Goal: Task Accomplishment & Management: Manage account settings

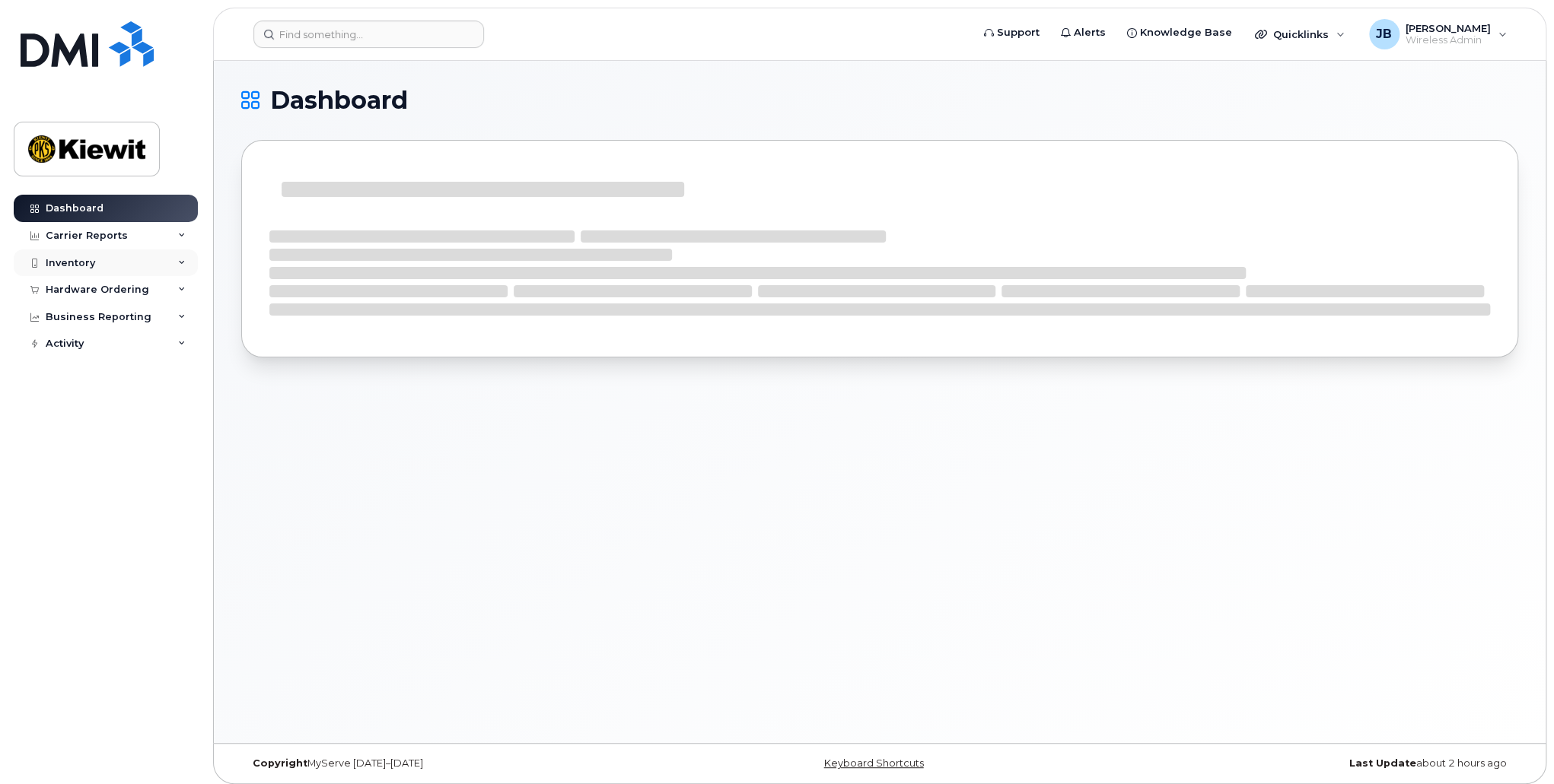
click at [152, 264] on div "Inventory" at bounding box center [106, 263] width 184 height 27
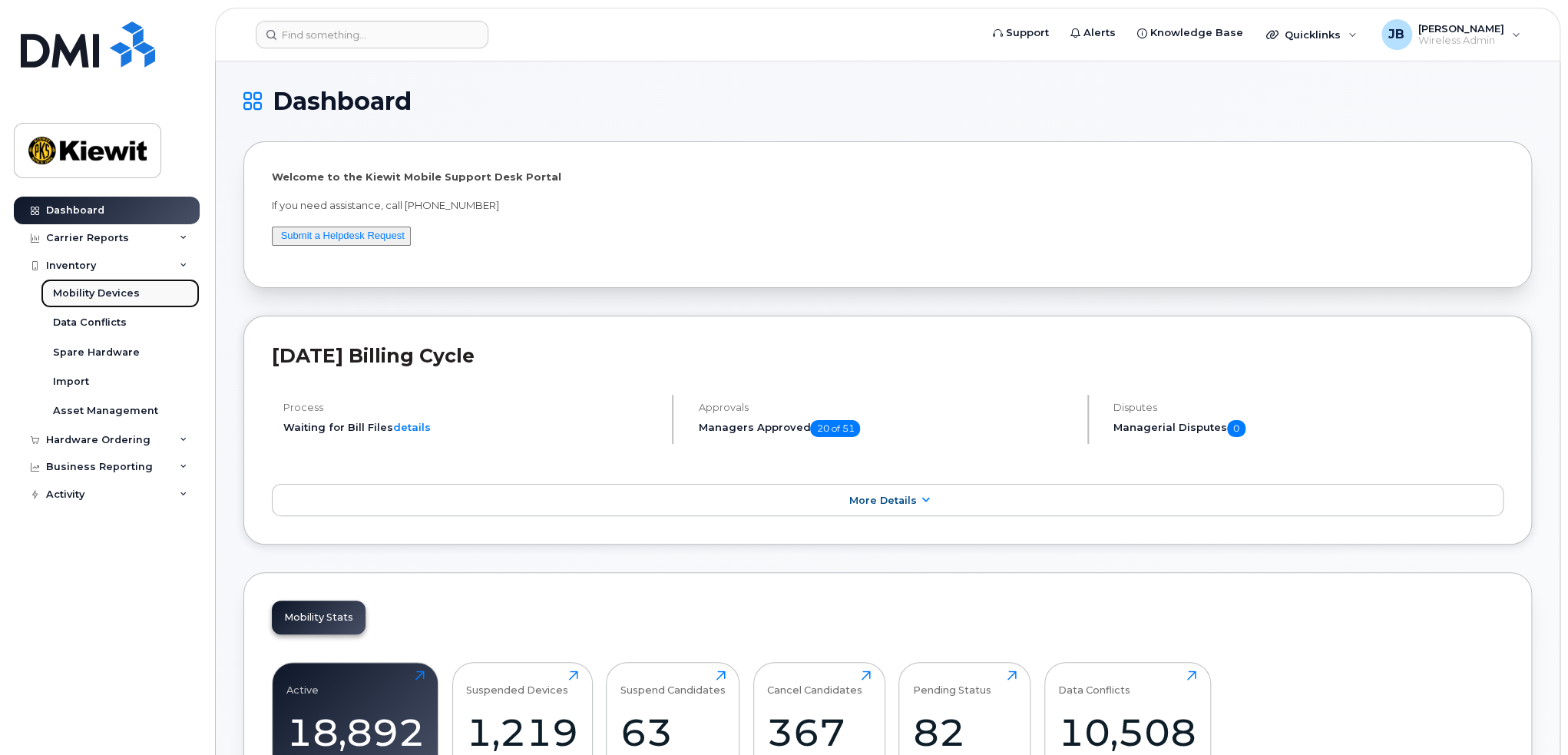
click at [84, 288] on div "Mobility Devices" at bounding box center [97, 294] width 87 height 14
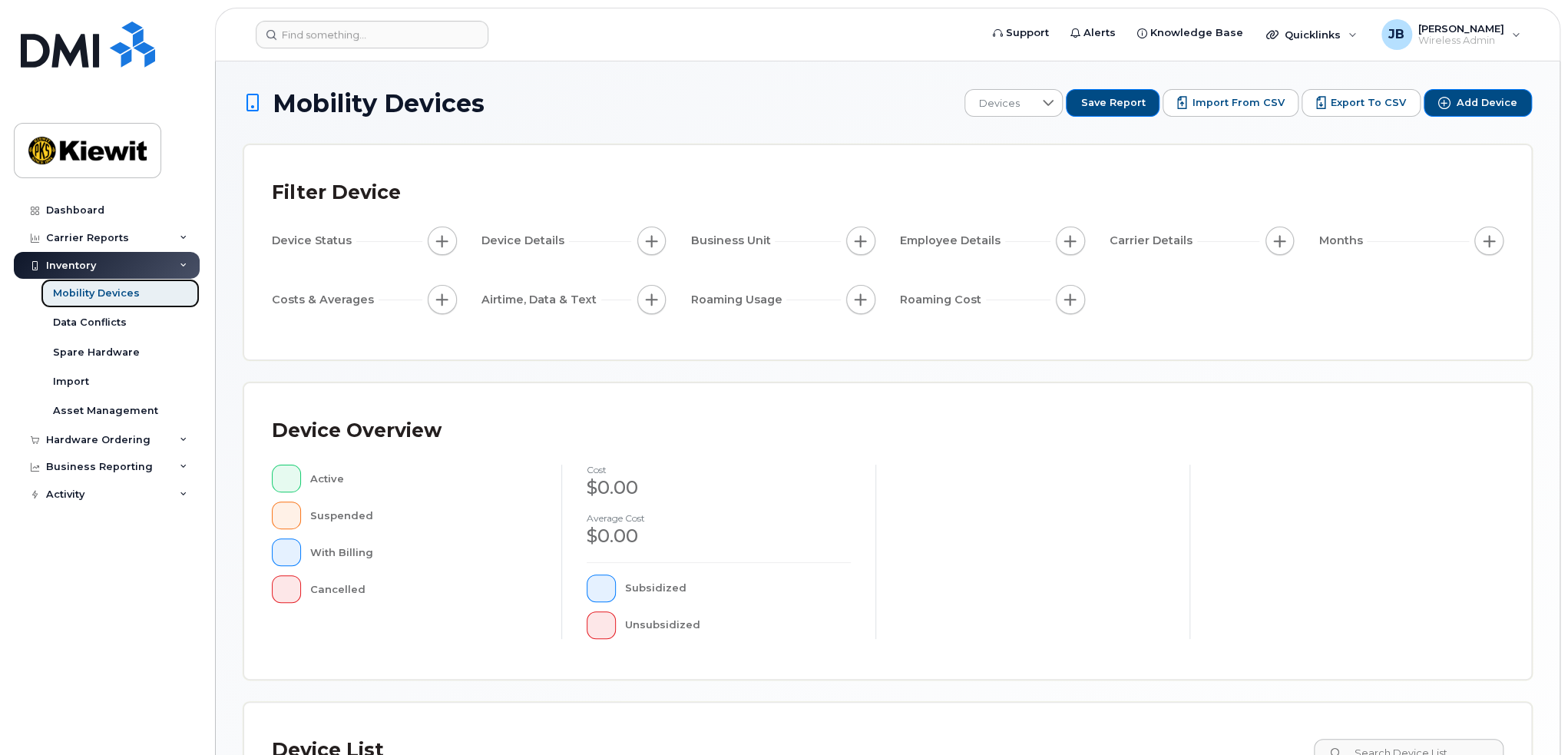
scroll to position [298, 0]
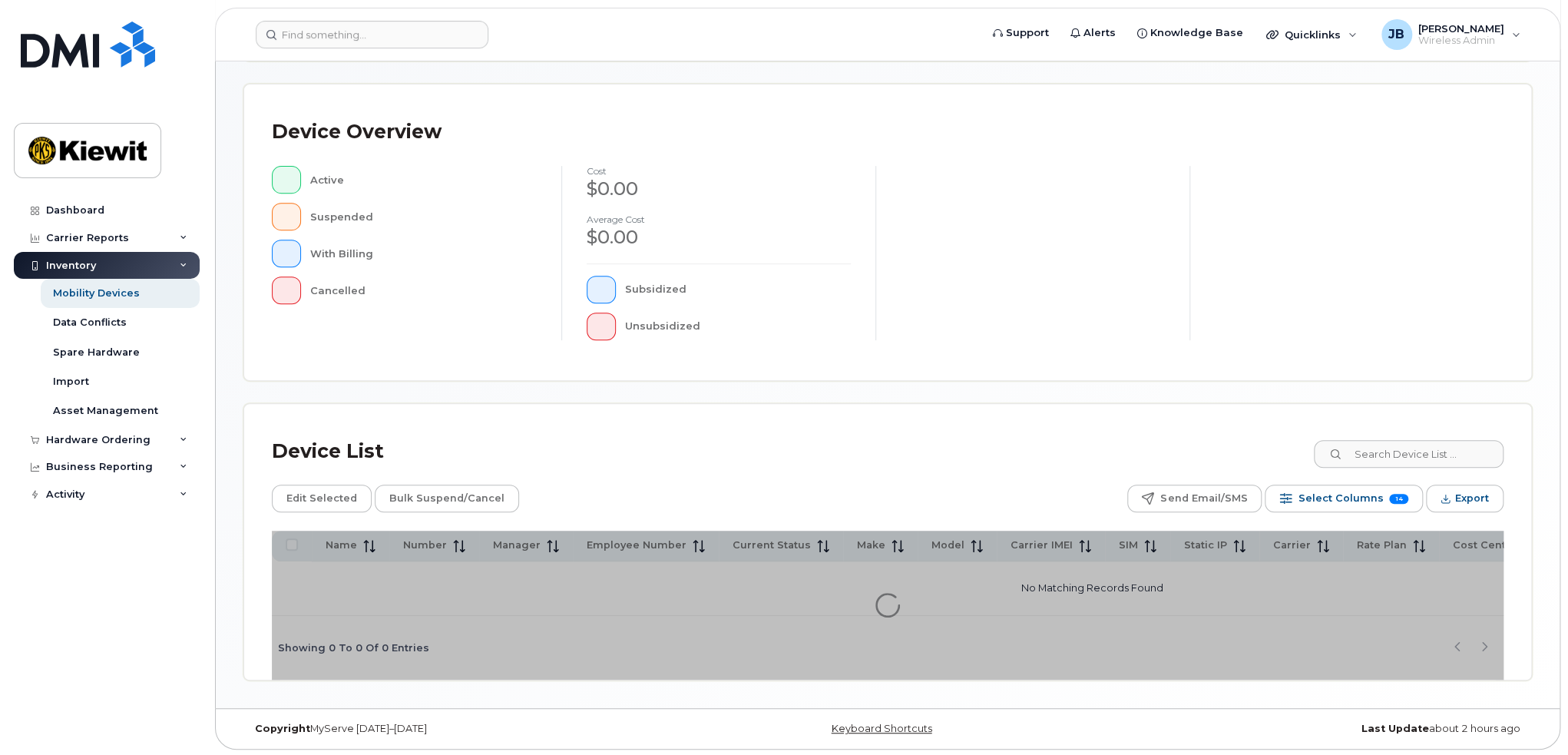
click at [1182, 376] on div "Device Overview Active Suspended With Billing Cancelled cost $0.00 Average cost…" at bounding box center [887, 231] width 1286 height 295
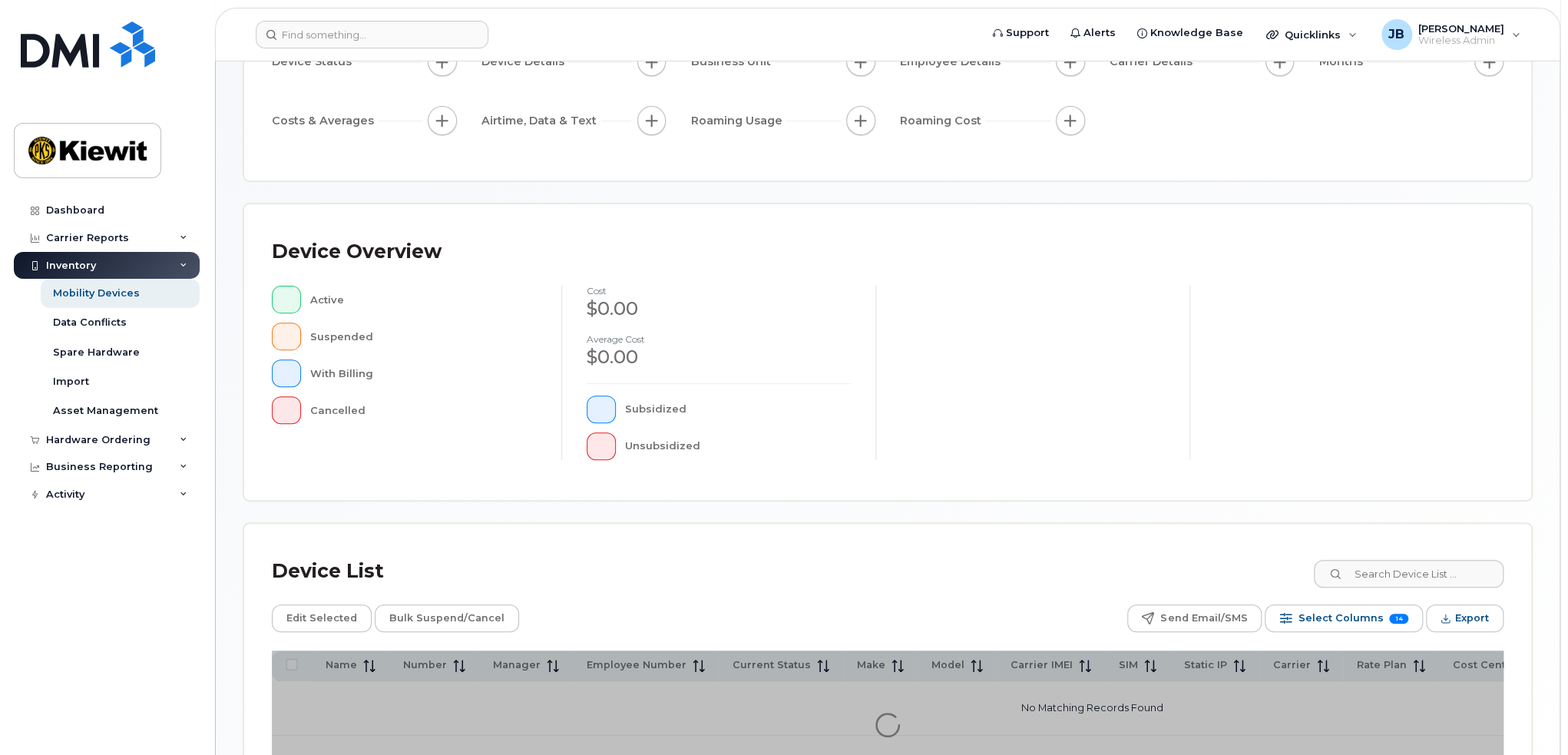
scroll to position [303, 0]
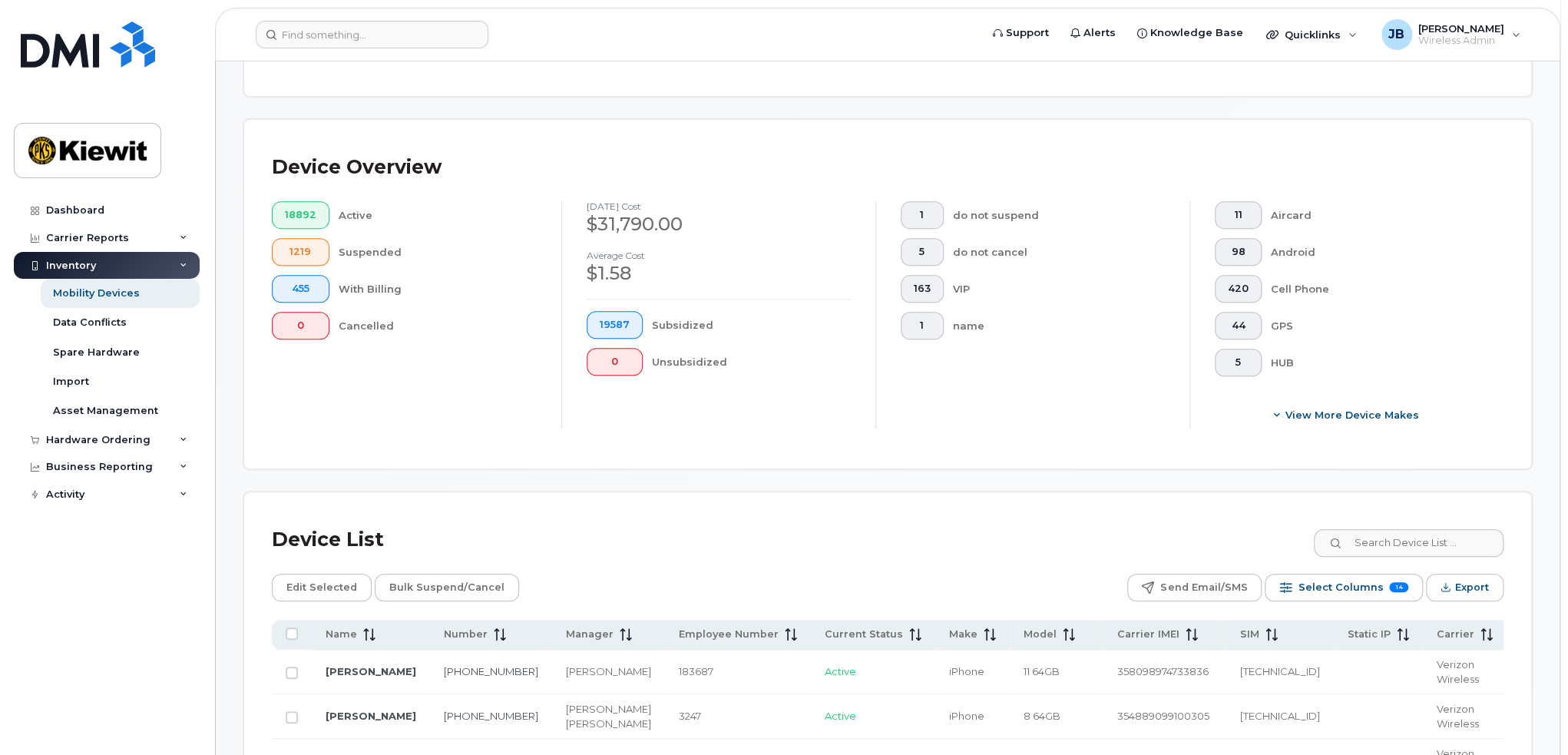
scroll to position [343, 0]
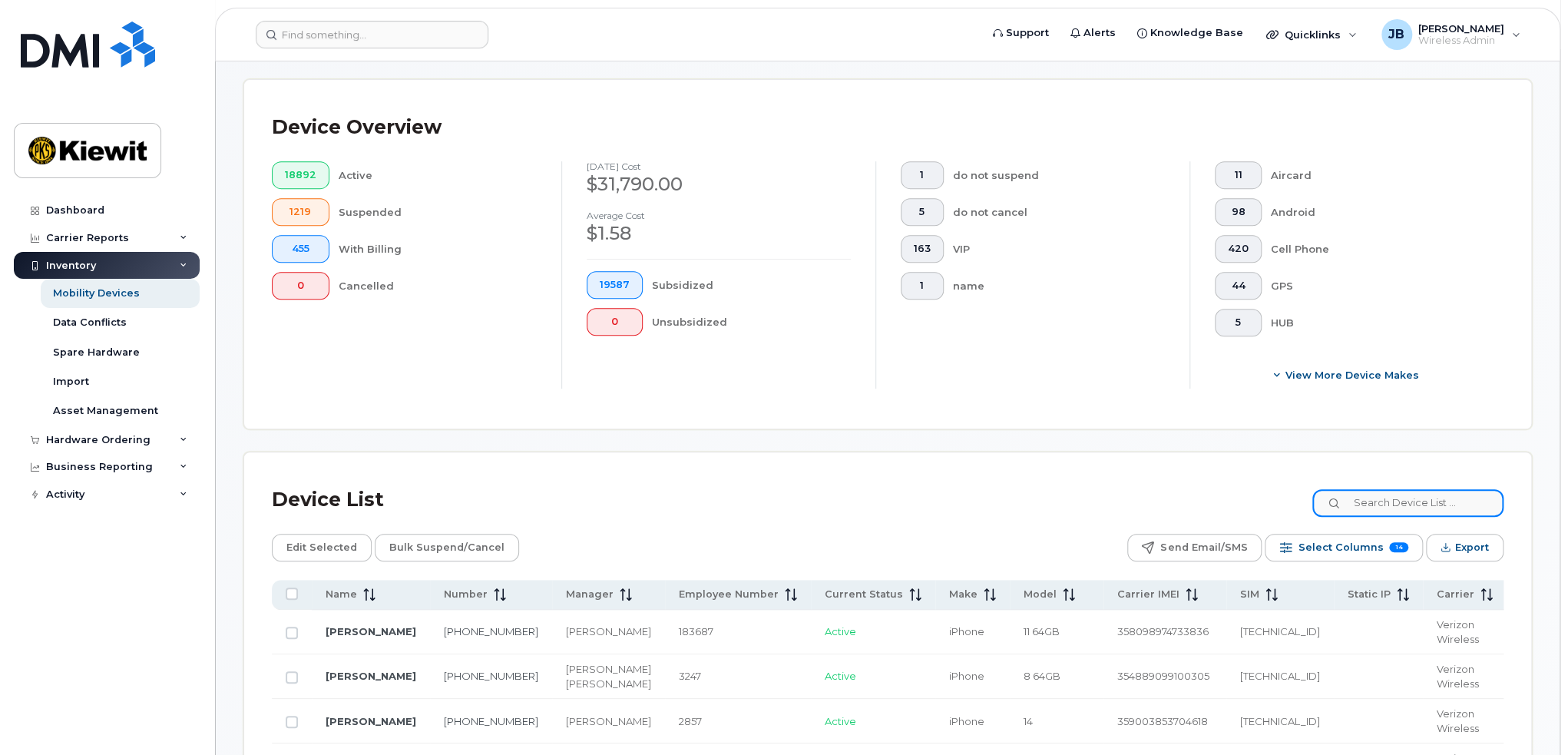
click at [1393, 491] on input at bounding box center [1407, 503] width 191 height 28
type input "106385"
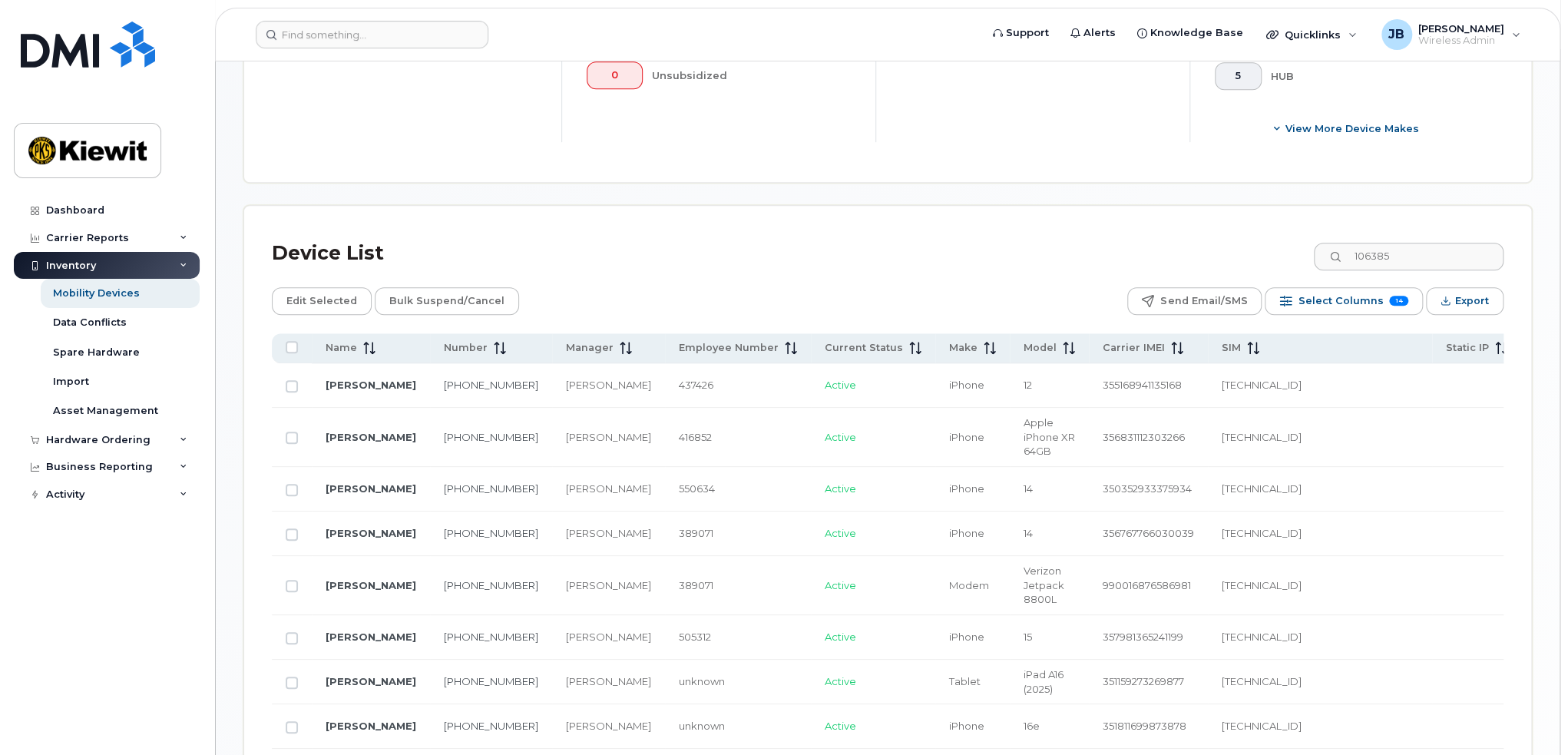
scroll to position [573, 0]
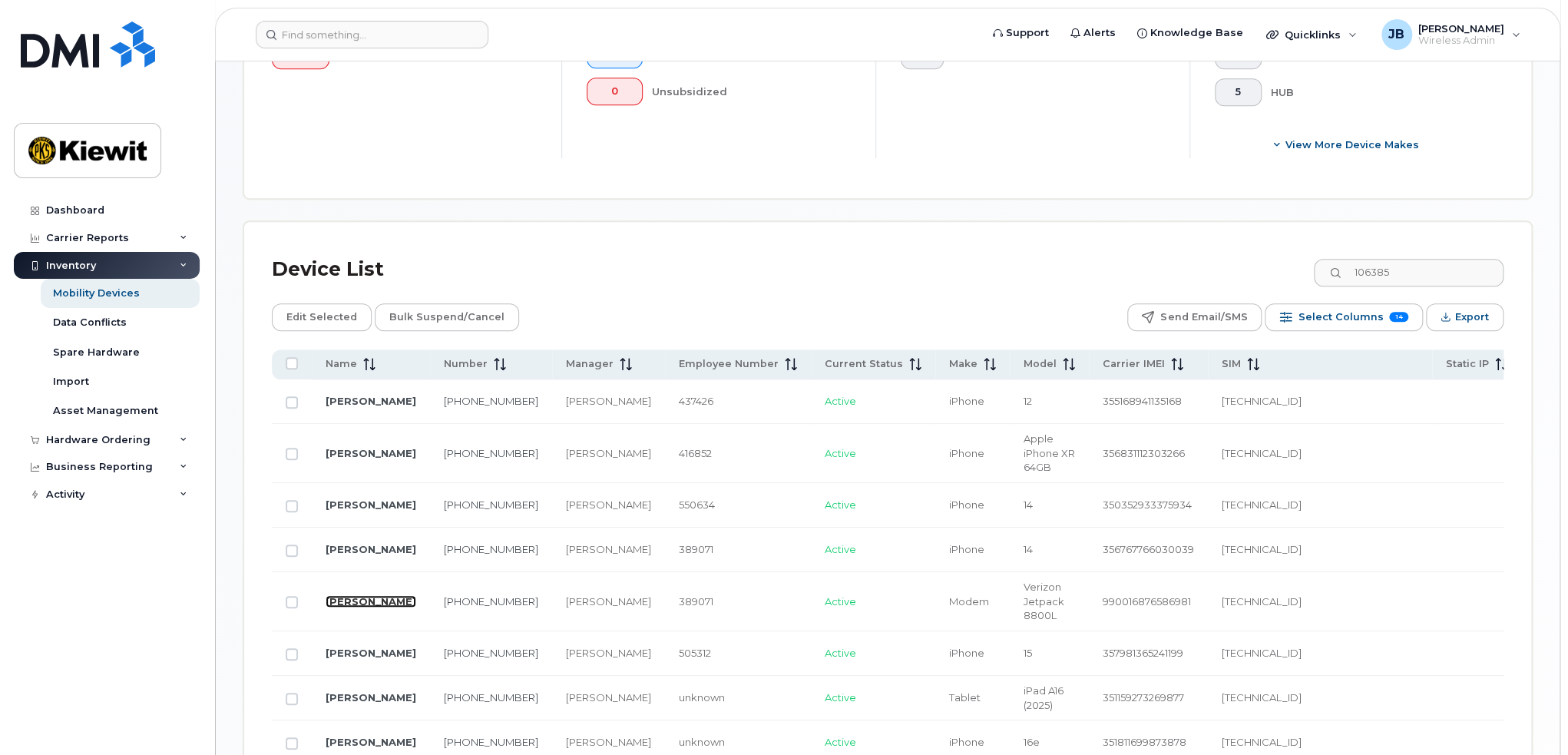
click at [364, 608] on link "GRANT LAWSON" at bounding box center [371, 601] width 91 height 12
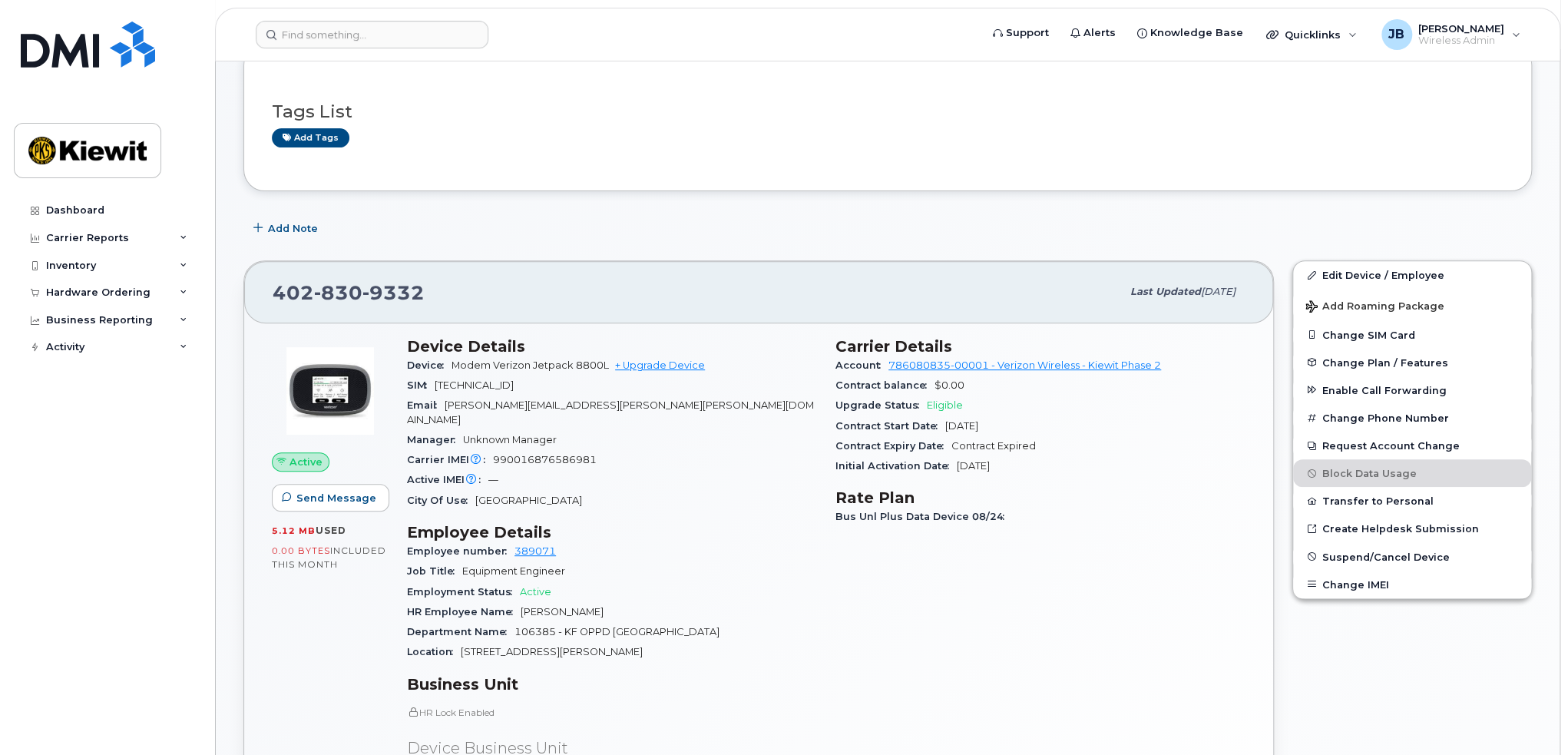
scroll to position [307, 0]
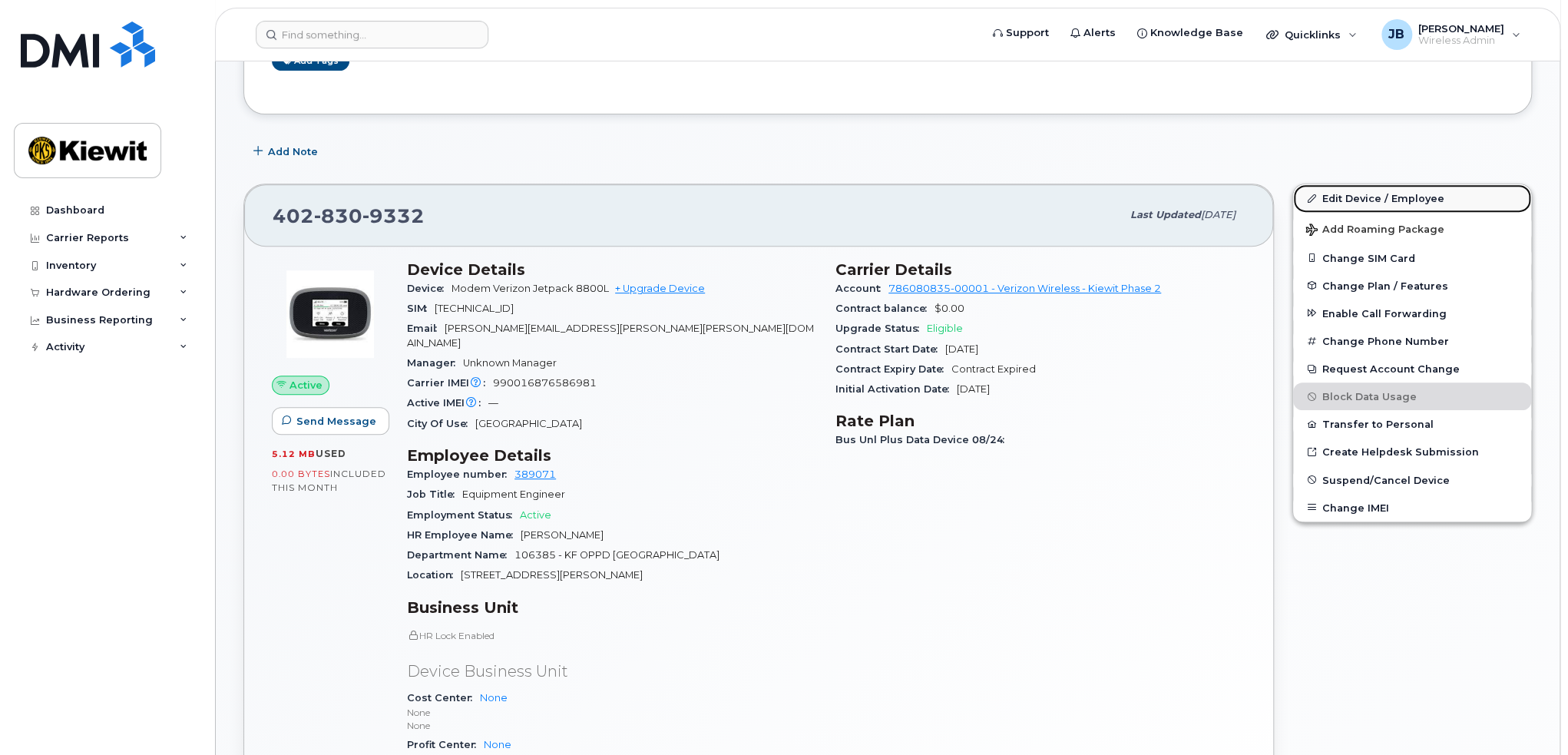
click at [1379, 202] on link "Edit Device / Employee" at bounding box center [1412, 198] width 238 height 28
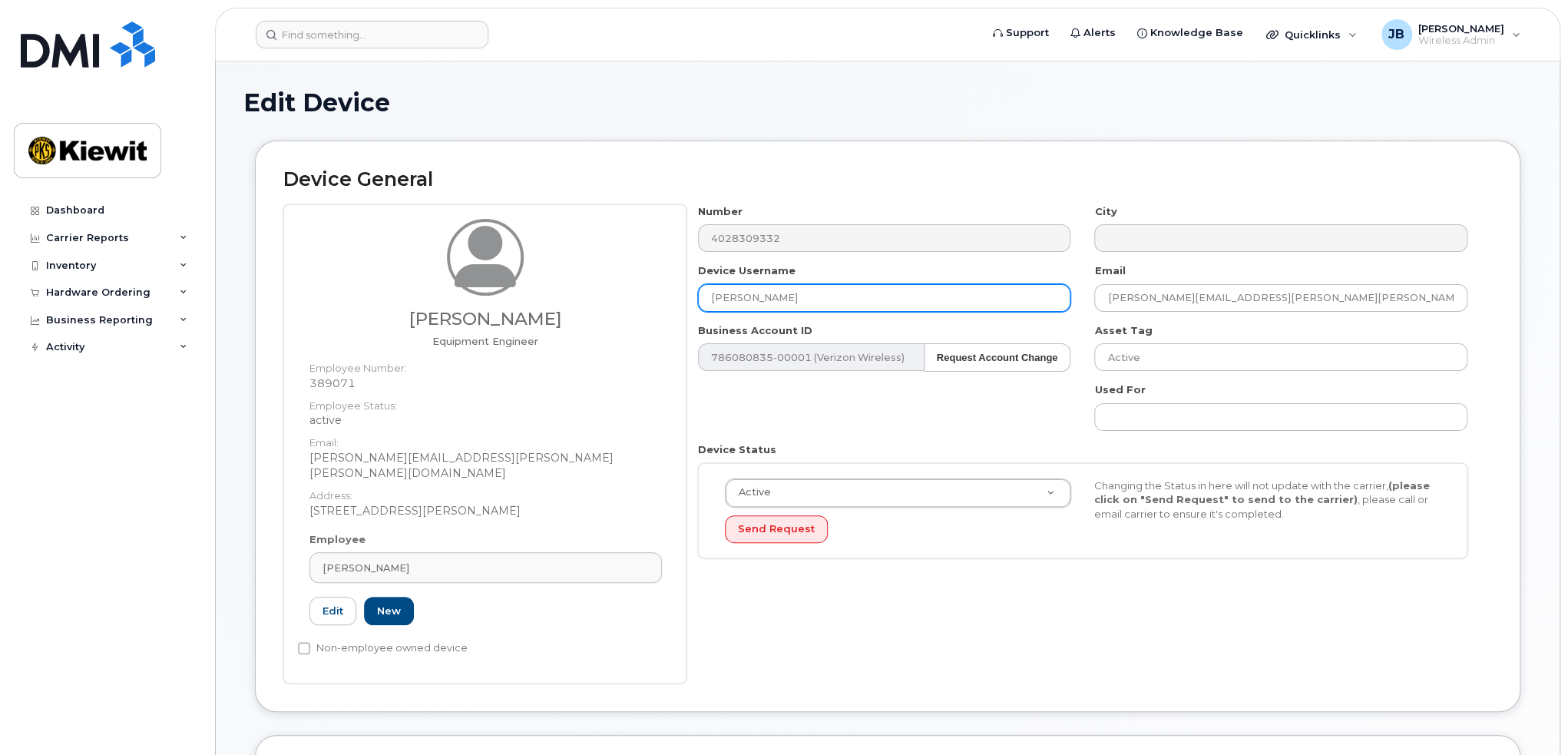
drag, startPoint x: 818, startPoint y: 300, endPoint x: 602, endPoint y: 308, distance: 216.1
click at [602, 308] on div "Richard Pankey Equipment Engineer Employee Number: 389071 Employee Status: acti…" at bounding box center [887, 444] width 1208 height 479
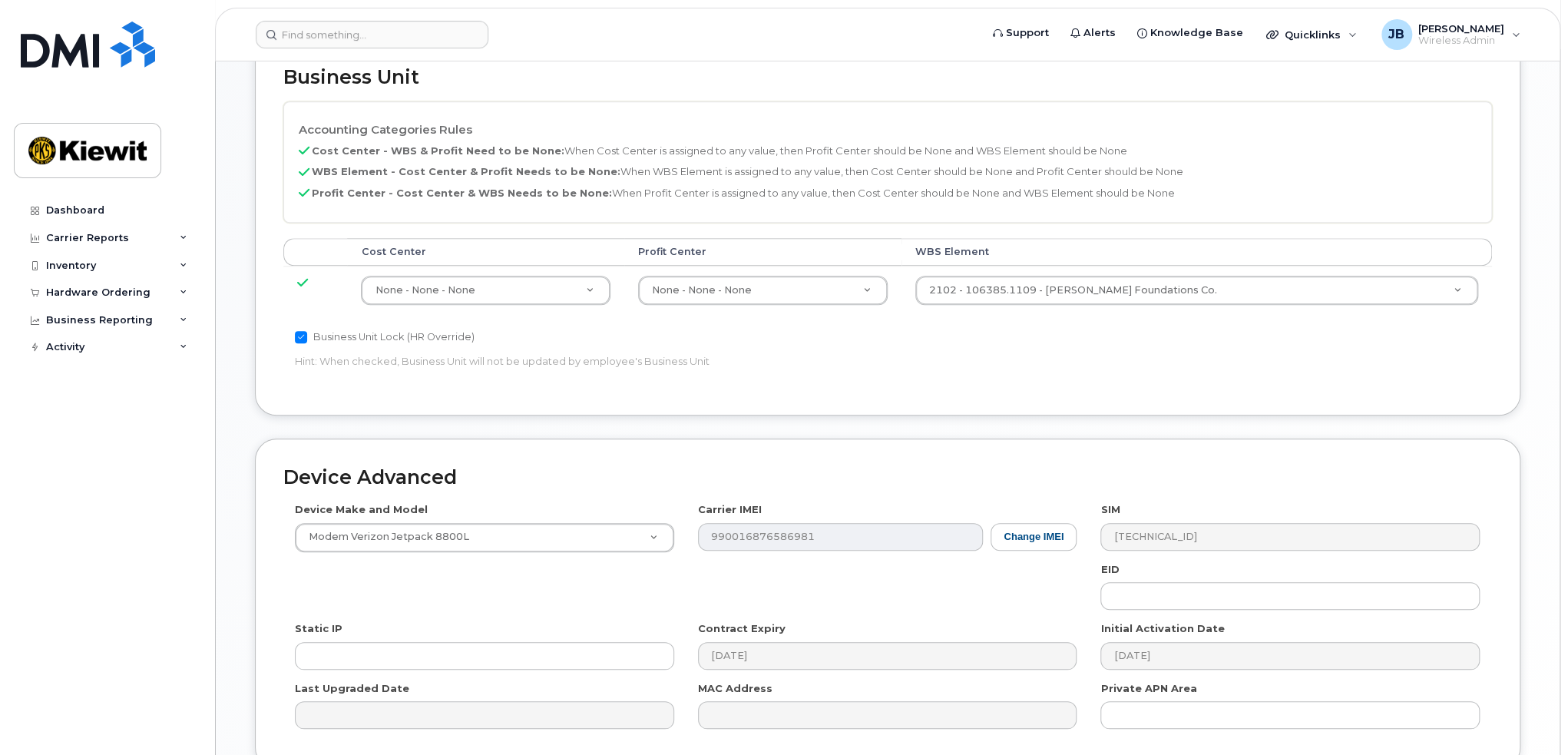
scroll to position [820, 0]
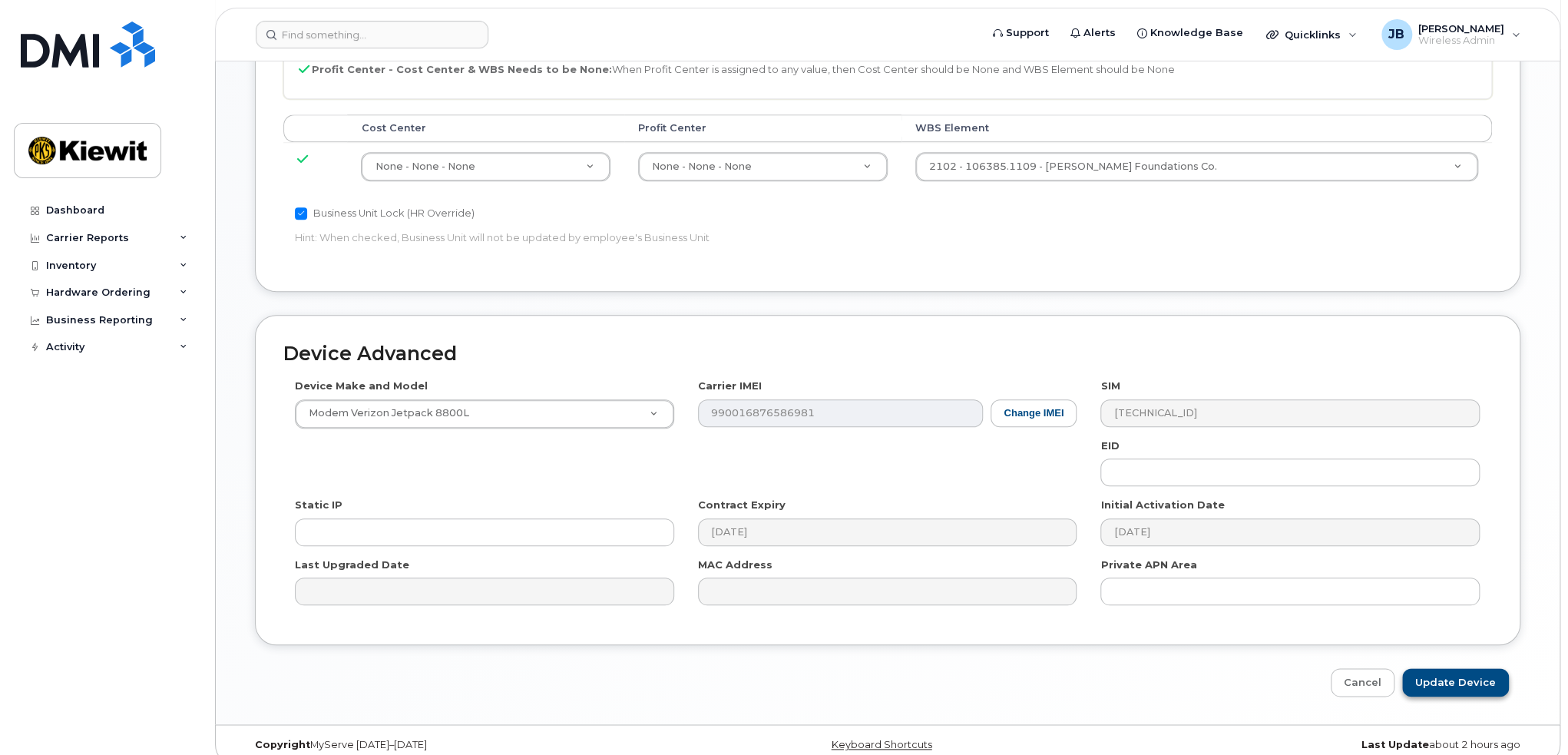
type input "[PERSON_NAME]"
click at [1455, 668] on input "Update Device" at bounding box center [1455, 682] width 107 height 29
type input "Saving..."
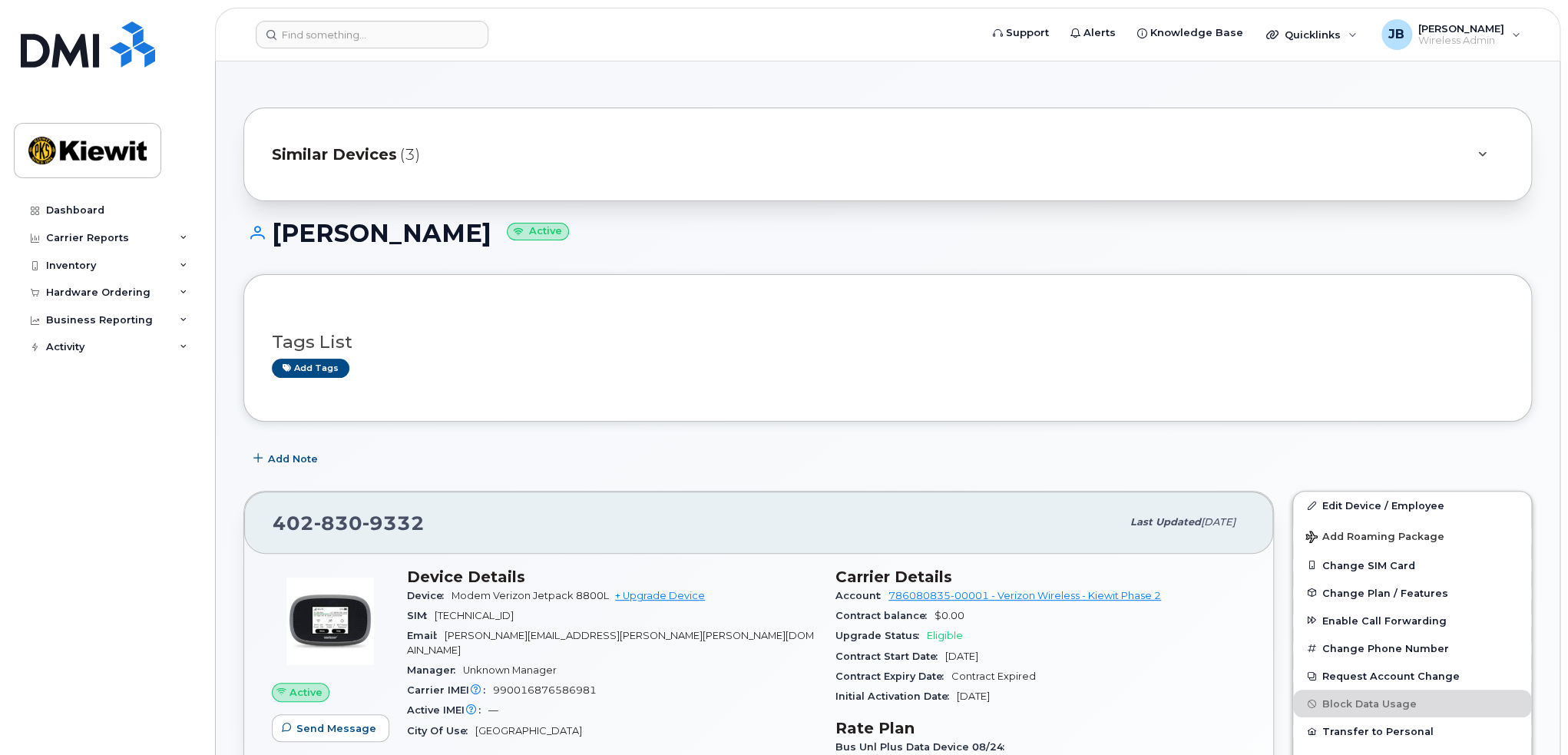
click at [405, 149] on span "(3)" at bounding box center [410, 154] width 20 height 23
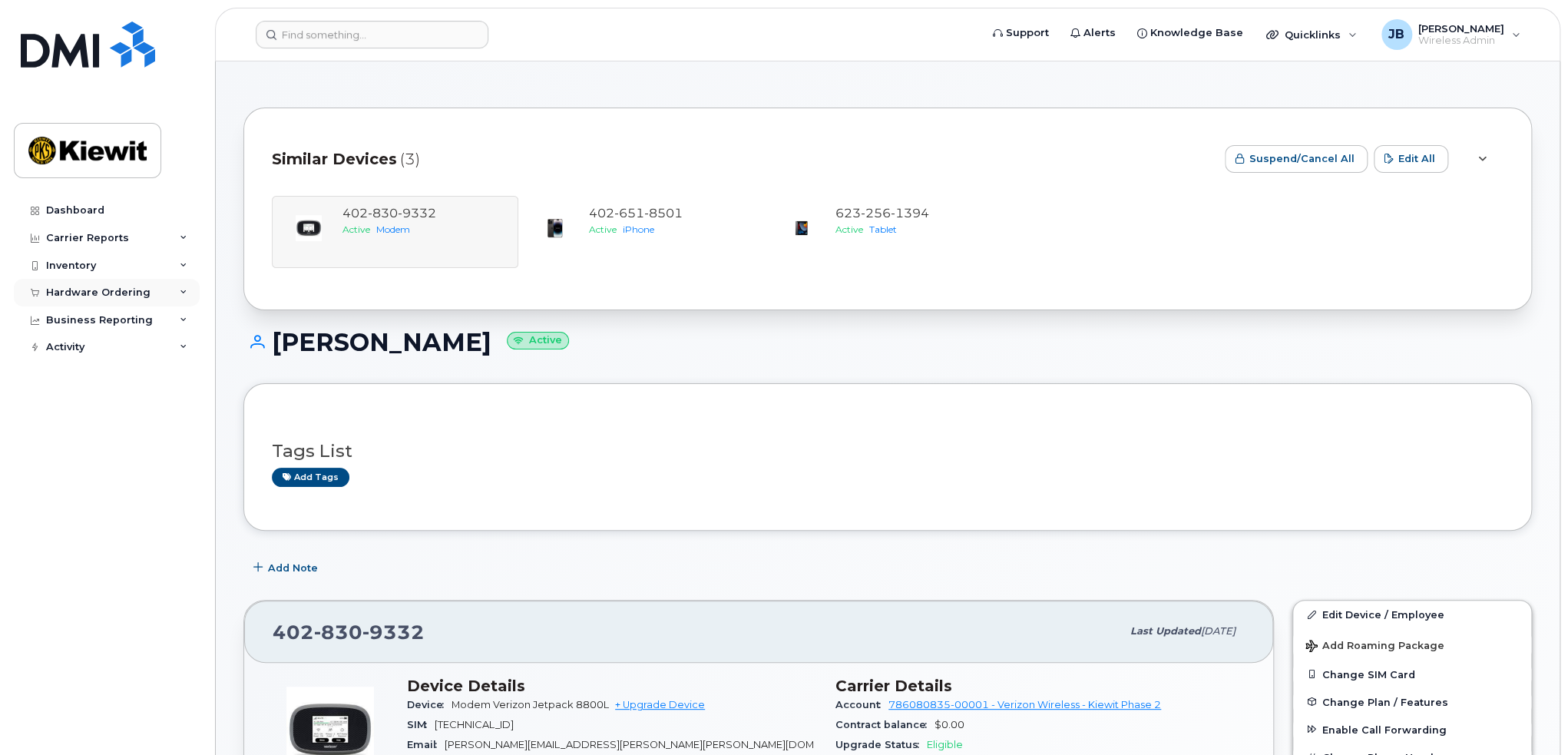
click at [117, 296] on div "Hardware Ordering" at bounding box center [99, 293] width 105 height 12
click at [113, 267] on div "Inventory" at bounding box center [107, 266] width 186 height 28
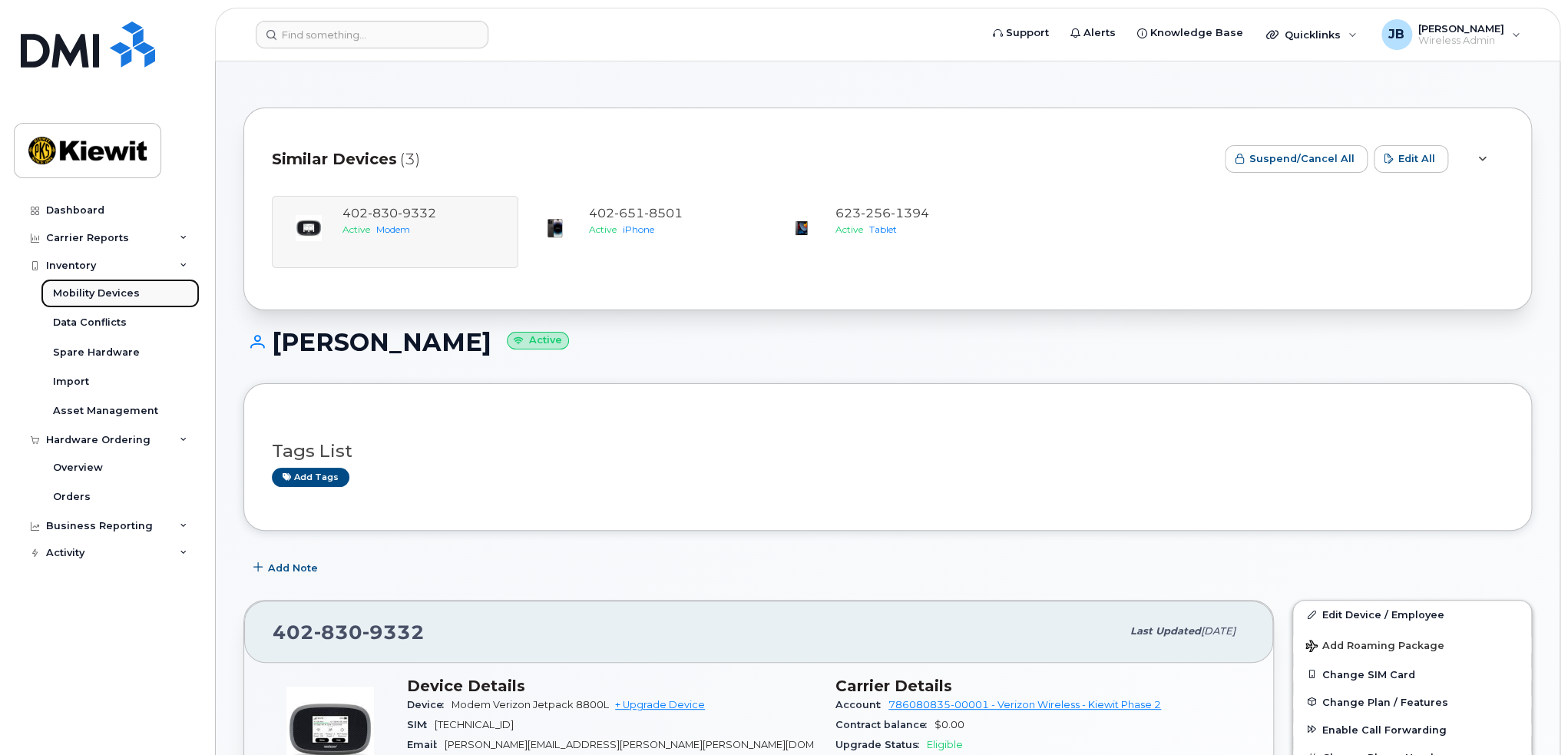
click at [111, 285] on link "Mobility Devices" at bounding box center [120, 294] width 159 height 30
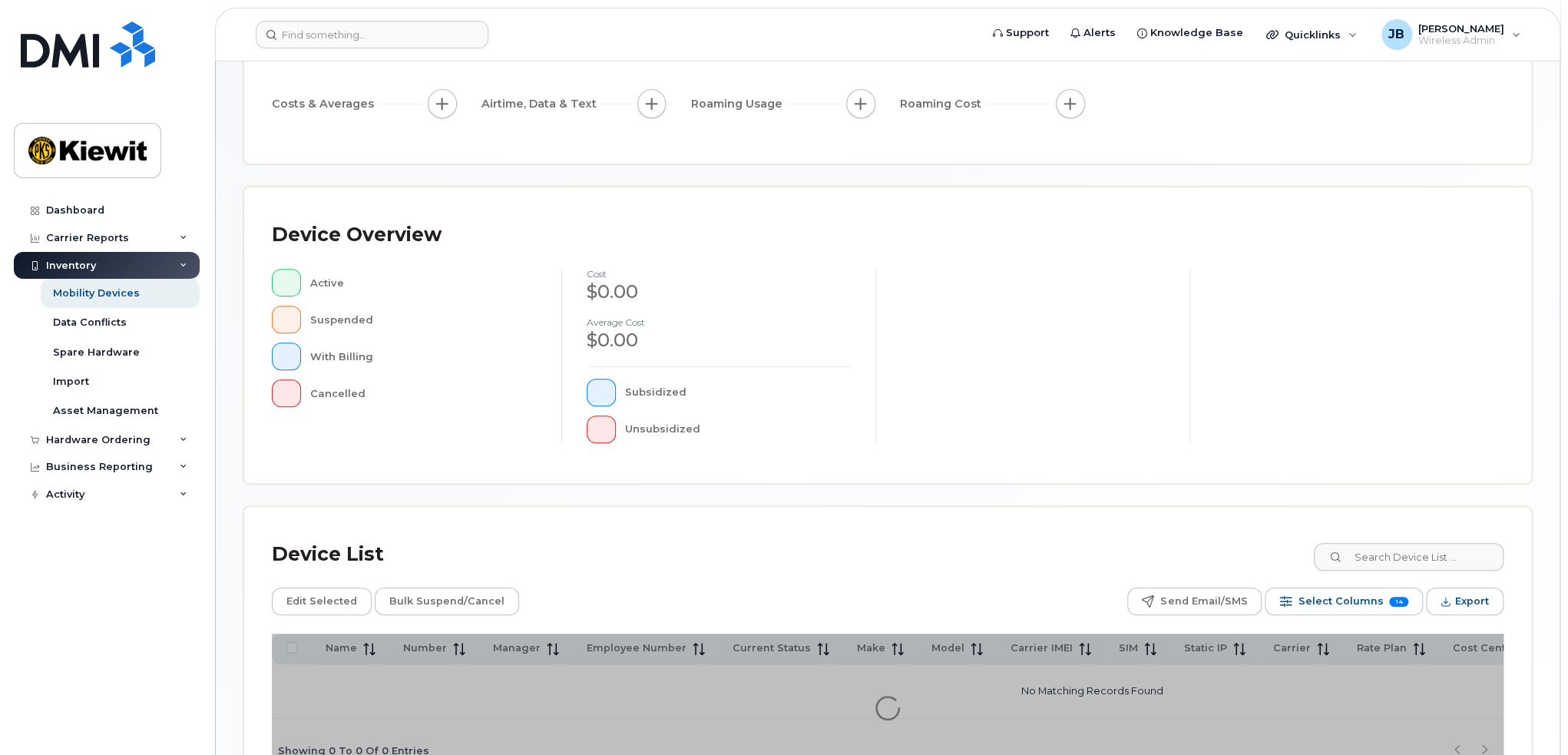
scroll to position [331, 0]
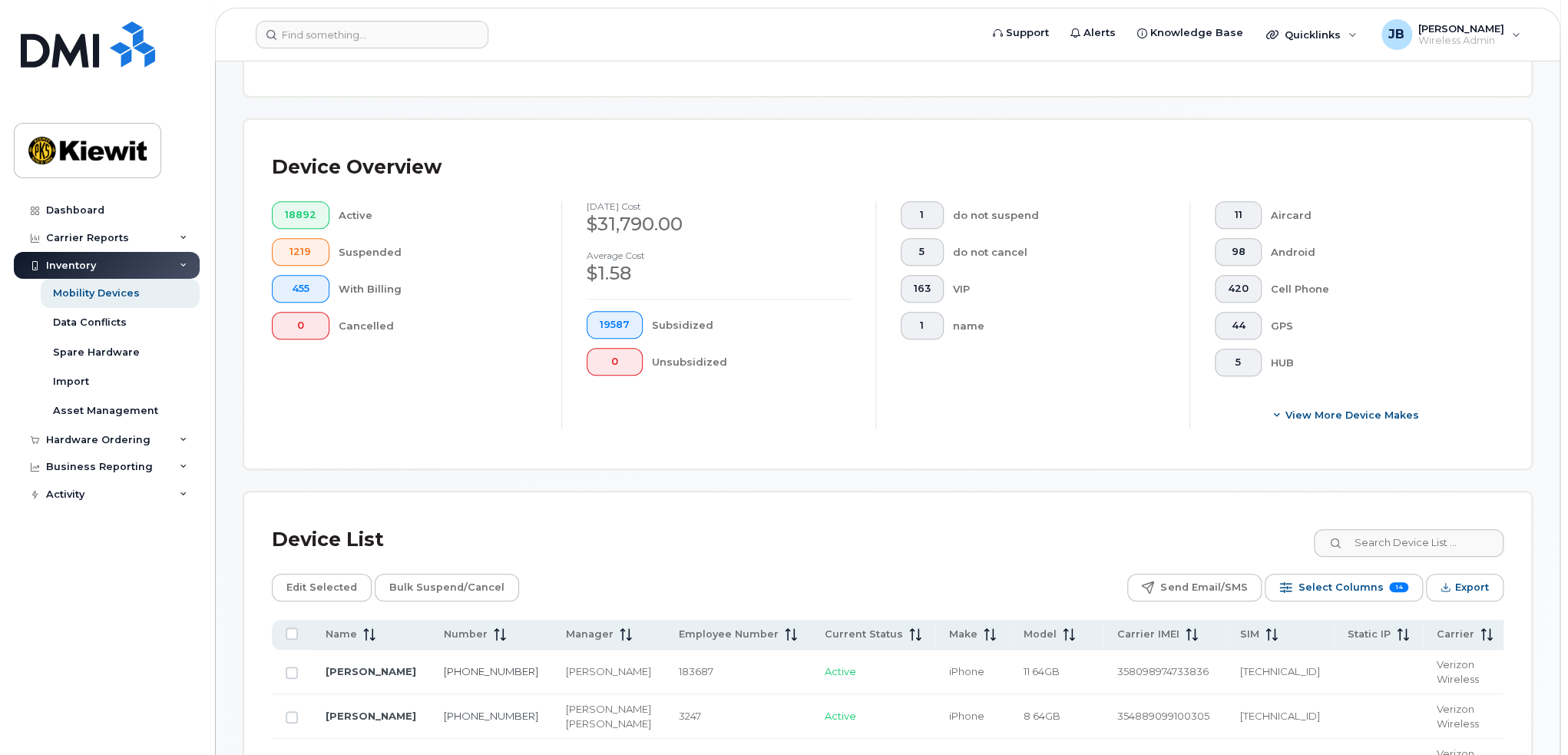
scroll to position [371, 0]
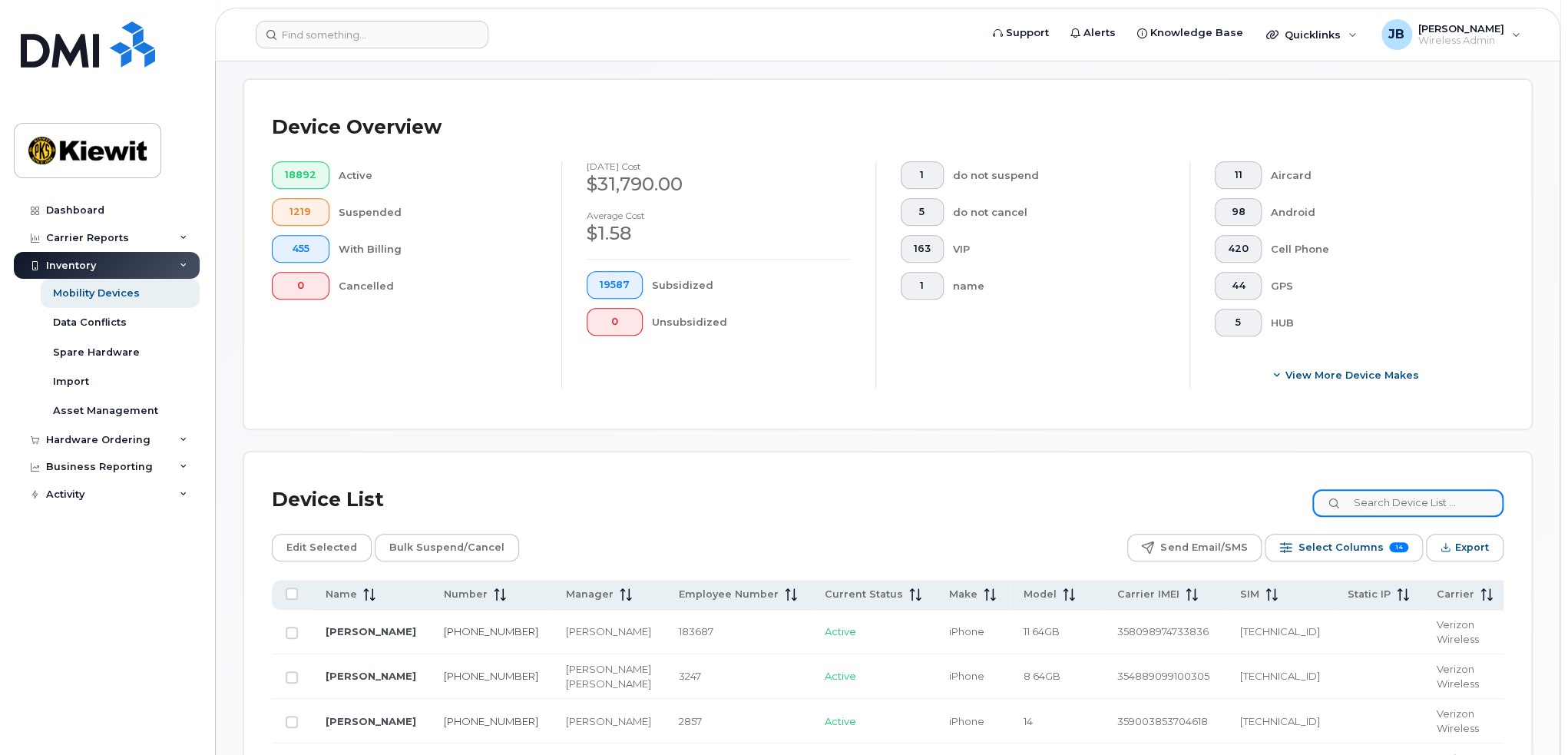
click at [1416, 498] on input at bounding box center [1407, 503] width 191 height 28
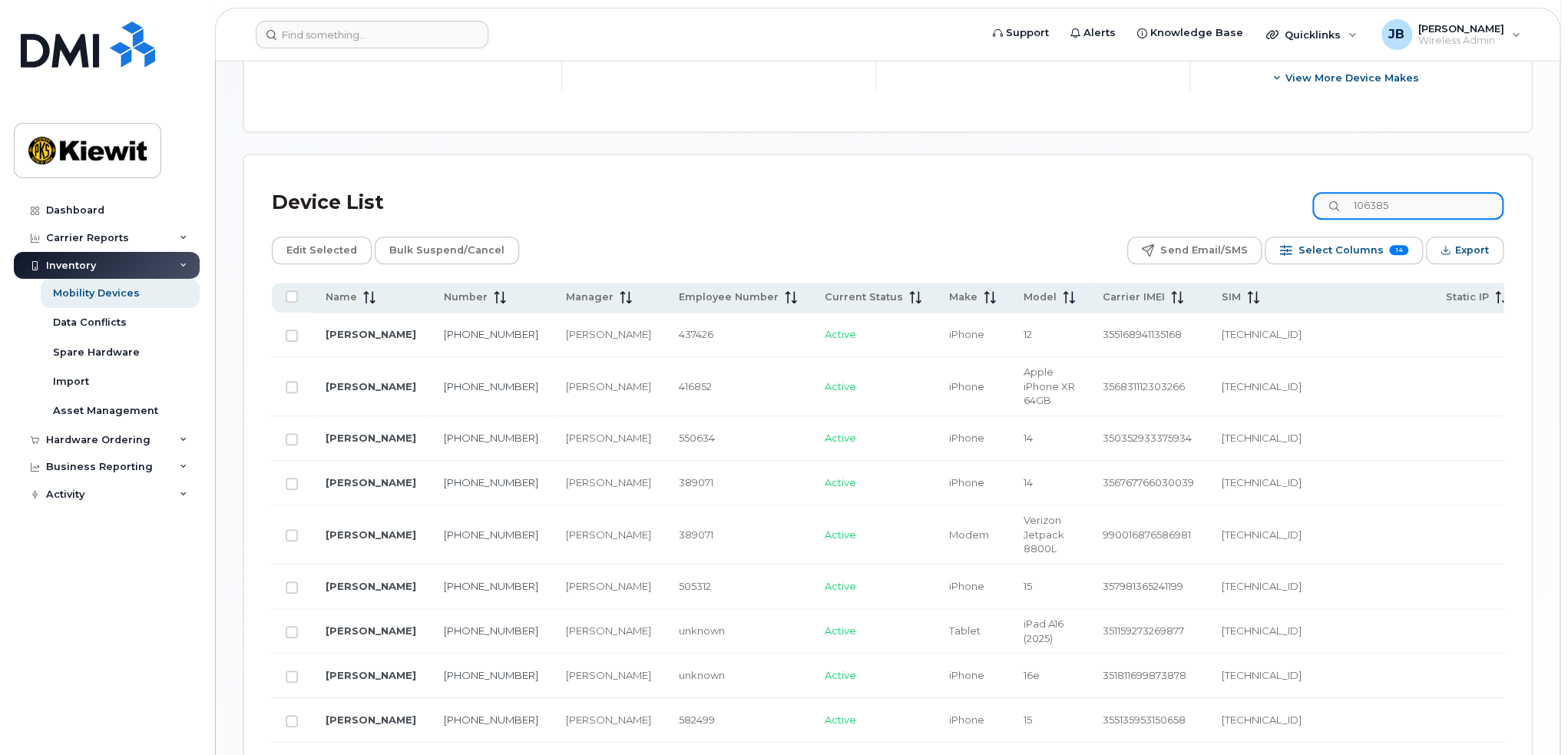
scroll to position [678, 0]
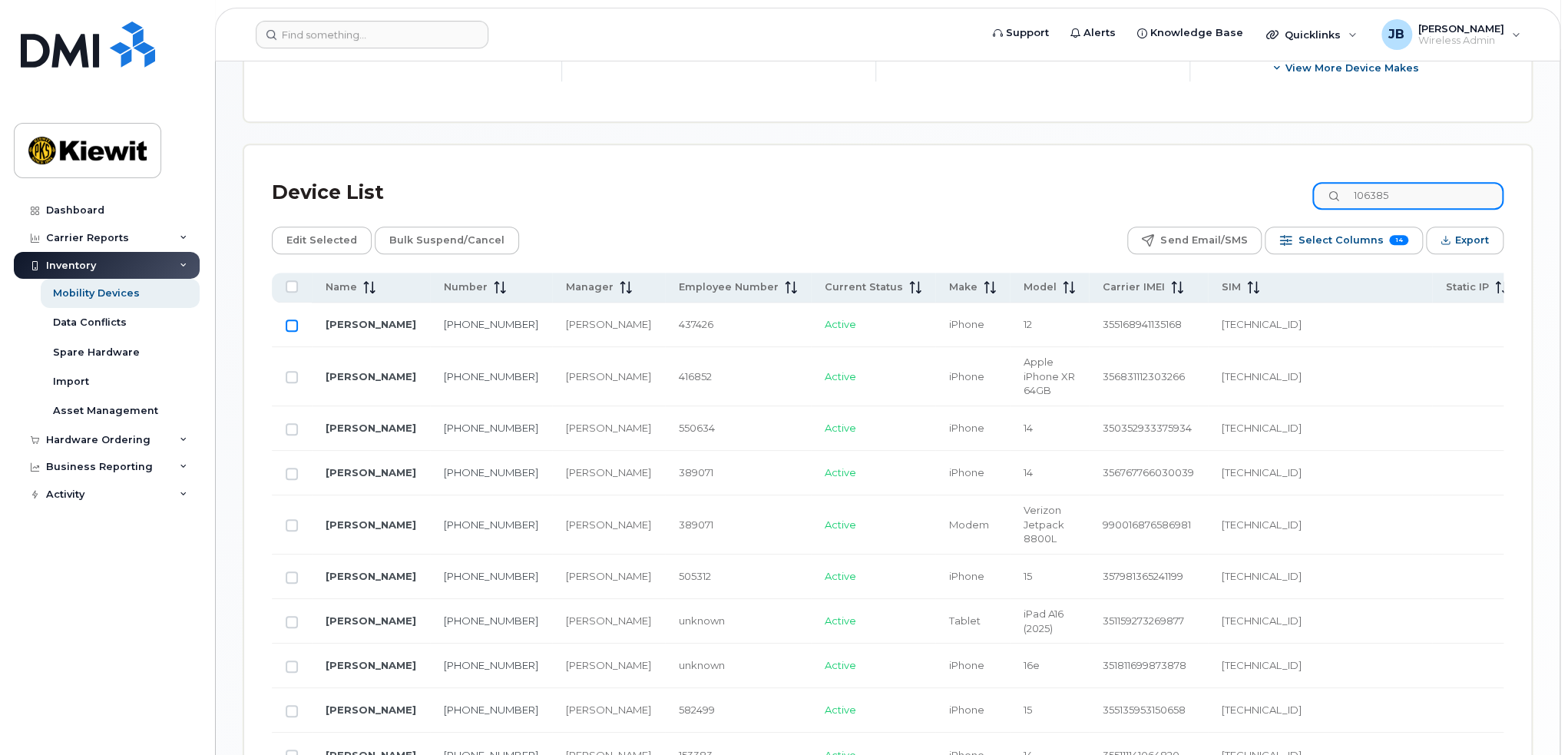
type input "106385"
click at [289, 324] on input "Row Unselected" at bounding box center [291, 325] width 12 height 12
checkbox input "true"
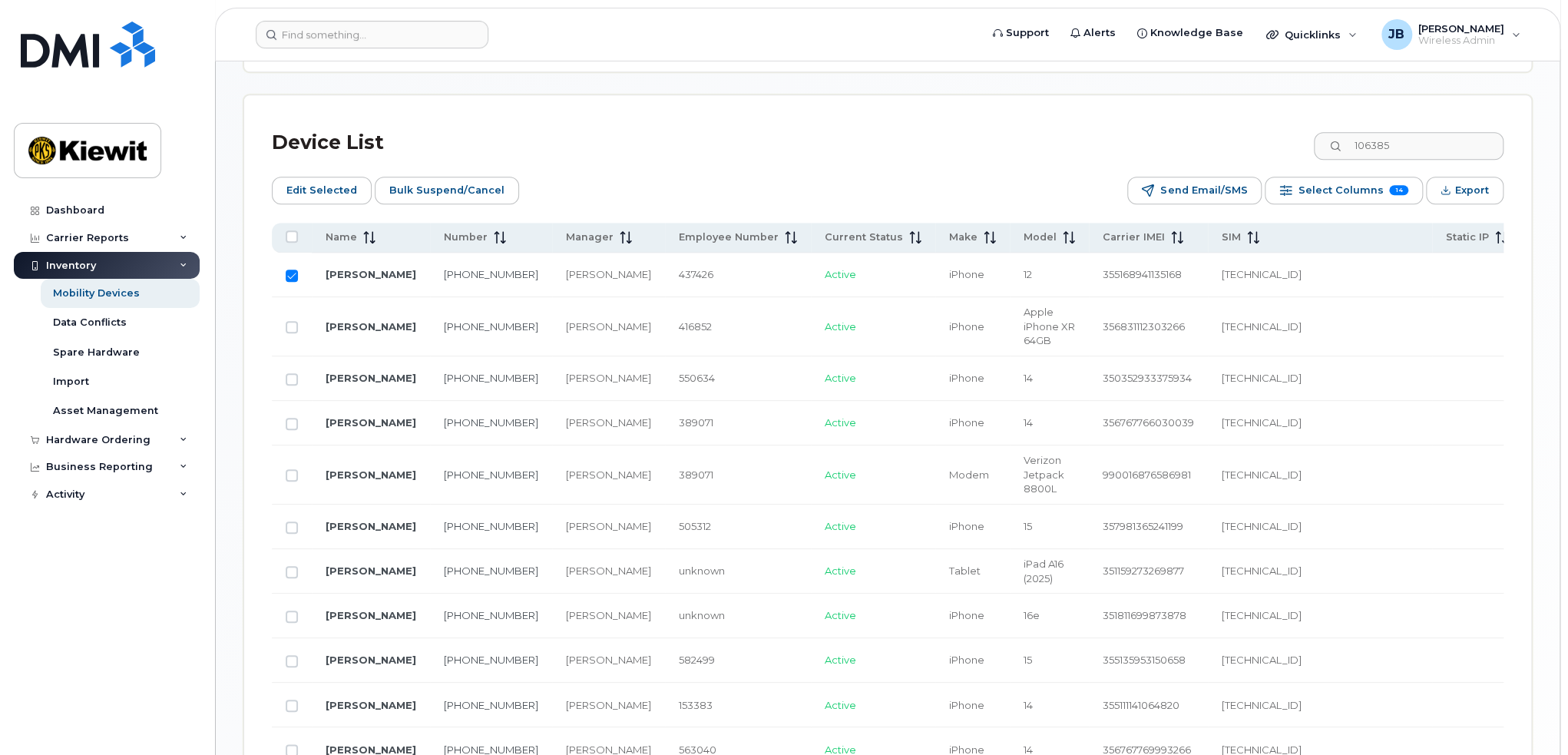
scroll to position [755, 0]
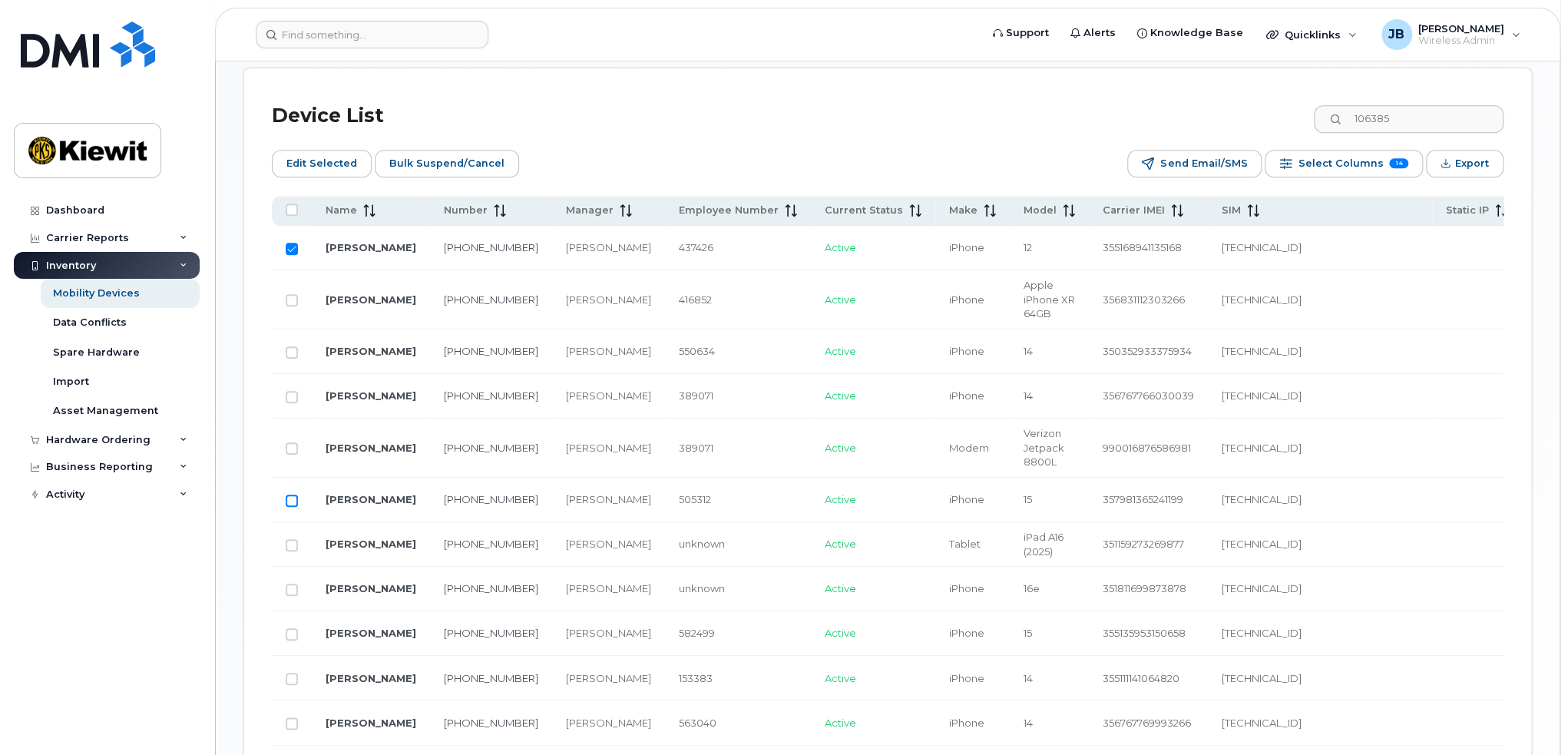
click at [291, 507] on input "Row Unselected" at bounding box center [291, 500] width 12 height 12
checkbox input "true"
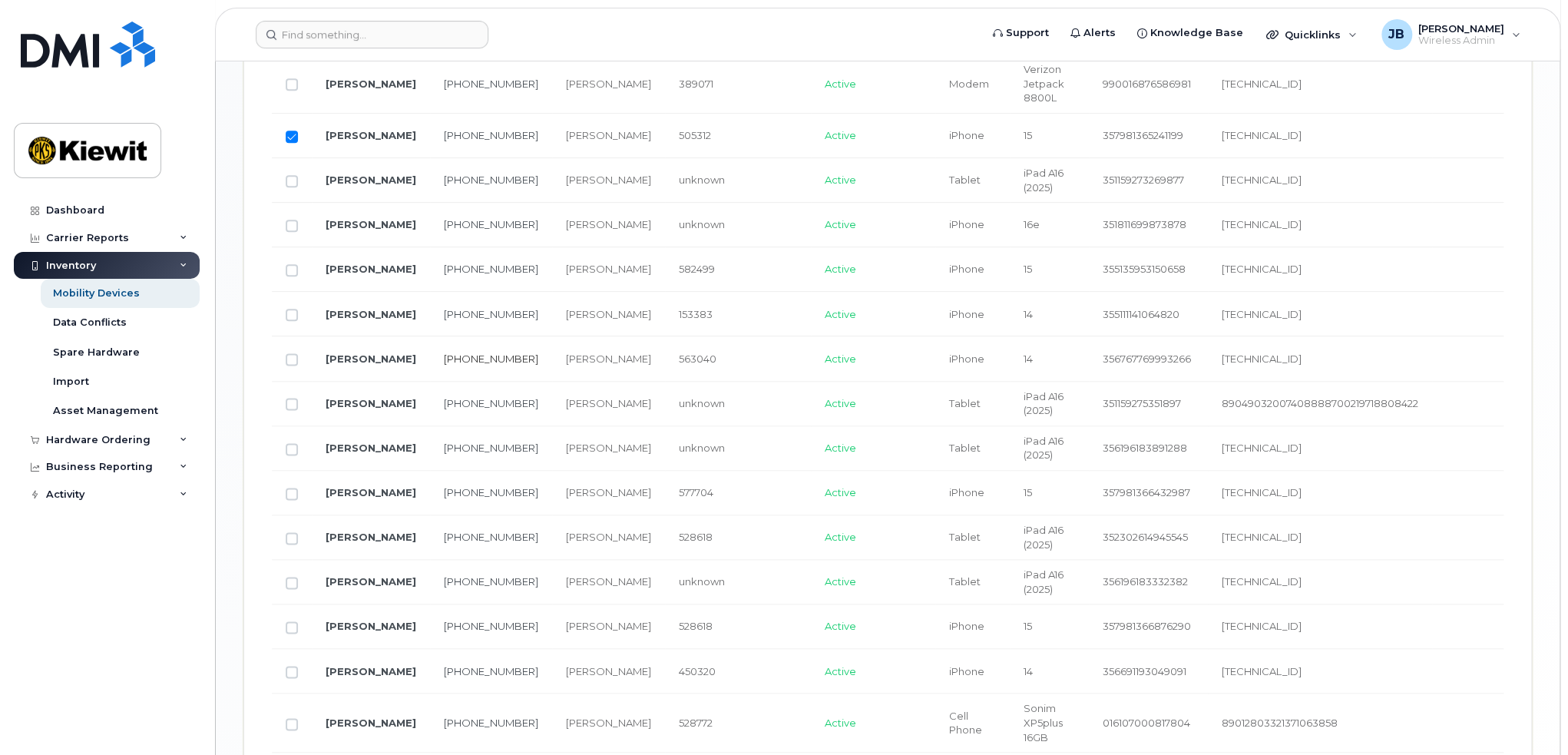
scroll to position [1138, 0]
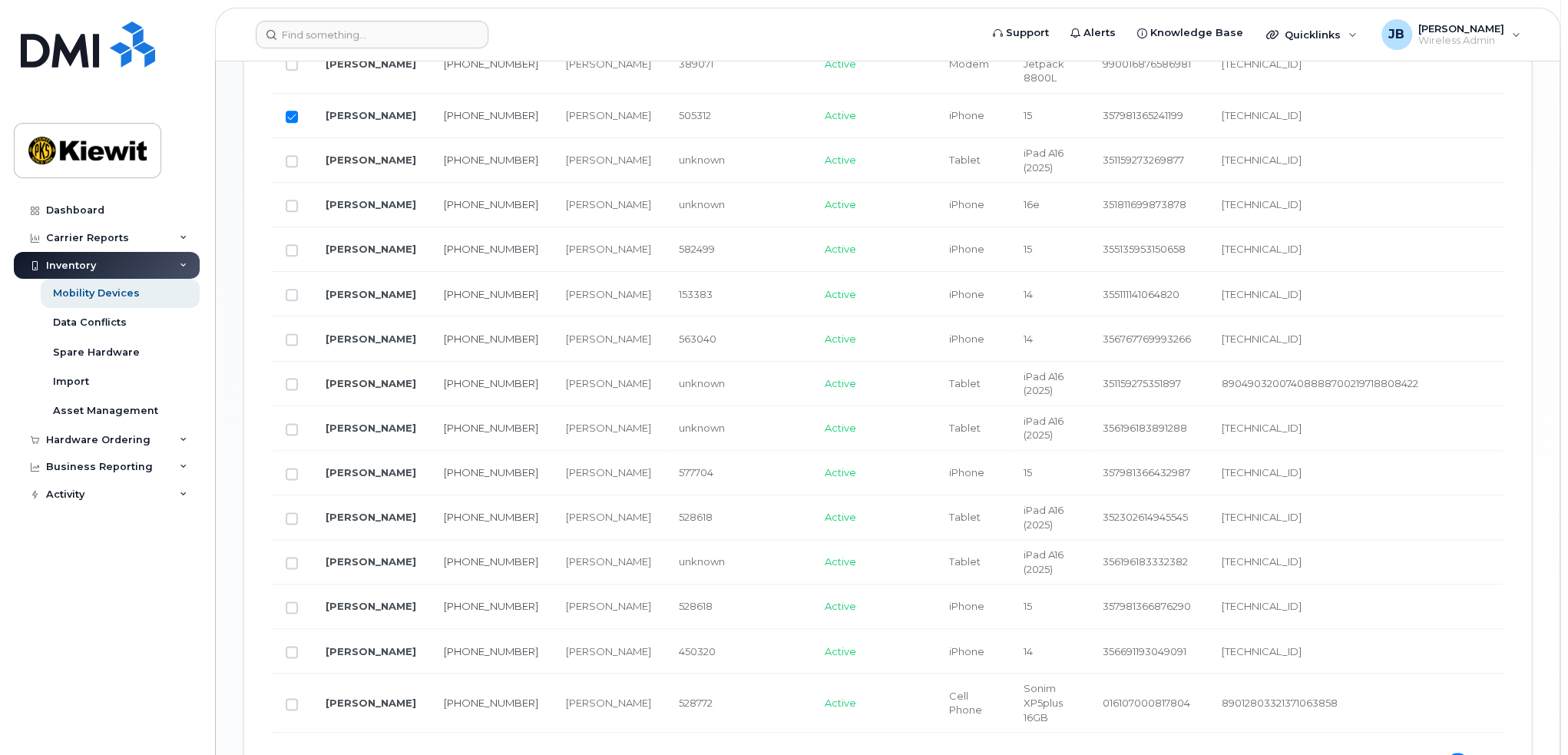
click at [293, 432] on td at bounding box center [291, 428] width 40 height 44
drag, startPoint x: 288, startPoint y: 436, endPoint x: 291, endPoint y: 464, distance: 28.2
click at [289, 436] on input "Row Unselected" at bounding box center [291, 429] width 12 height 12
checkbox input "true"
click at [291, 480] on input "Row Unselected" at bounding box center [291, 473] width 12 height 12
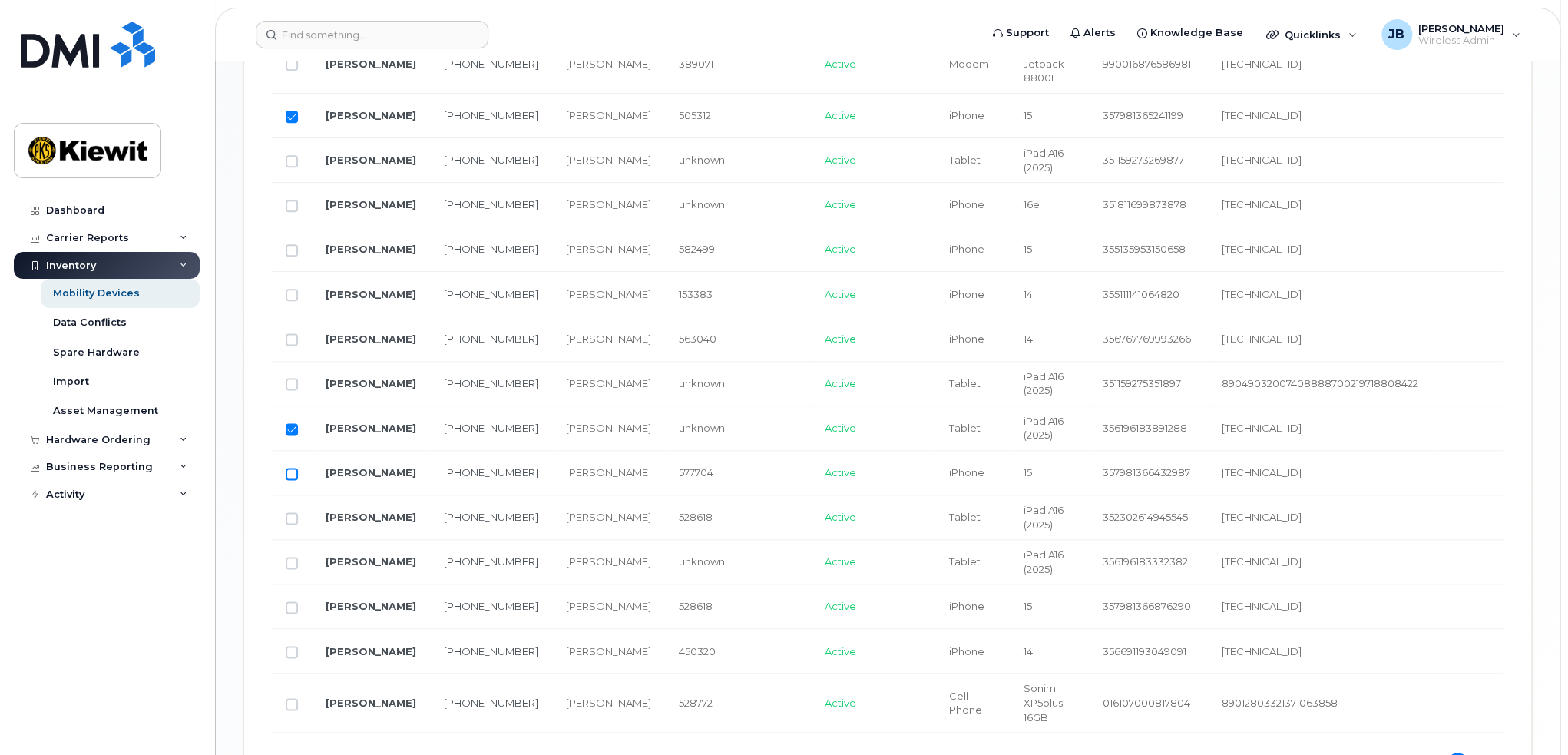
checkbox input "true"
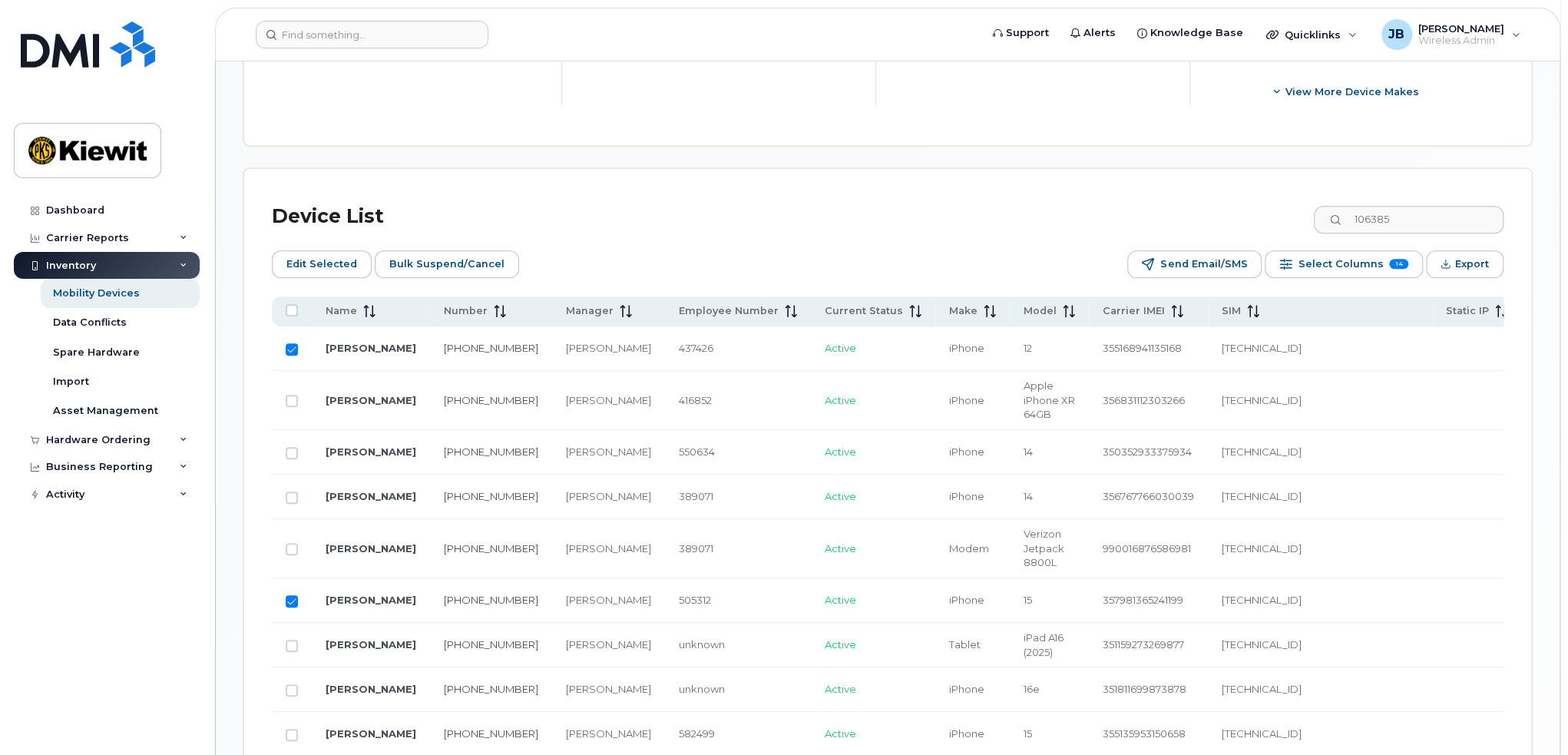
scroll to position [580, 0]
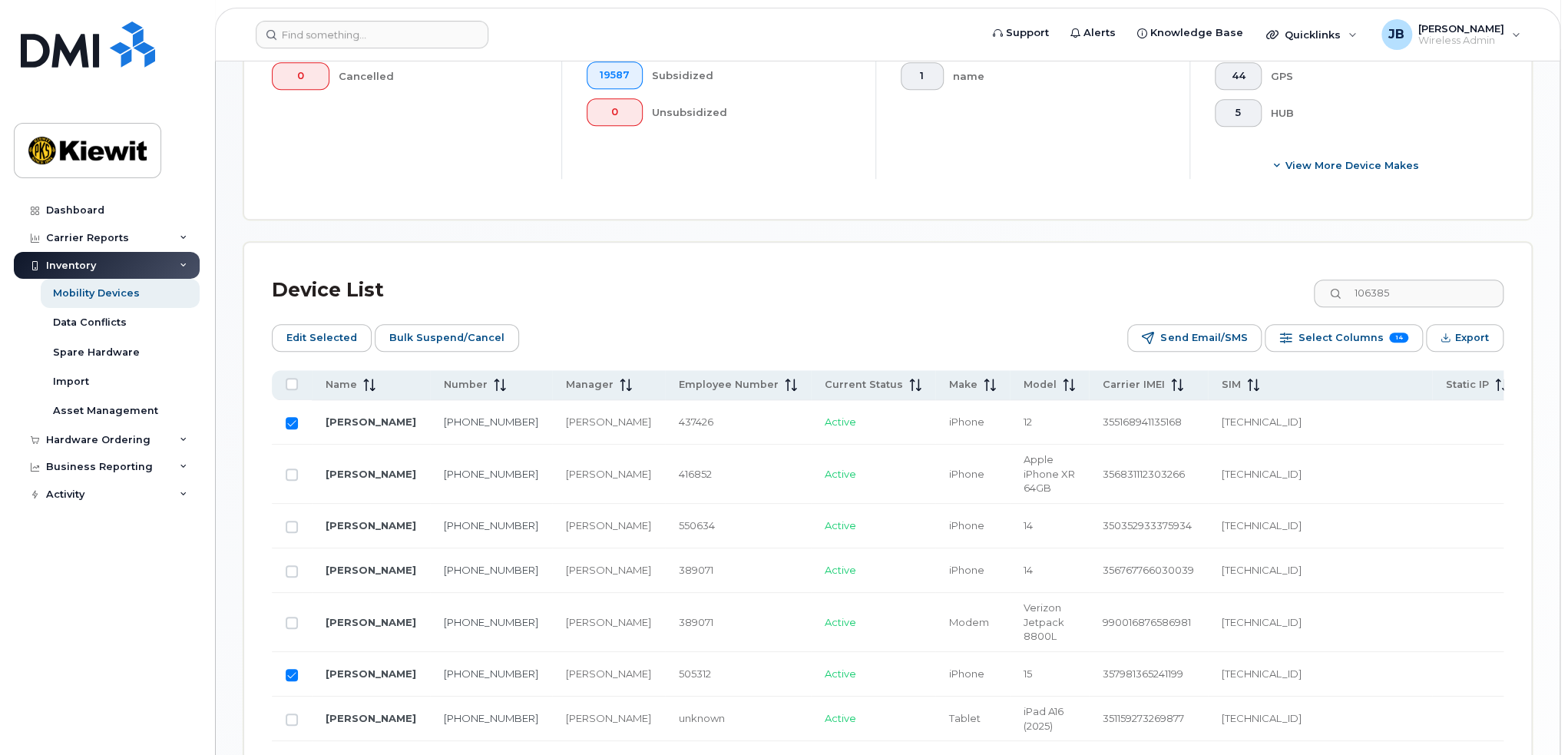
click at [320, 324] on div "Edit Selected Bulk Suspend/Cancel" at bounding box center [395, 338] width 247 height 28
click at [322, 334] on span "Edit Selected" at bounding box center [321, 337] width 70 height 23
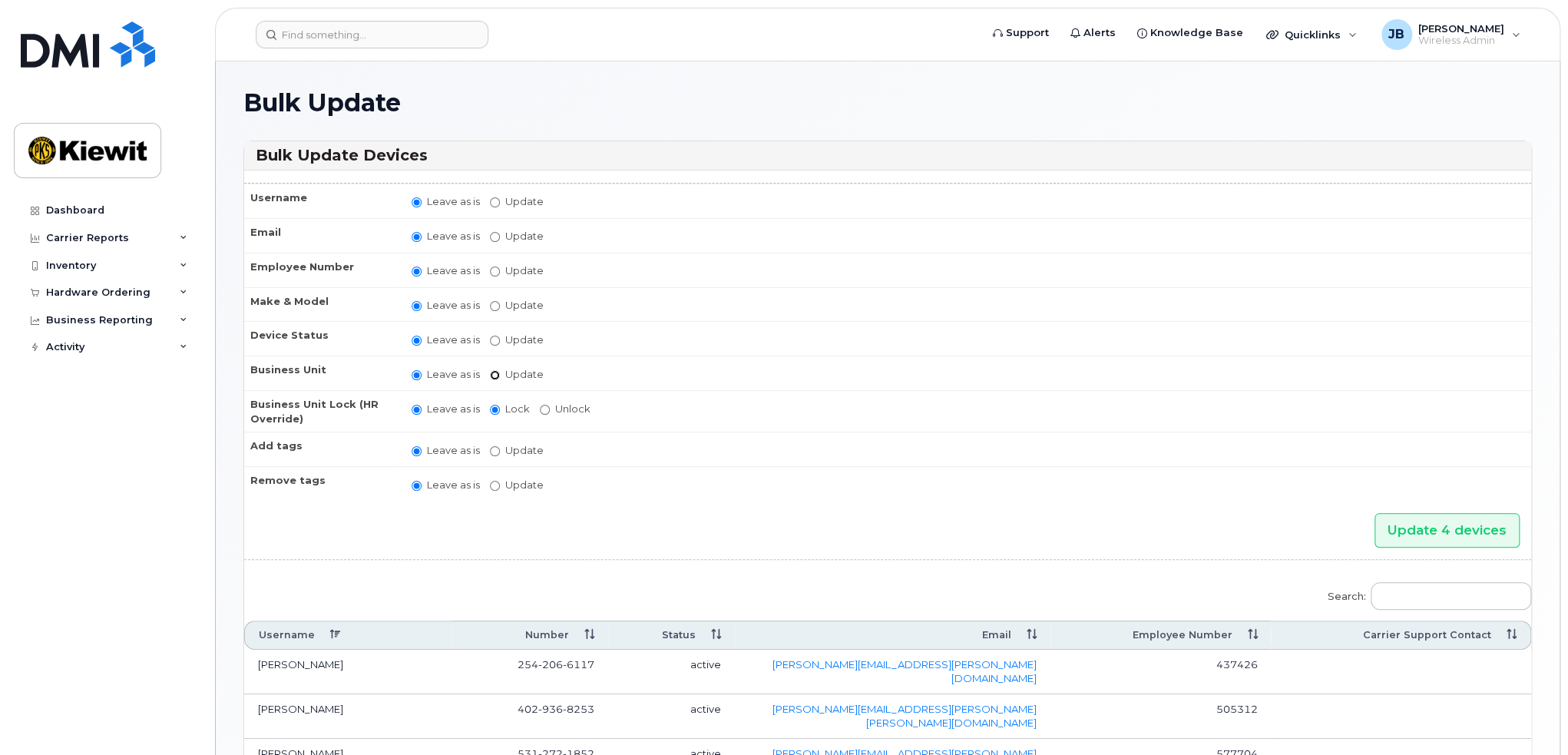
click at [494, 371] on input "Update" at bounding box center [495, 376] width 10 height 10
radio input "true"
radio input "false"
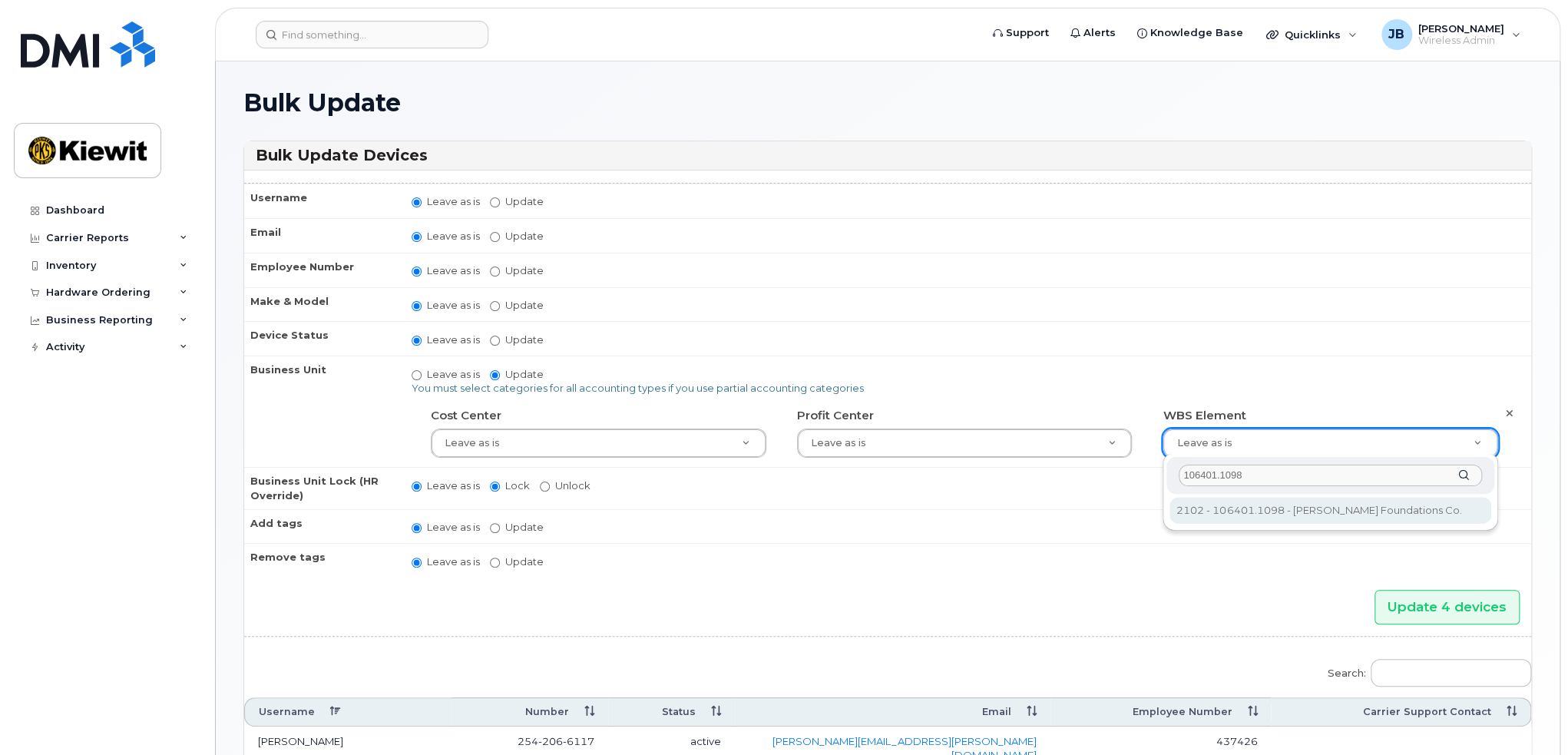
type input "106401.1098"
drag, startPoint x: 1275, startPoint y: 512, endPoint x: 1262, endPoint y: 525, distance: 18.4
type input "35163830"
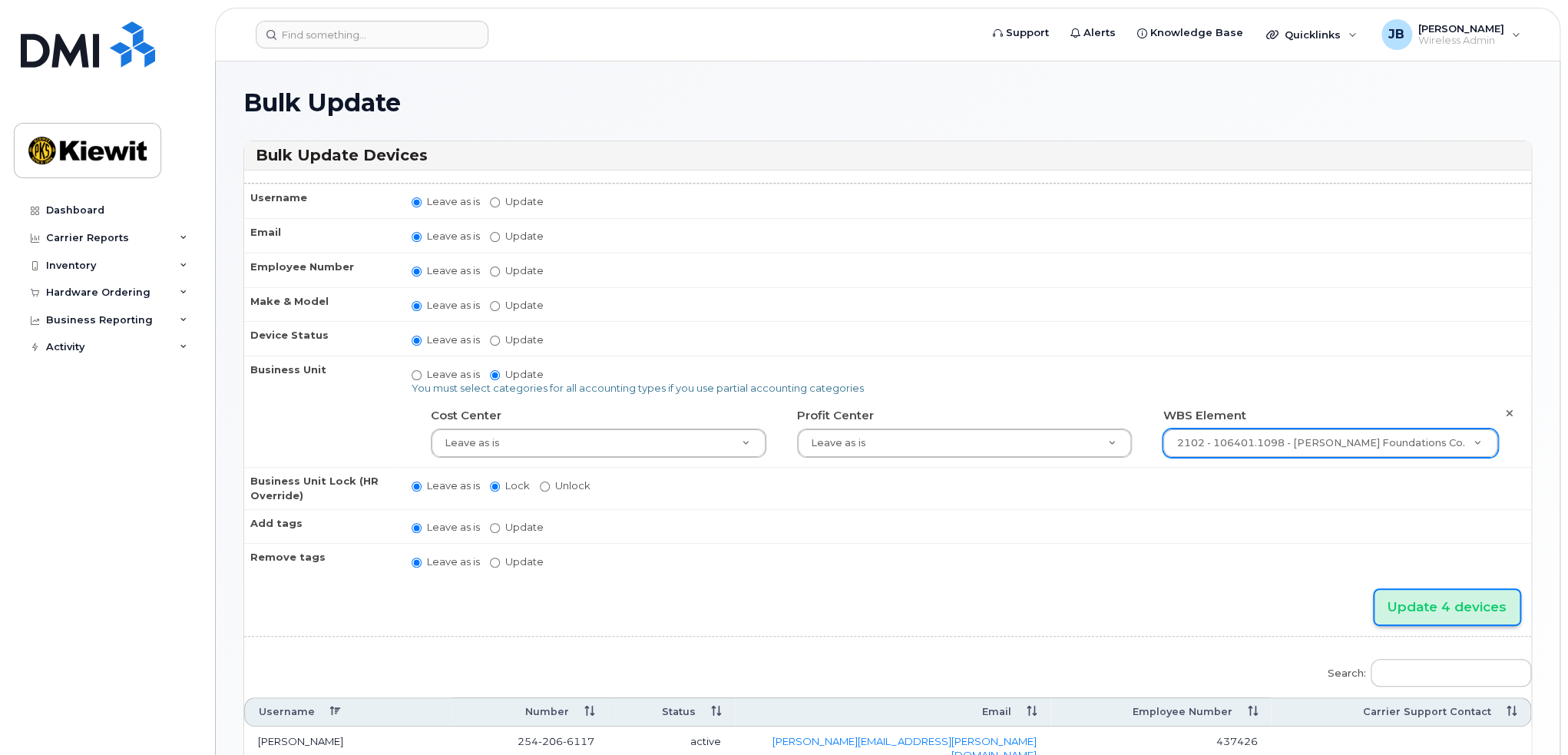
click at [1464, 608] on input "Update 4 devices" at bounding box center [1446, 607] width 145 height 35
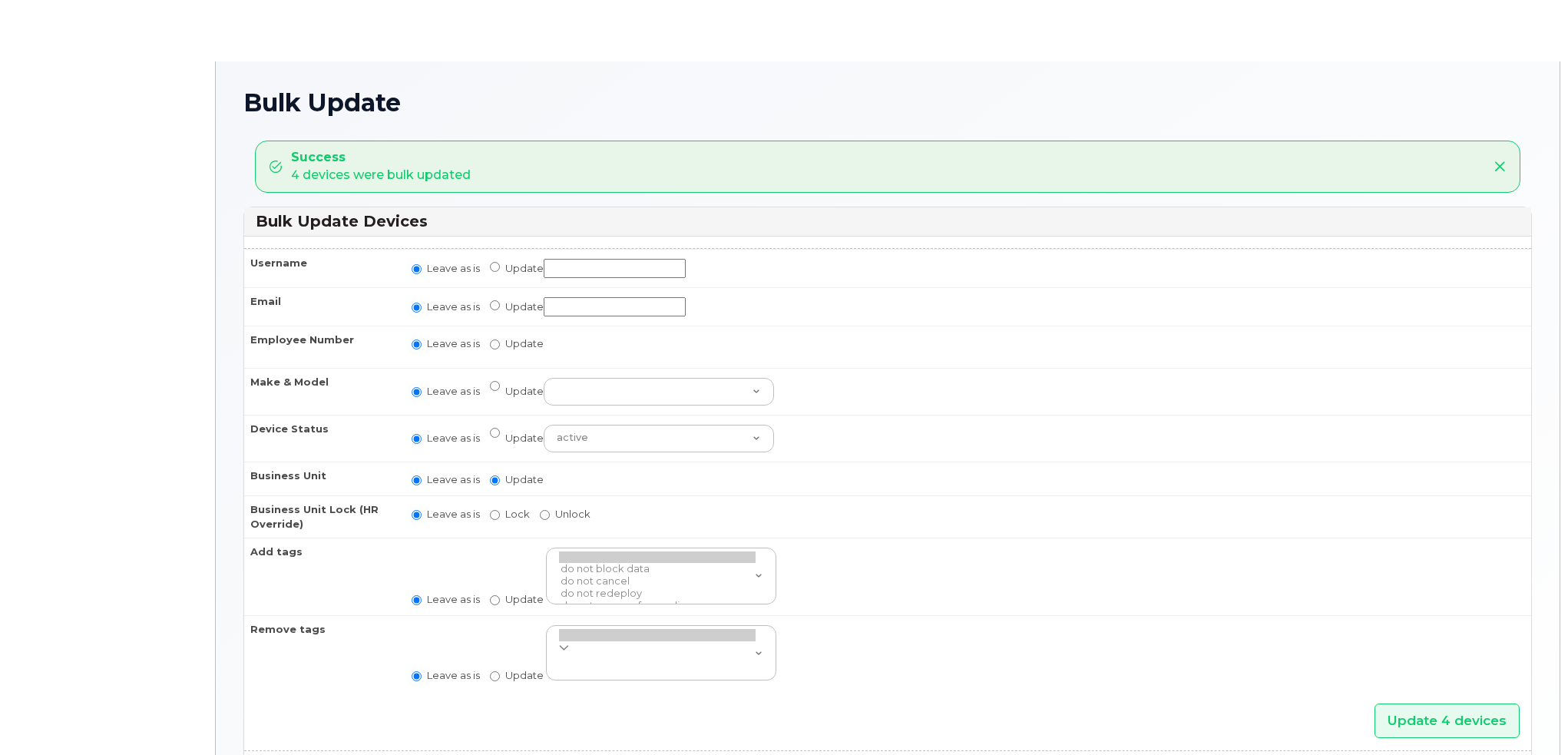
radio input "true"
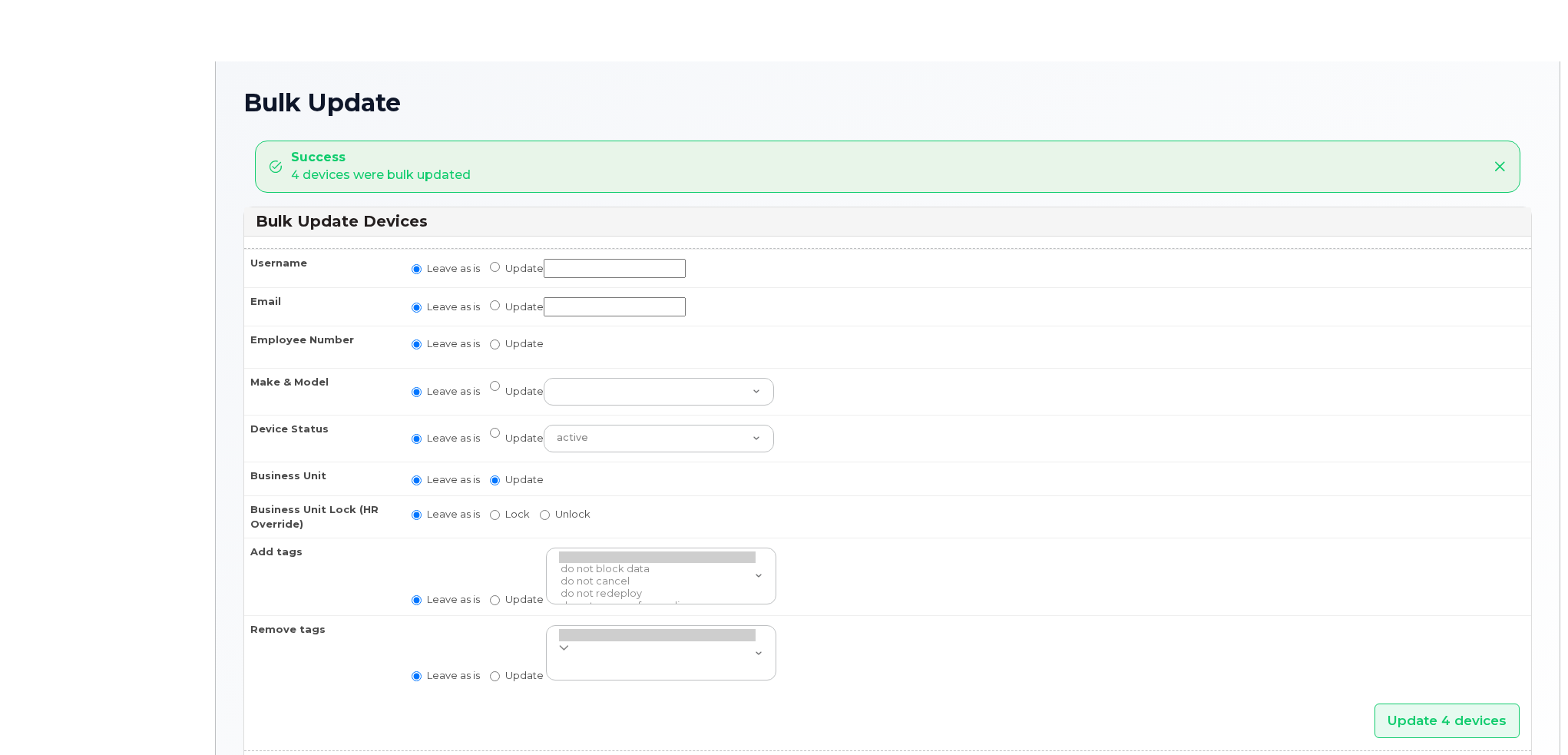
radio input "true"
type input ",,35163830"
radio input "true"
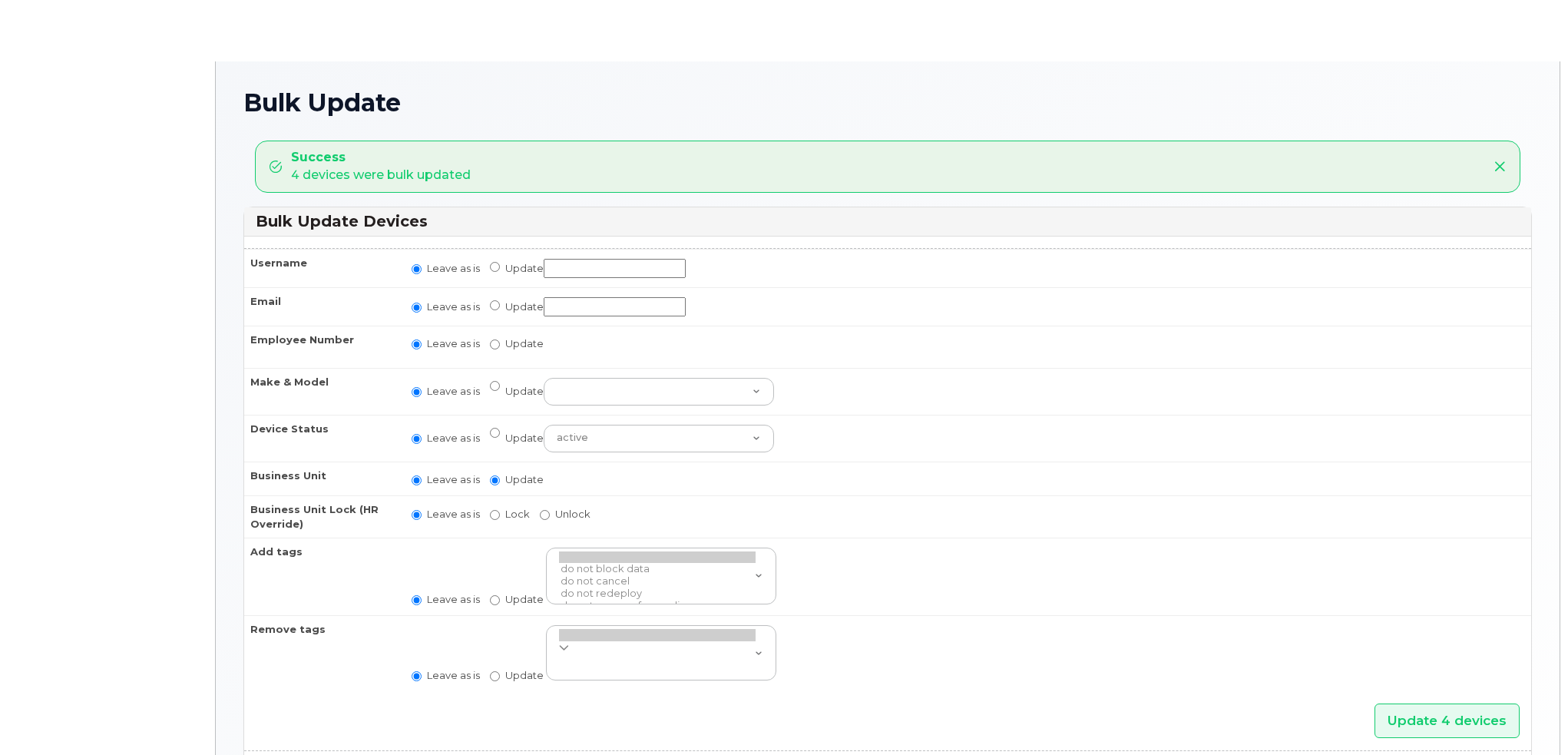
radio input "true"
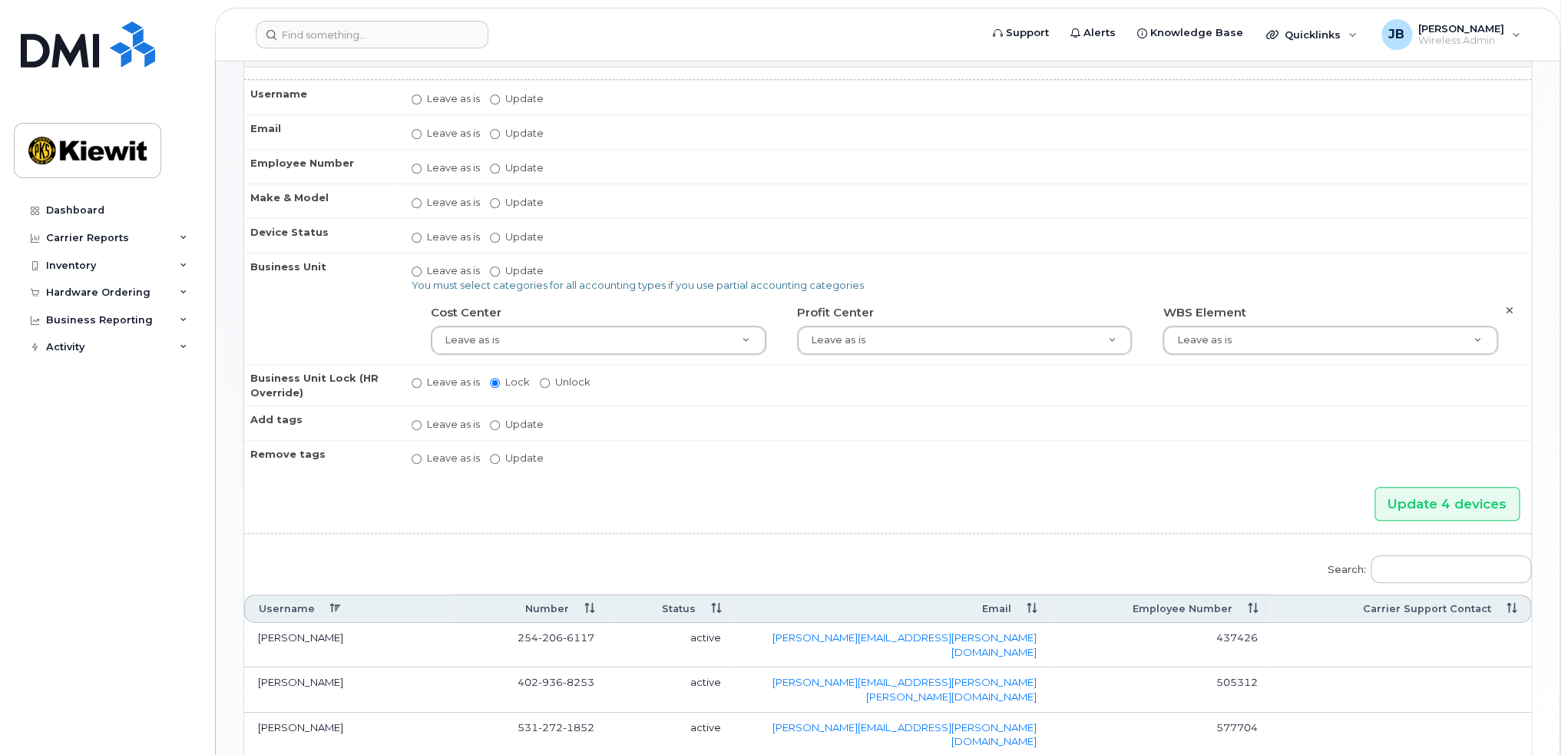
scroll to position [292, 0]
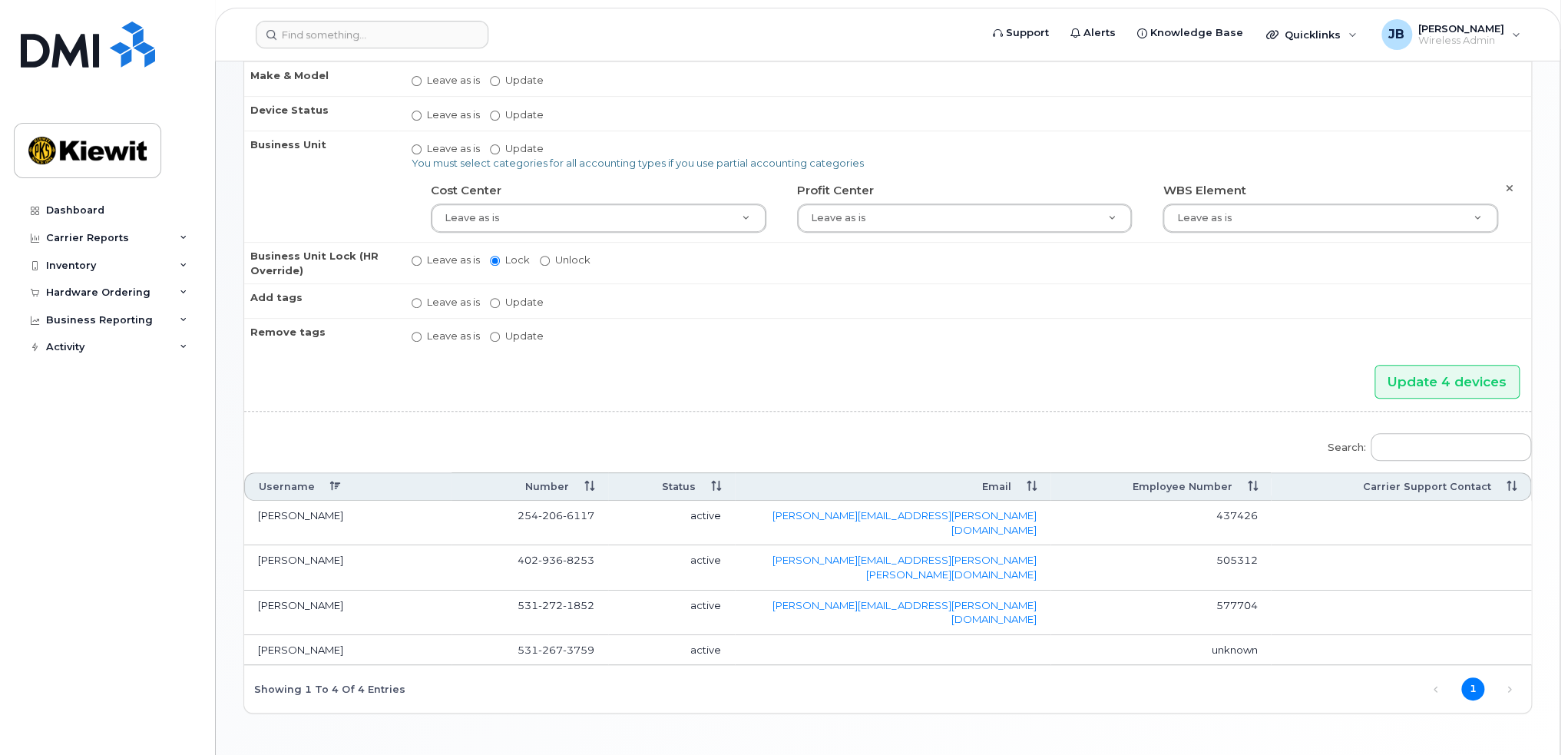
click at [585, 635] on td "[PHONE_NUMBER]" at bounding box center [530, 650] width 157 height 31
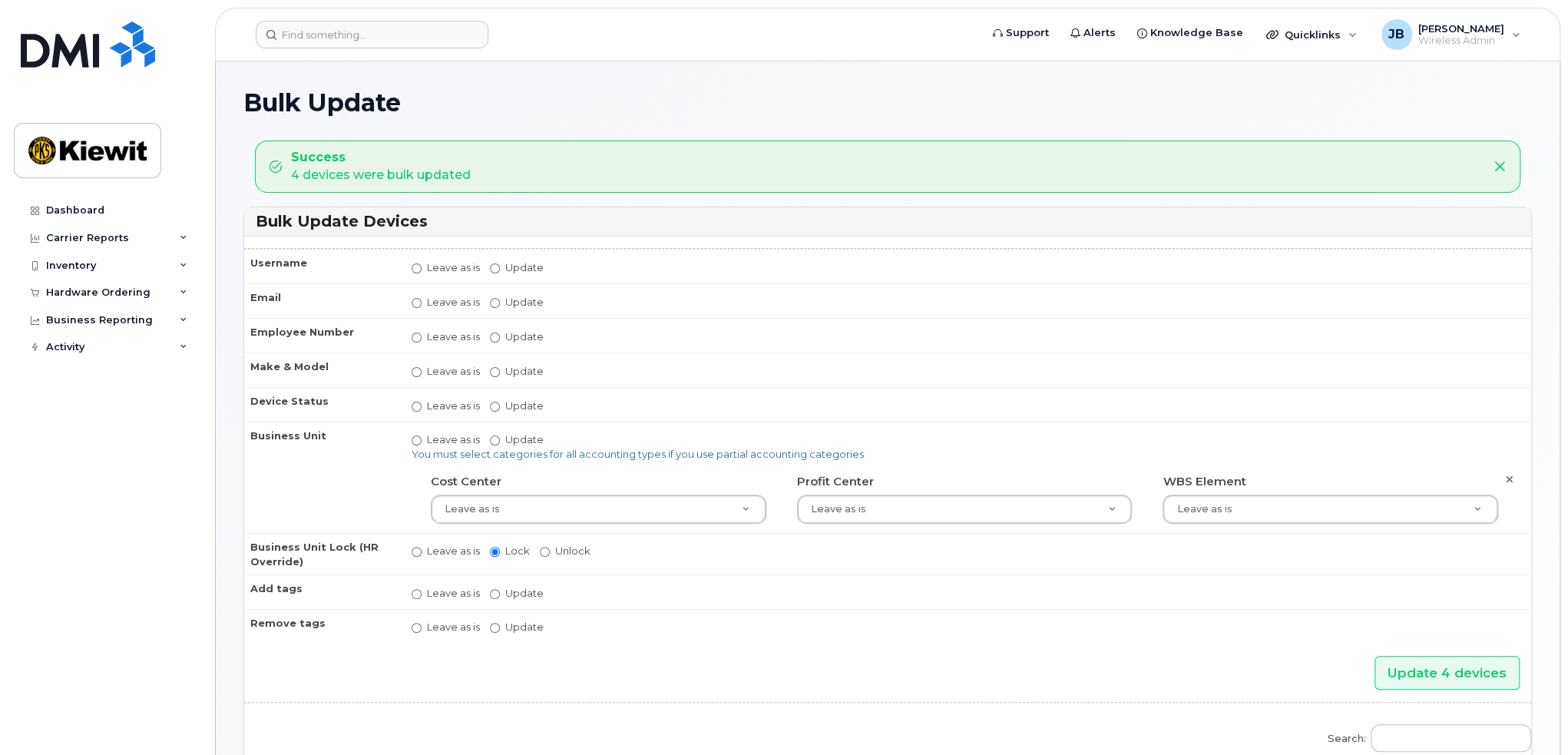
drag, startPoint x: 577, startPoint y: 595, endPoint x: 918, endPoint y: 594, distance: 341.0
click at [918, 594] on td "Leave as is Update No matches found do not block data do not cancel do not rede…" at bounding box center [964, 591] width 1133 height 35
click at [103, 257] on div "Inventory" at bounding box center [107, 266] width 186 height 28
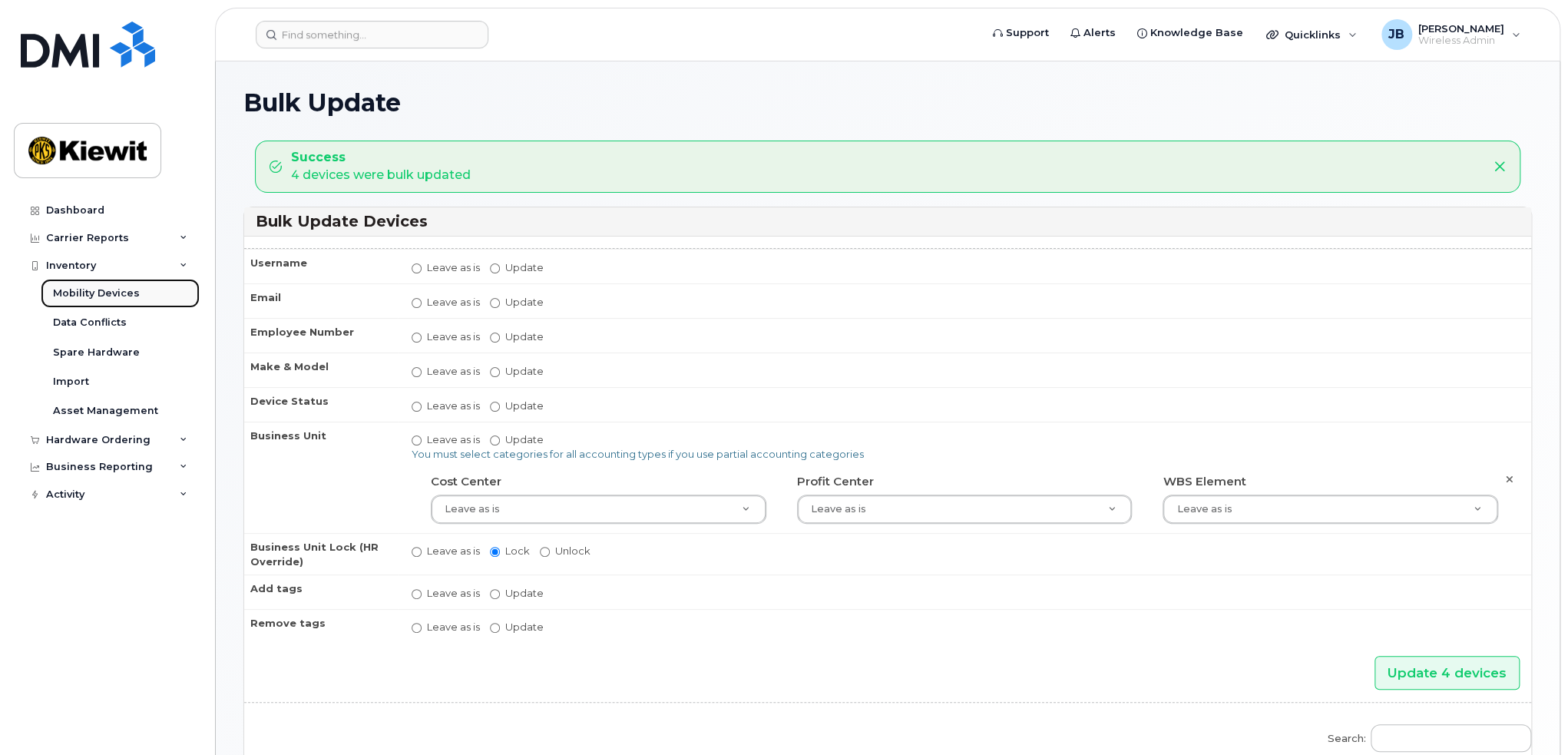
click at [103, 289] on div "Mobility Devices" at bounding box center [97, 294] width 87 height 14
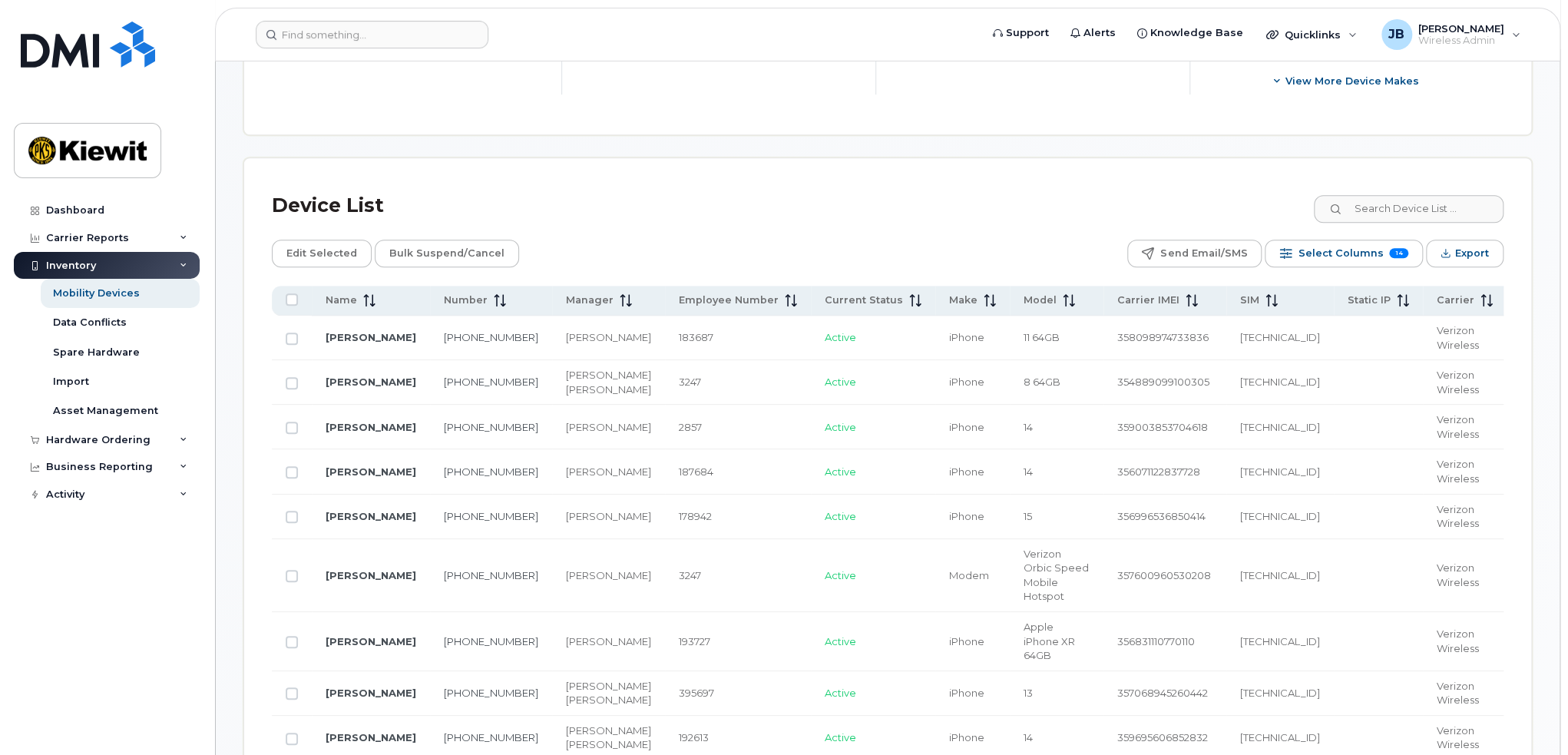
scroll to position [691, 0]
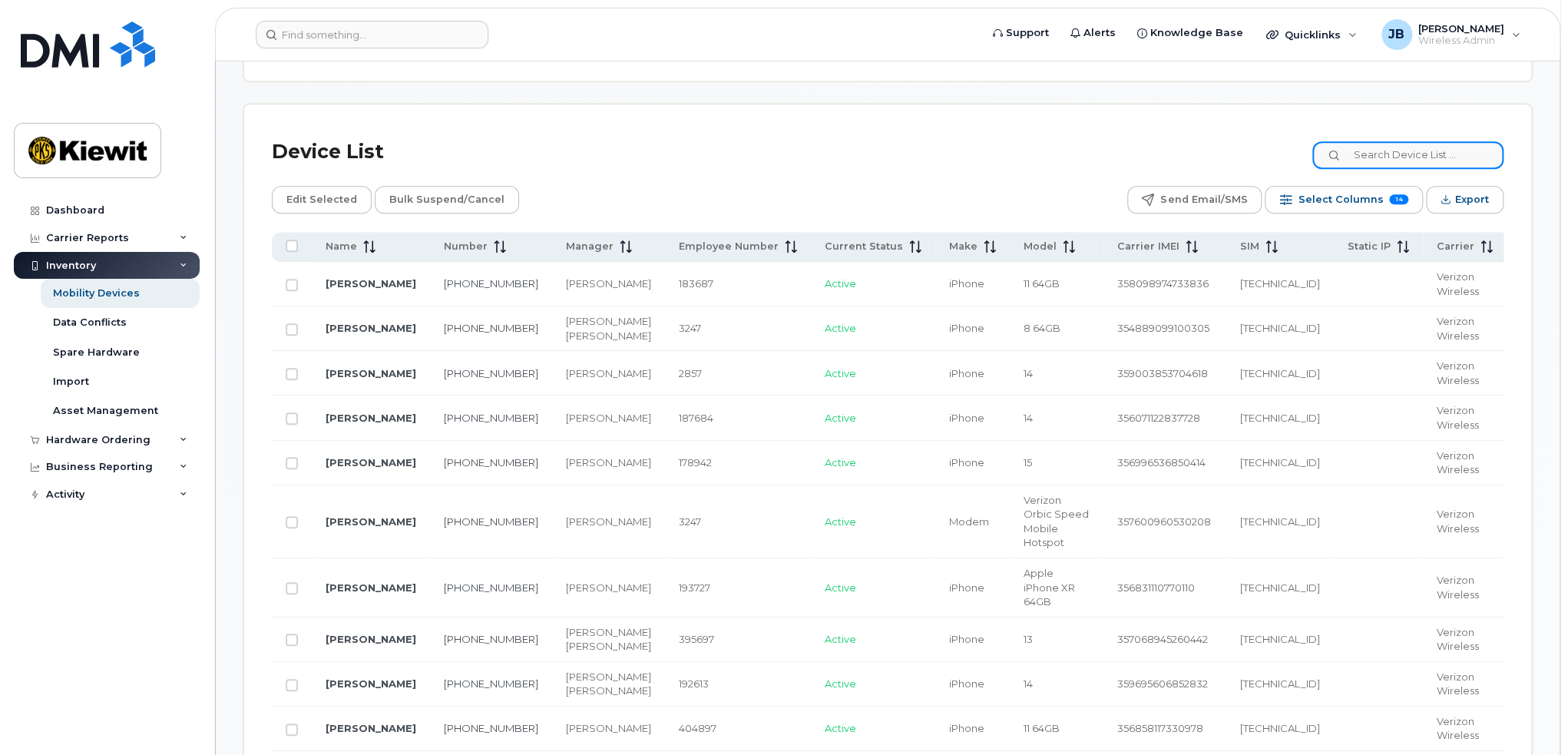
click at [1412, 153] on input at bounding box center [1407, 155] width 191 height 28
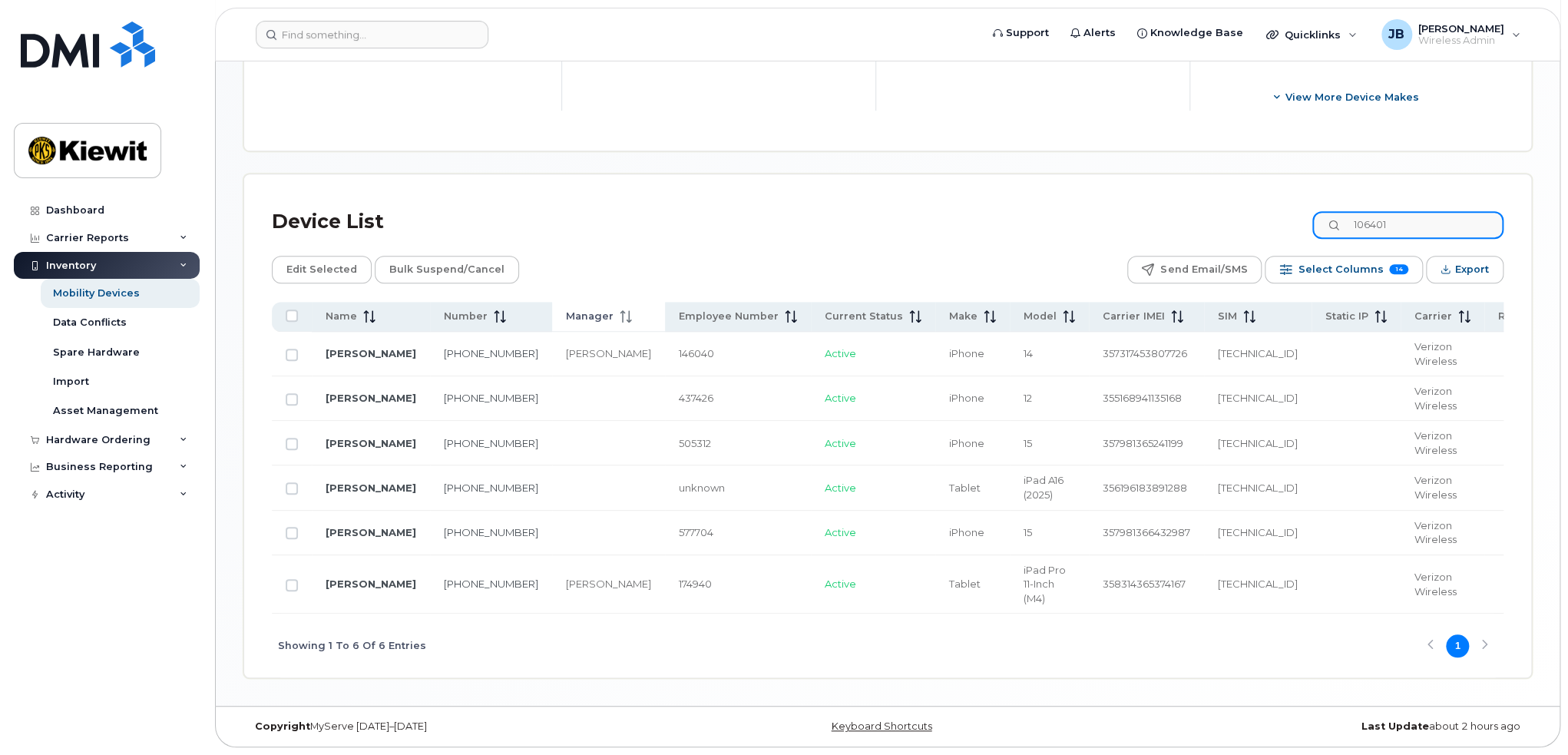
scroll to position [623, 0]
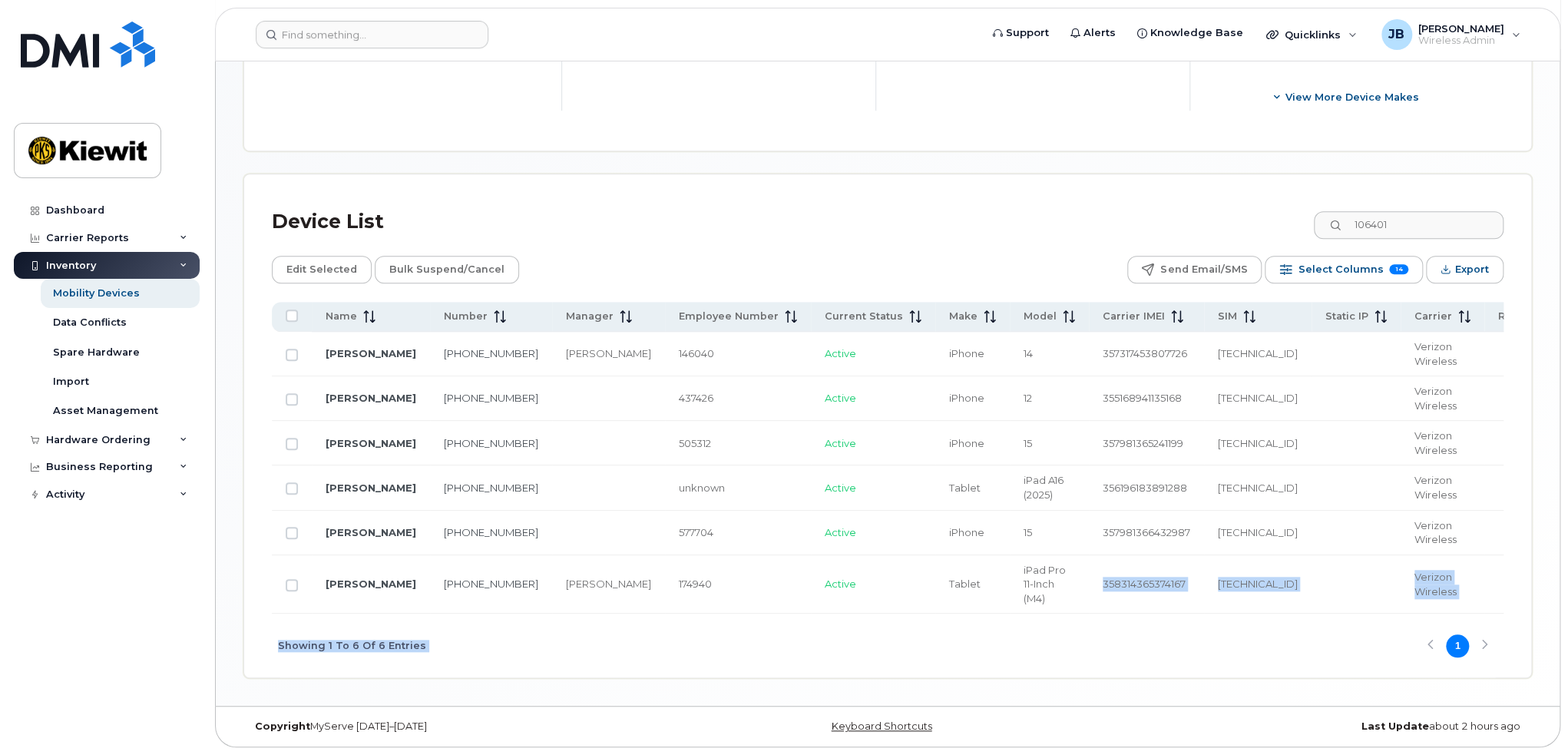
drag, startPoint x: 1001, startPoint y: 609, endPoint x: 1205, endPoint y: 620, distance: 204.3
click at [1205, 620] on div "Name Number Manager Employee Number Current Status Make Model Carrier IMEI SIM …" at bounding box center [887, 489] width 1231 height 376
click at [1114, 632] on div "Showing 1 To 6 Of 6 Entries 1" at bounding box center [887, 645] width 1231 height 63
click at [1136, 651] on div "Showing 1 To 6 Of 6 Entries 1" at bounding box center [887, 645] width 1231 height 63
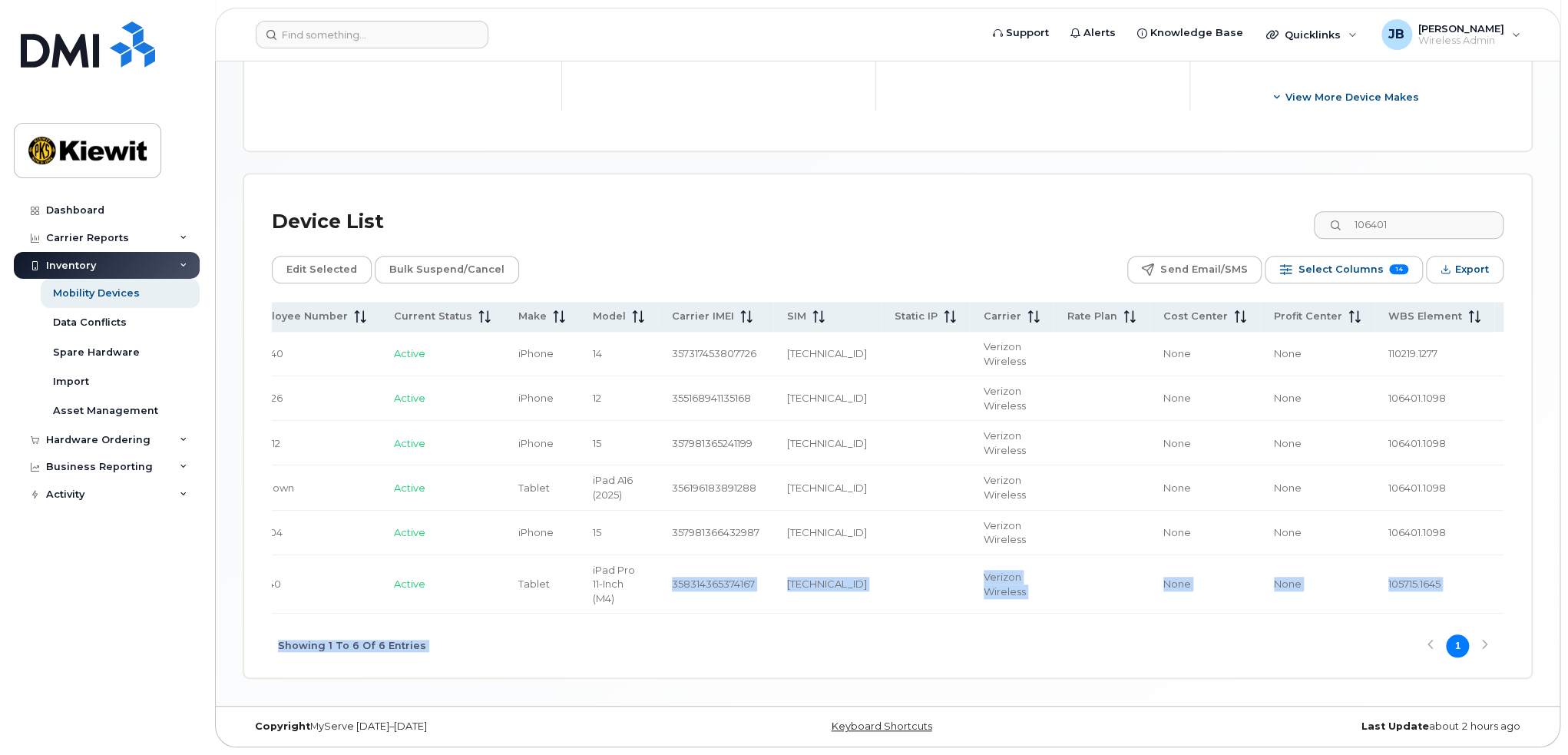
scroll to position [0, 0]
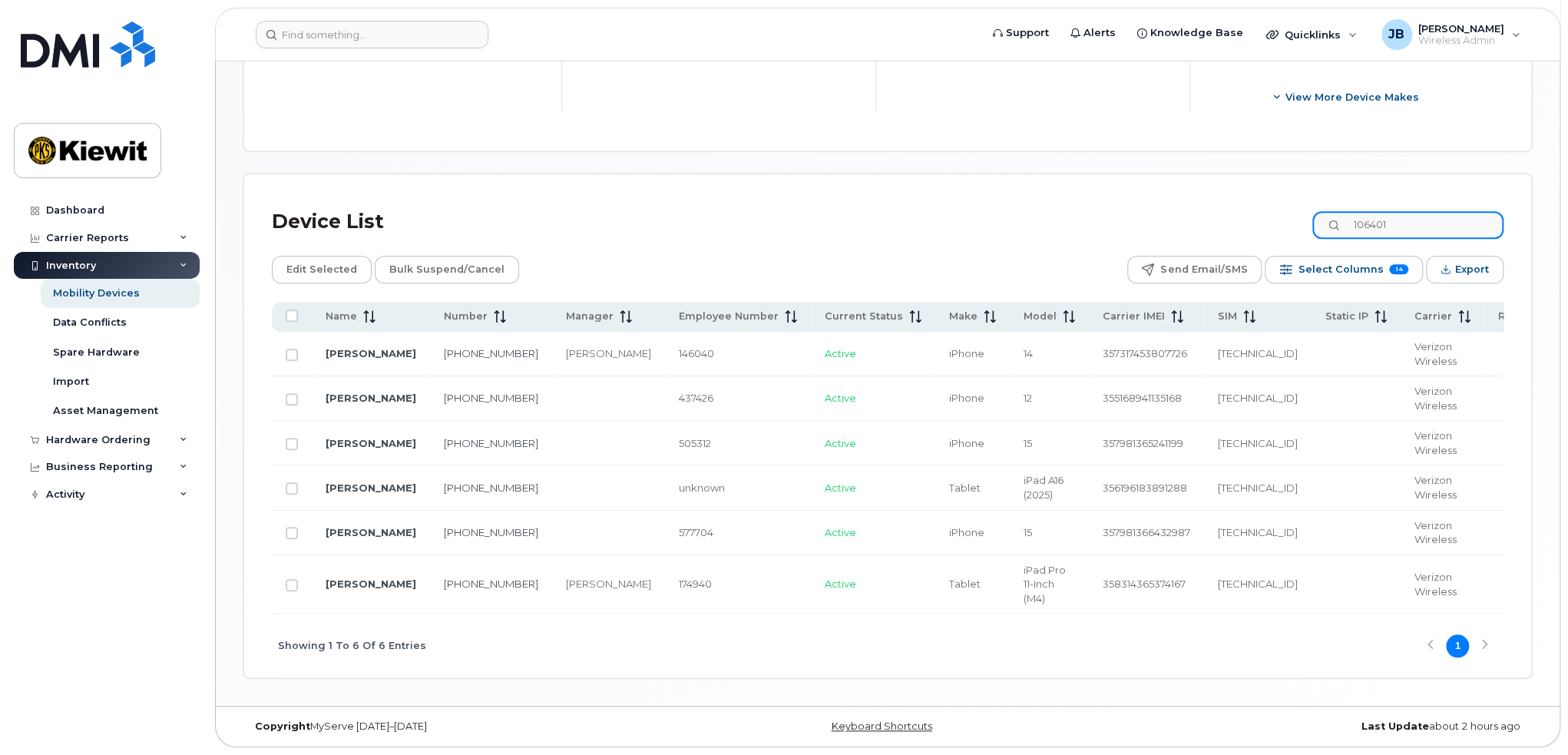
click at [1431, 225] on input "106401" at bounding box center [1407, 225] width 191 height 28
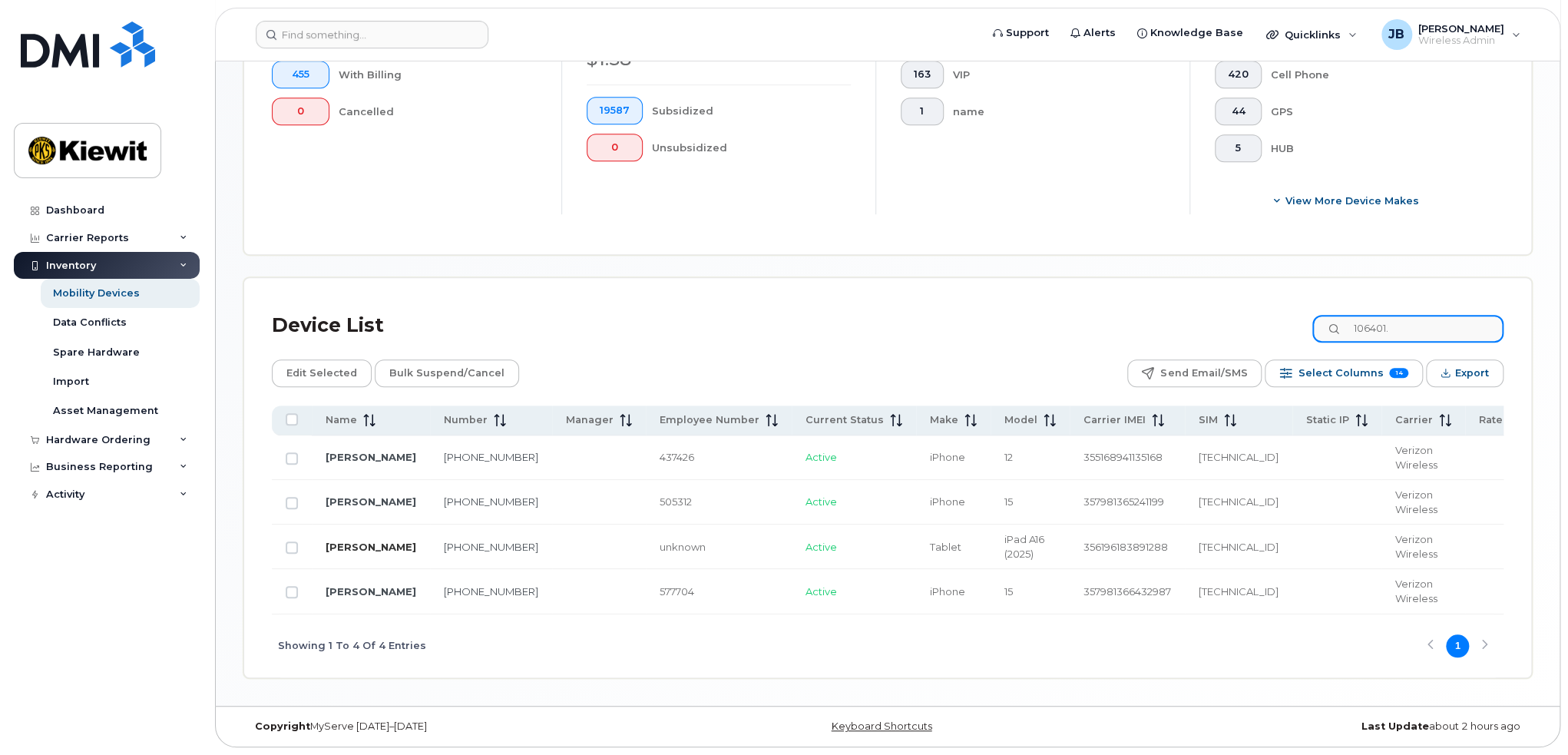
type input "106401."
click at [347, 544] on link "[PERSON_NAME]" at bounding box center [371, 546] width 91 height 12
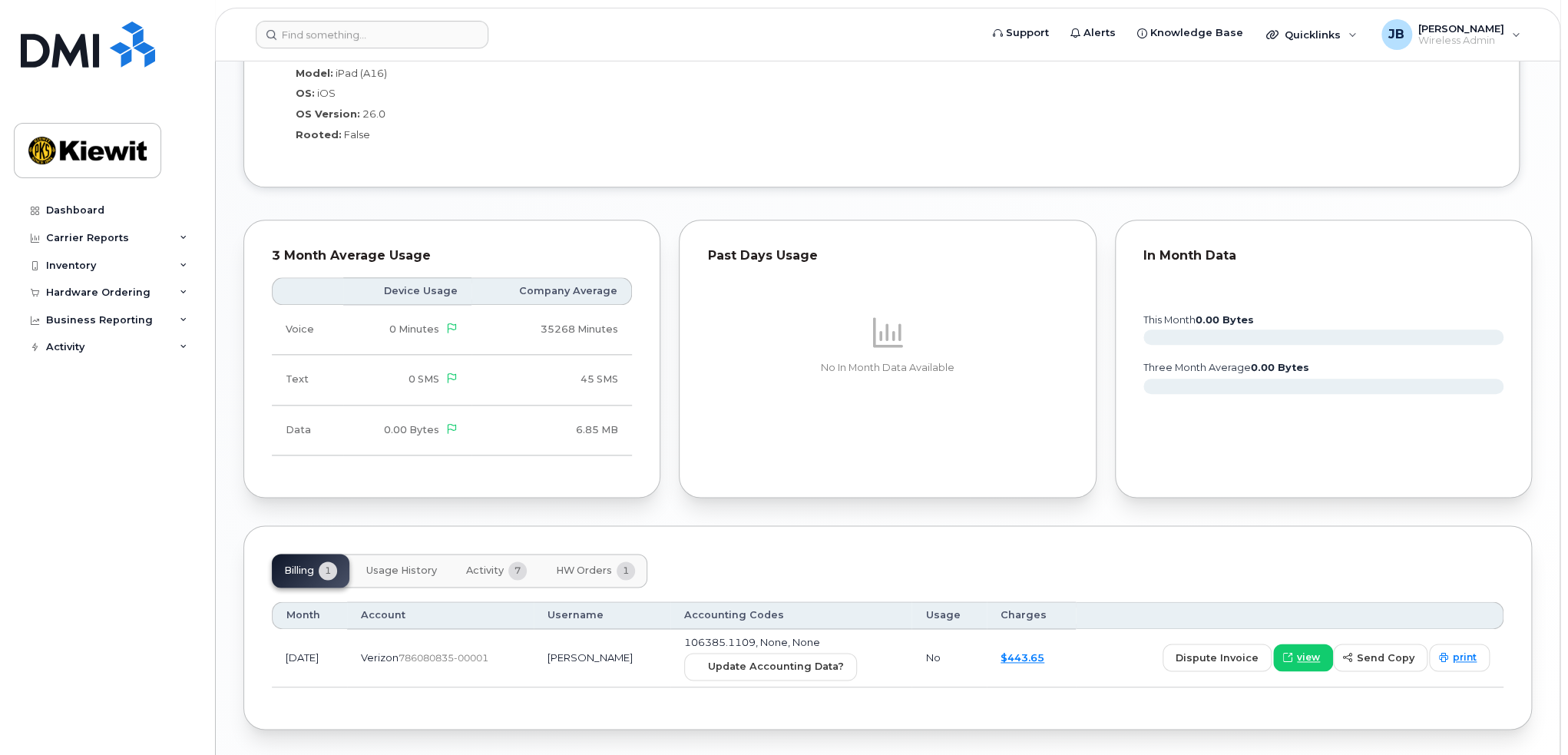
scroll to position [1119, 0]
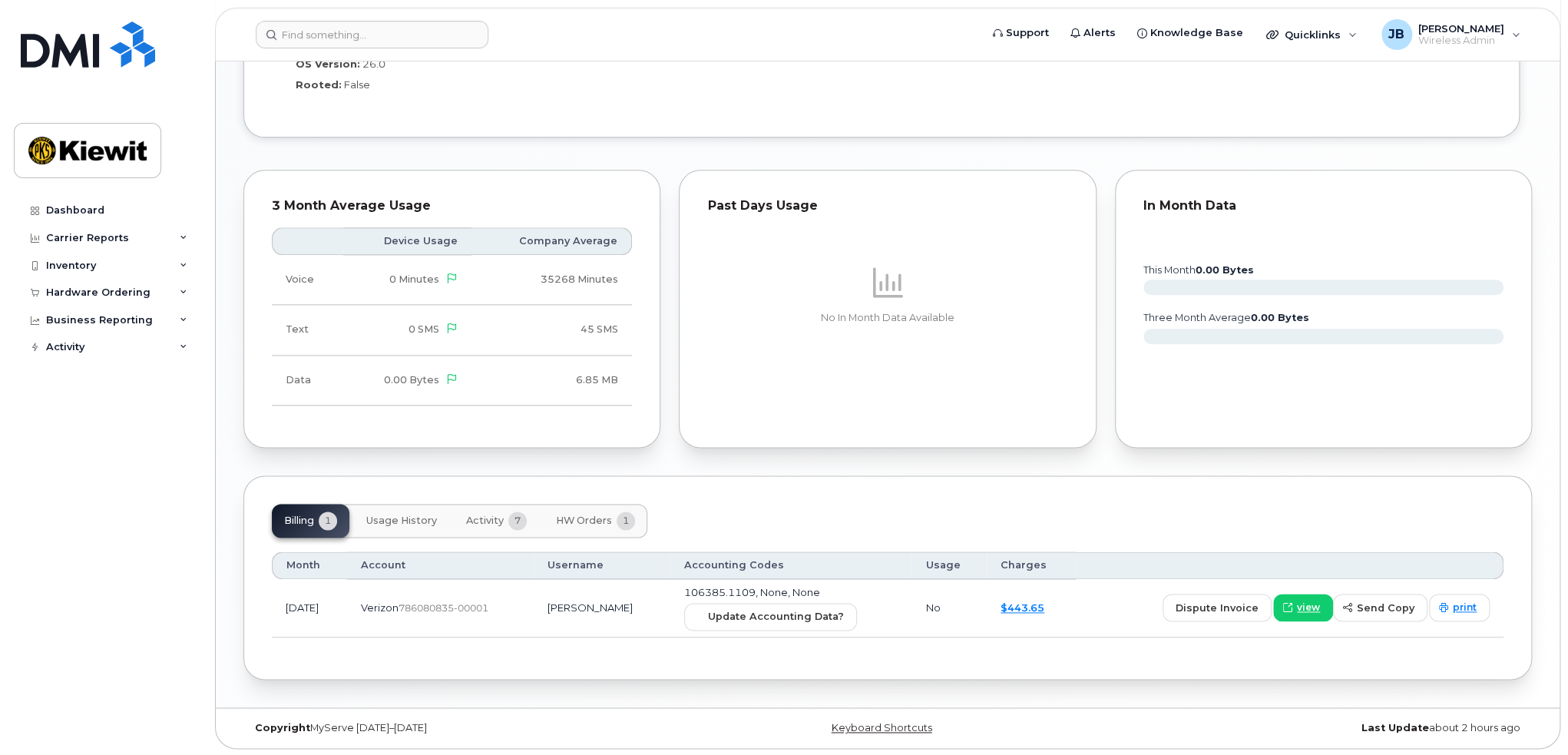
click at [512, 528] on span "7" at bounding box center [517, 521] width 19 height 19
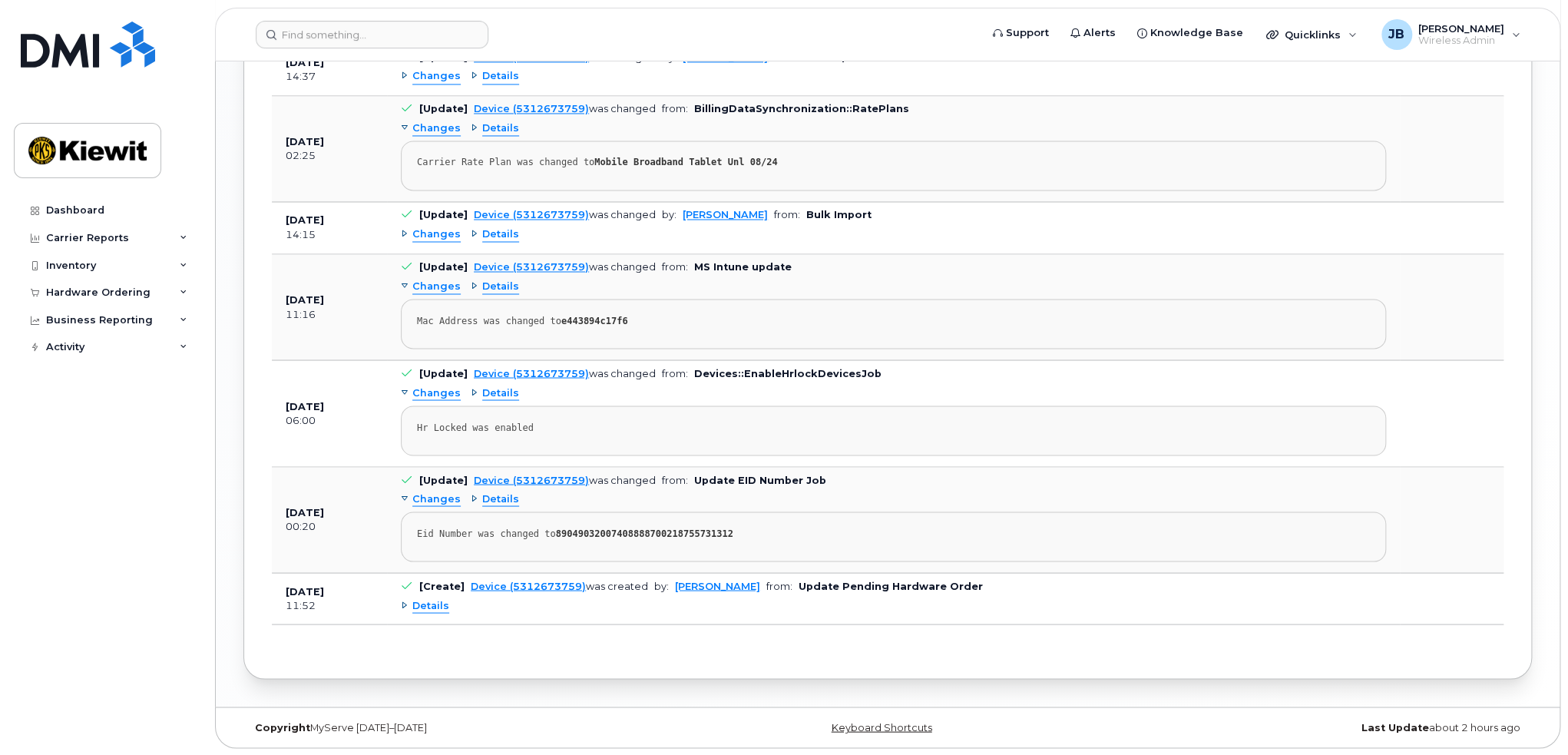
scroll to position [1658, 0]
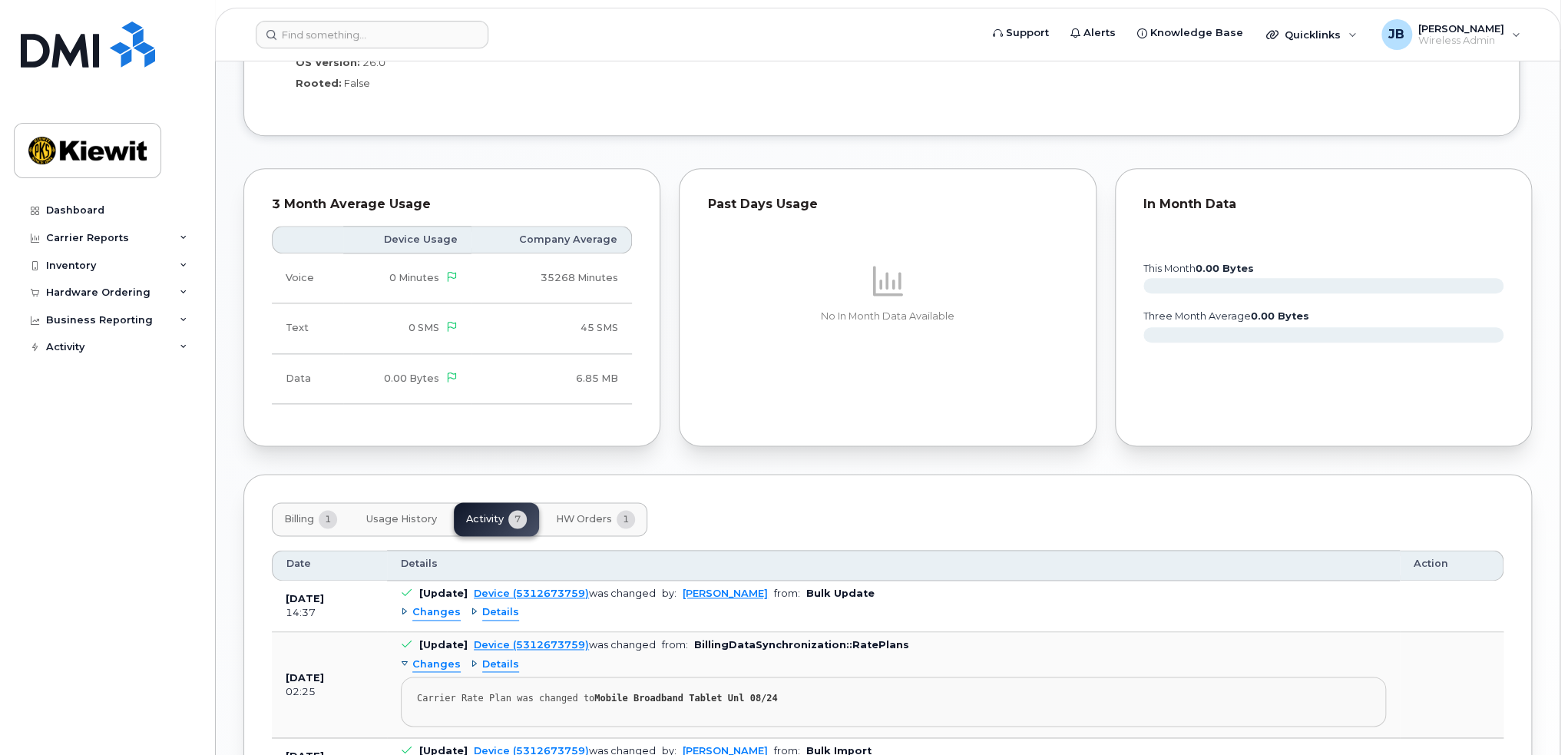
click at [320, 522] on span "1" at bounding box center [327, 519] width 19 height 19
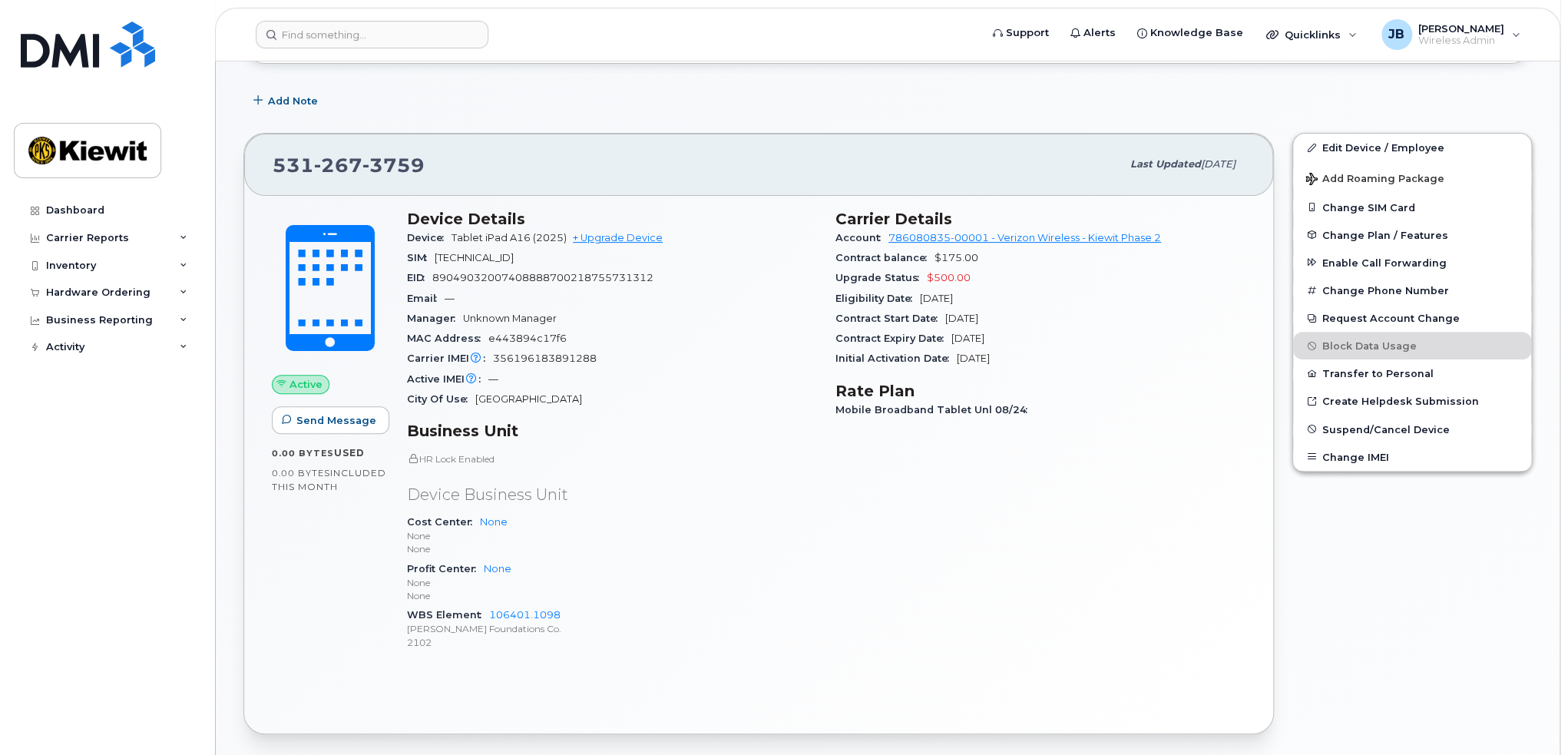
scroll to position [230, 0]
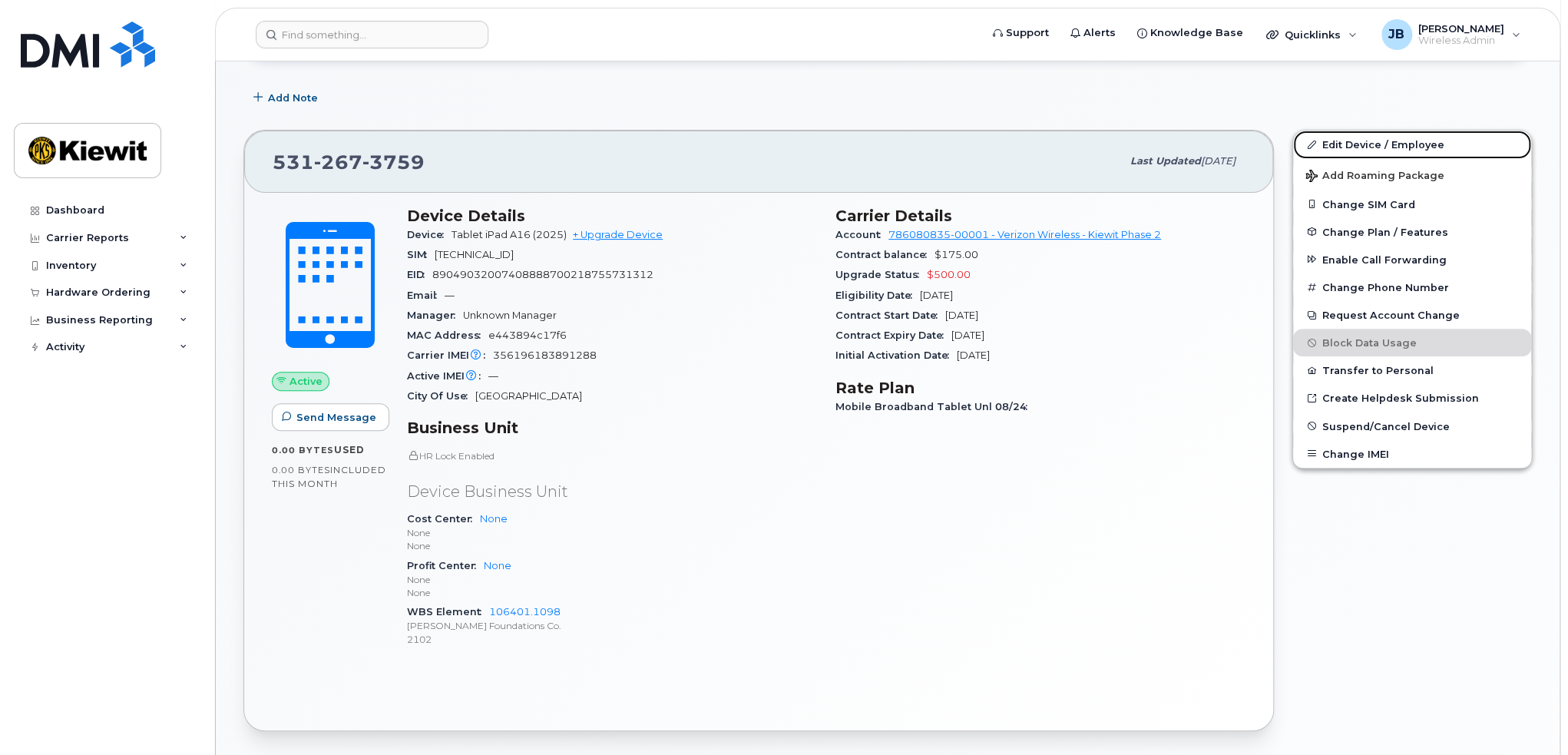
drag, startPoint x: 1361, startPoint y: 138, endPoint x: 1245, endPoint y: 292, distance: 192.8
click at [1361, 138] on link "Edit Device / Employee" at bounding box center [1412, 144] width 238 height 28
click at [1349, 146] on link "Edit Device / Employee" at bounding box center [1412, 144] width 238 height 28
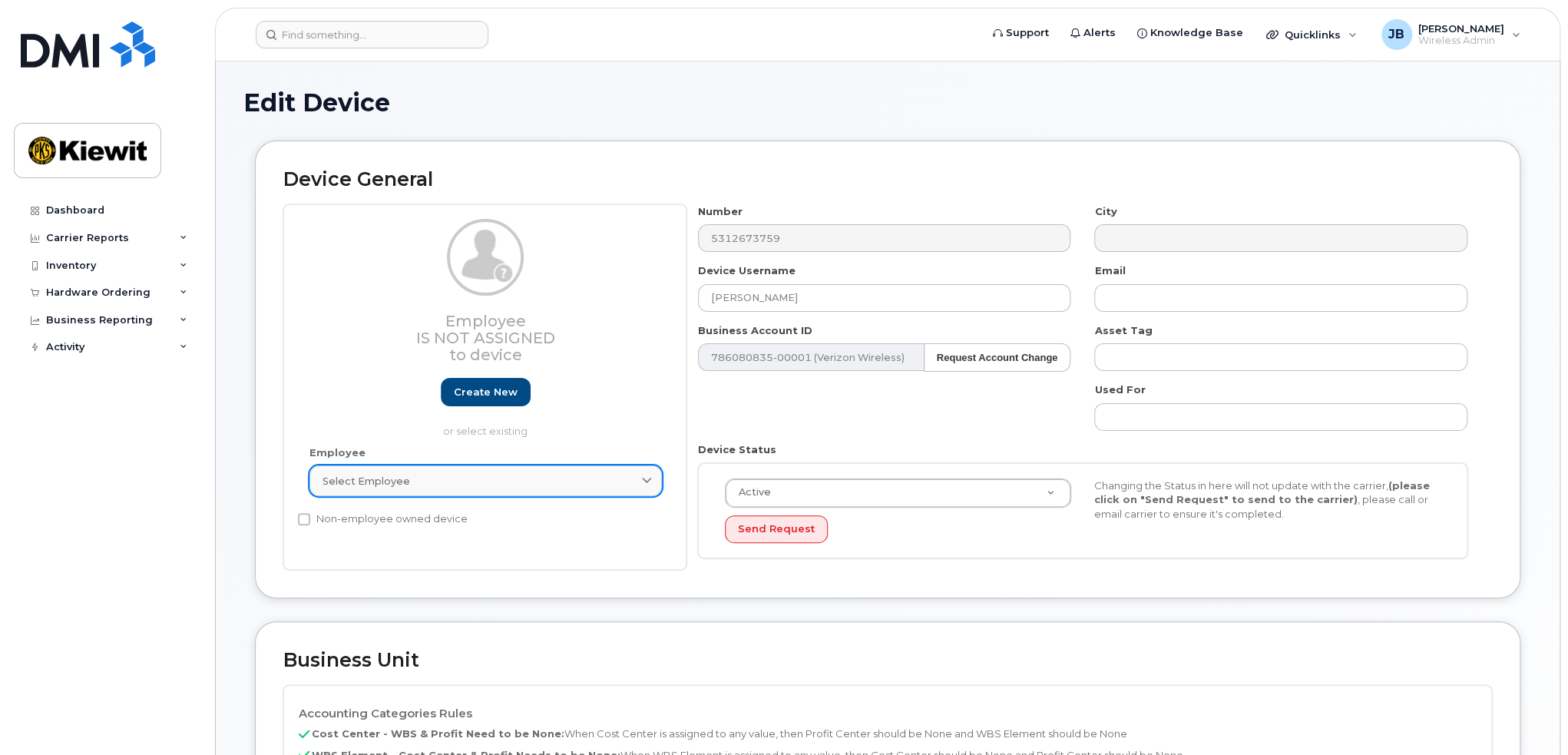
click at [529, 495] on link "Select employee" at bounding box center [485, 480] width 353 height 31
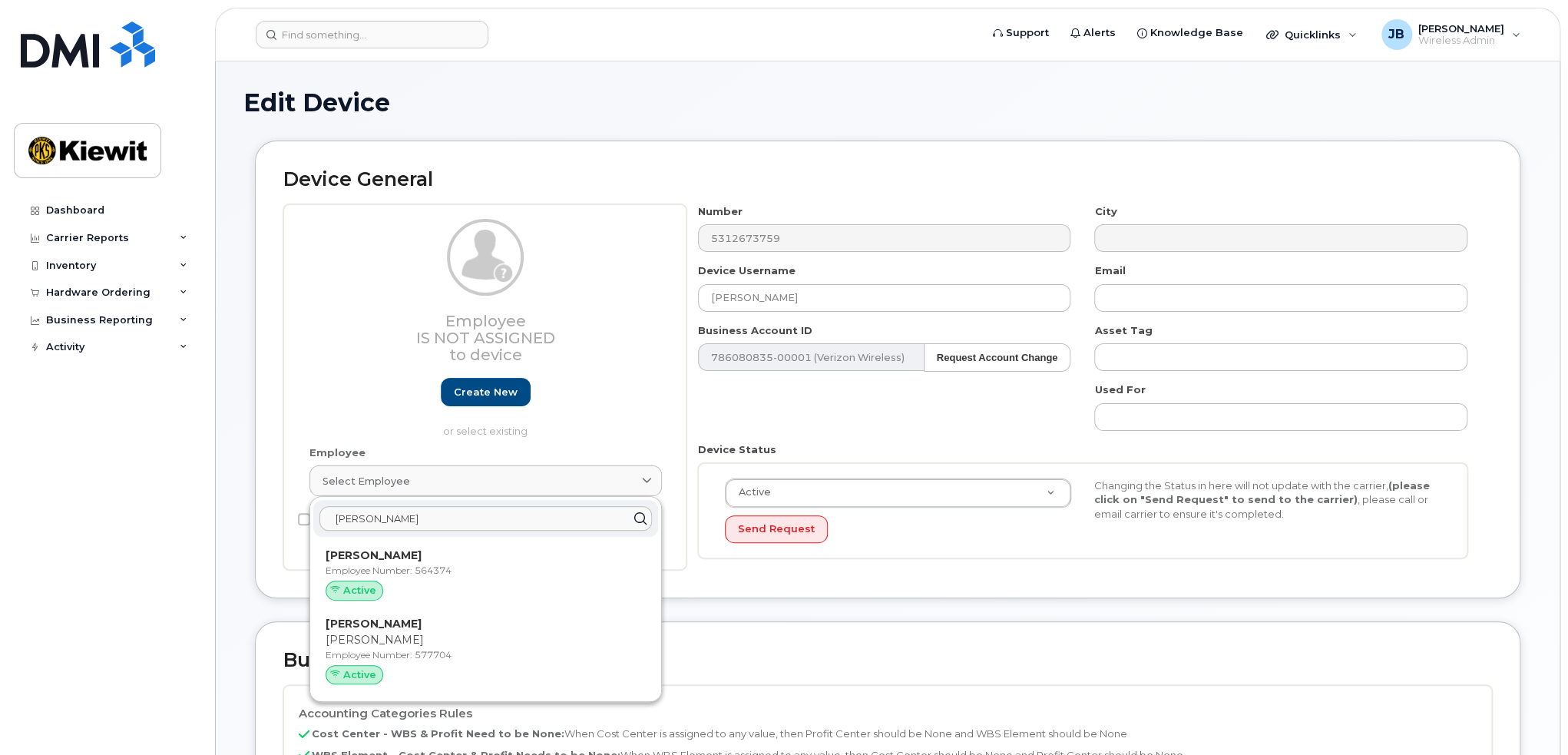
type input "[PERSON_NAME]"
drag, startPoint x: 462, startPoint y: 554, endPoint x: 915, endPoint y: 85, distance: 652.1
click at [462, 554] on p "[PERSON_NAME]" at bounding box center [485, 555] width 320 height 16
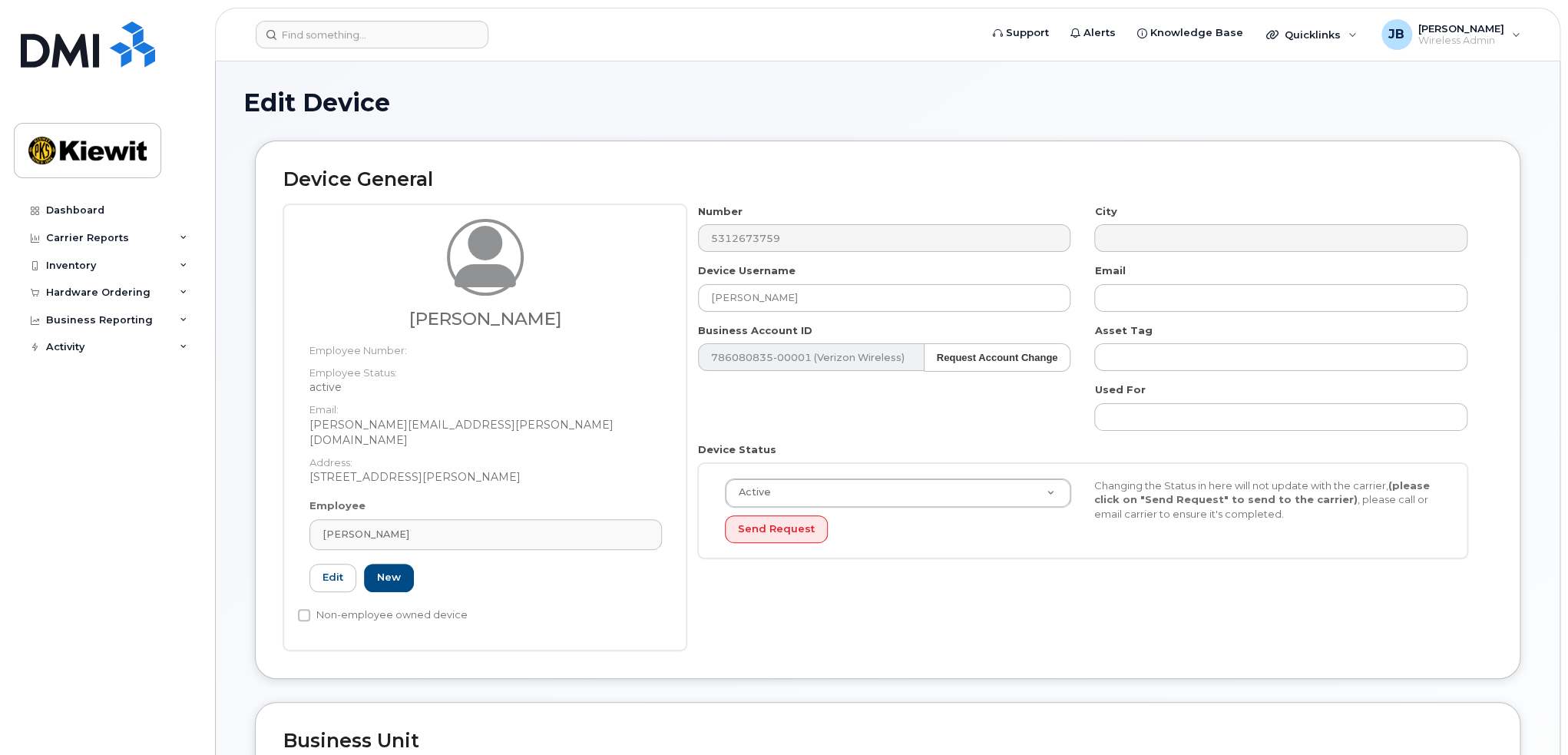
type input "564374"
click at [418, 527] on div "[PERSON_NAME]" at bounding box center [485, 534] width 326 height 15
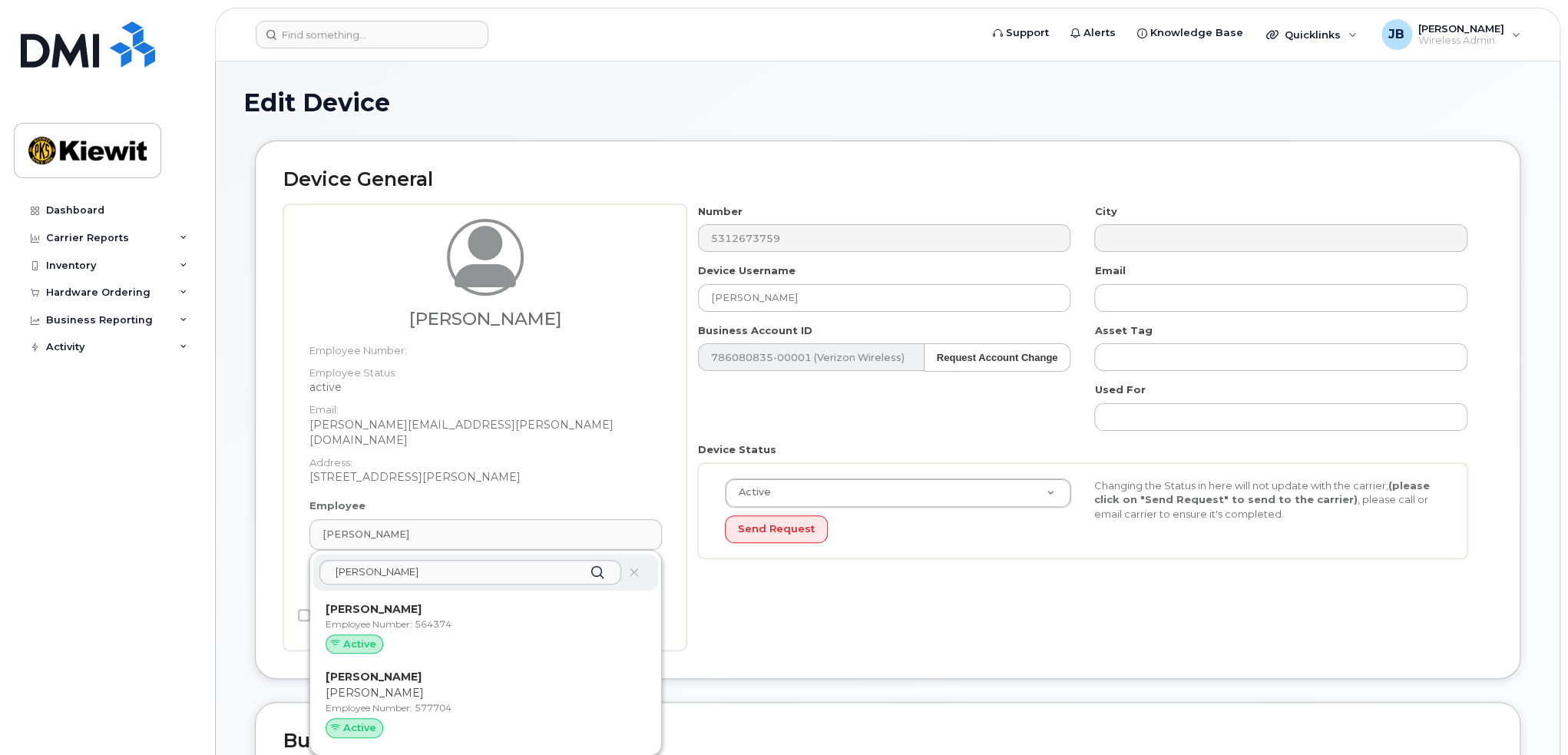
drag, startPoint x: 371, startPoint y: 702, endPoint x: 846, endPoint y: 77, distance: 785.0
click at [371, 701] on div "[PERSON_NAME] [PERSON_NAME] Number: 577704 Active" at bounding box center [485, 707] width 320 height 75
type input "[PERSON_NAME]"
type input "[PERSON_NAME][EMAIL_ADDRESS][PERSON_NAME][DOMAIN_NAME]"
type input "577704"
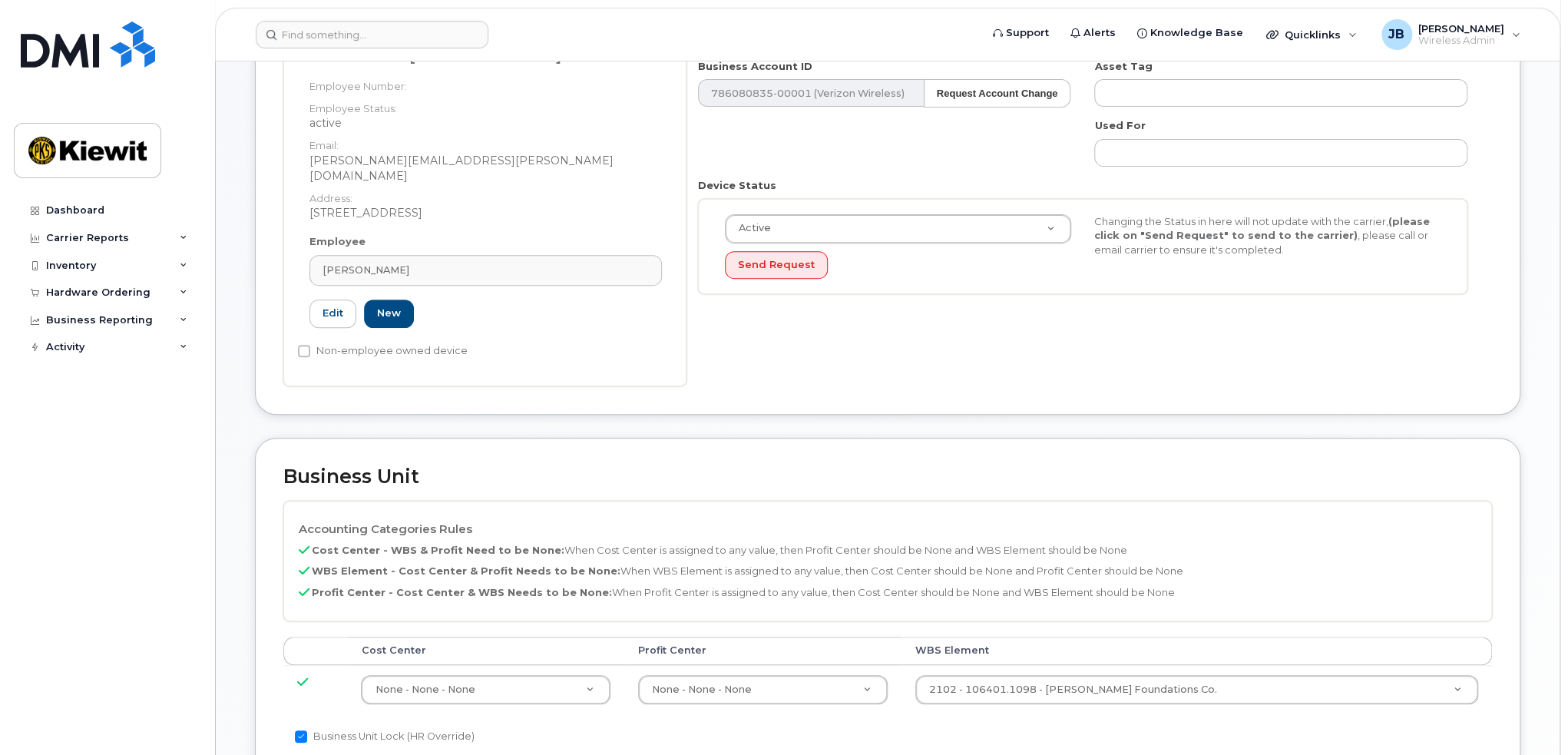
scroll to position [307, 0]
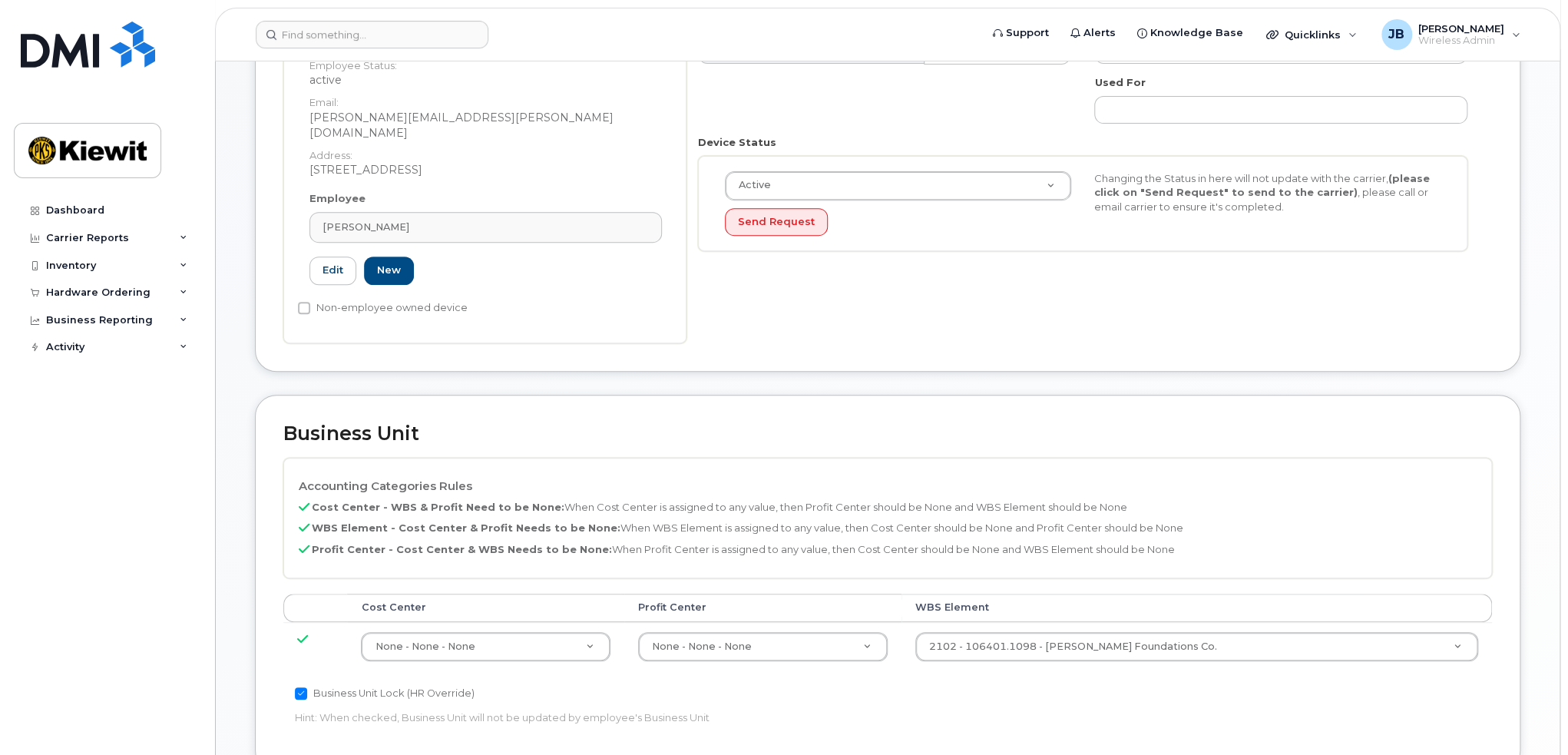
click at [682, 359] on div "Device General [PERSON_NAME] Employee Number: Employee Status: active Email: [P…" at bounding box center [887, 113] width 1288 height 560
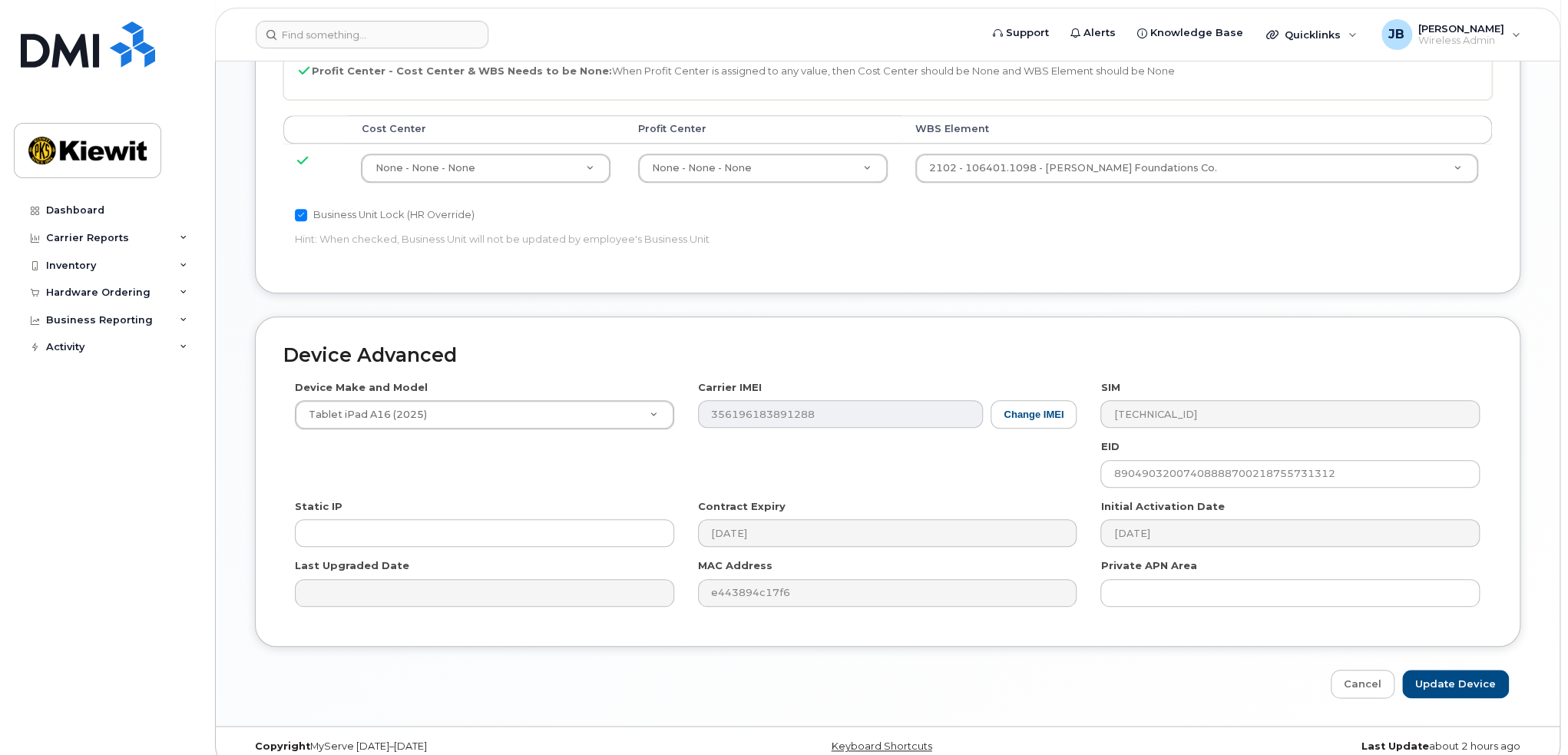
scroll to position [787, 0]
drag, startPoint x: 1462, startPoint y: 660, endPoint x: 1404, endPoint y: 644, distance: 60.2
click at [1462, 669] on input "Update Device" at bounding box center [1455, 683] width 107 height 29
type input "Saving..."
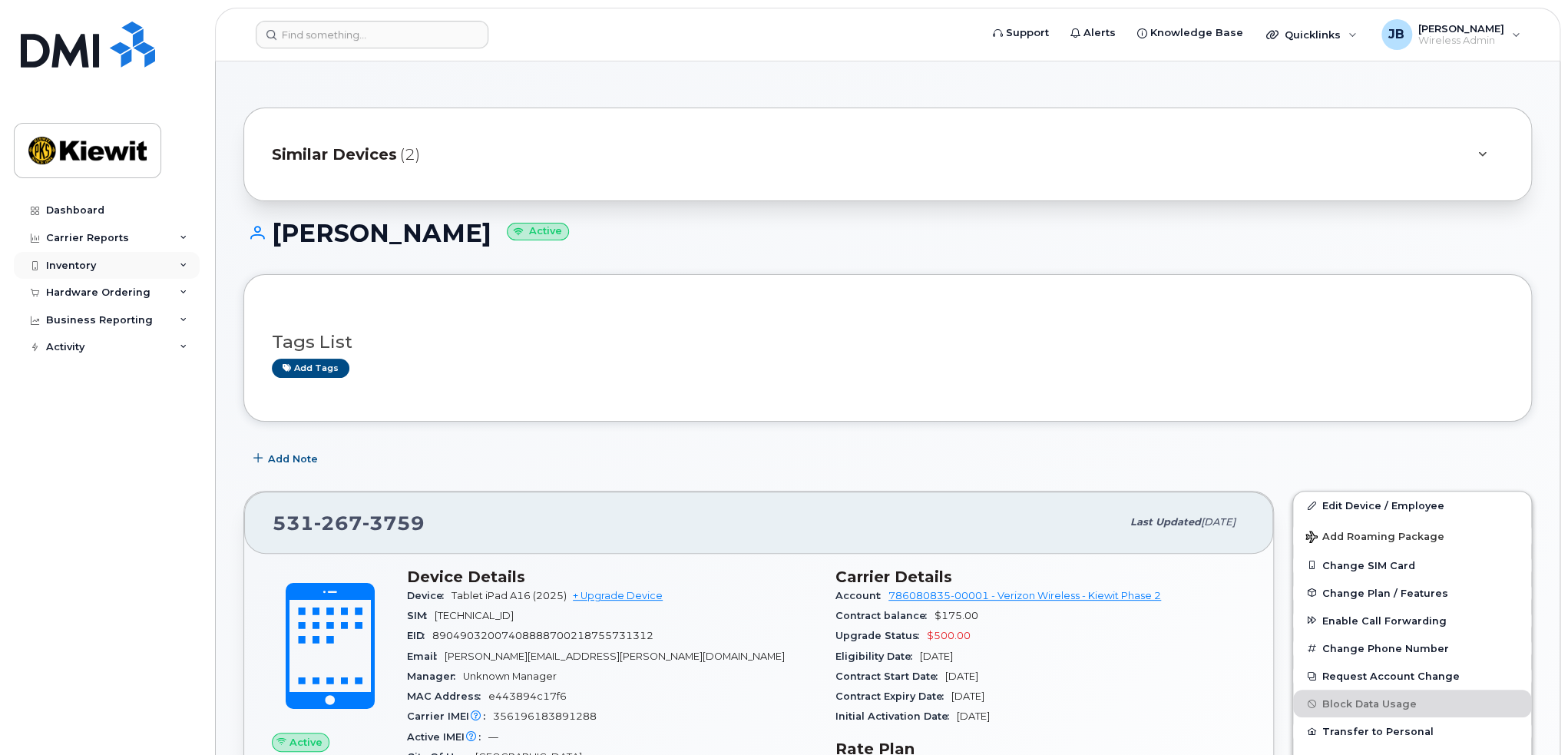
click at [139, 266] on div "Inventory" at bounding box center [107, 266] width 186 height 28
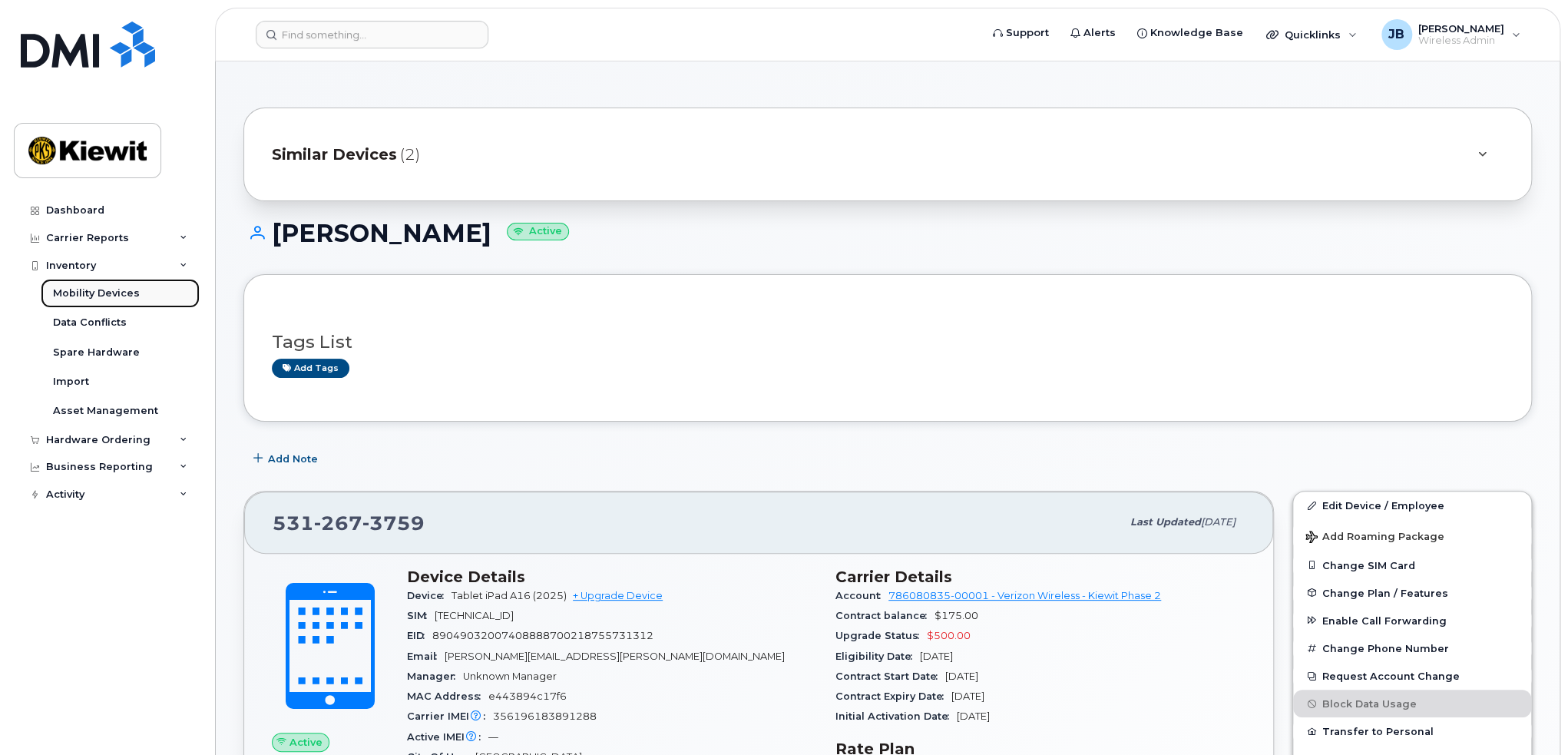
click at [143, 288] on link "Mobility Devices" at bounding box center [120, 294] width 159 height 30
